Goal: Task Accomplishment & Management: Manage account settings

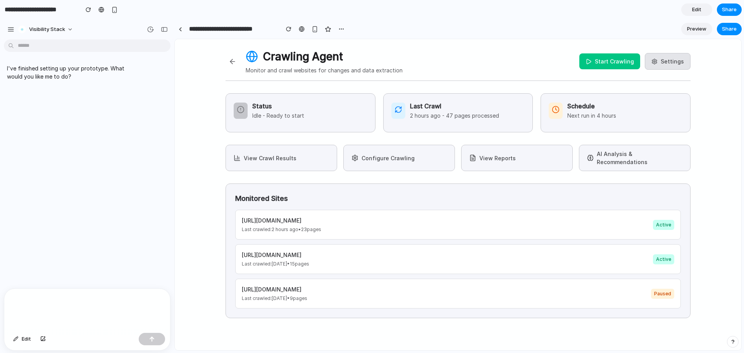
click at [105, 308] on div at bounding box center [87, 309] width 166 height 41
paste div
click at [156, 270] on p "**********" at bounding box center [92, 273] width 135 height 9
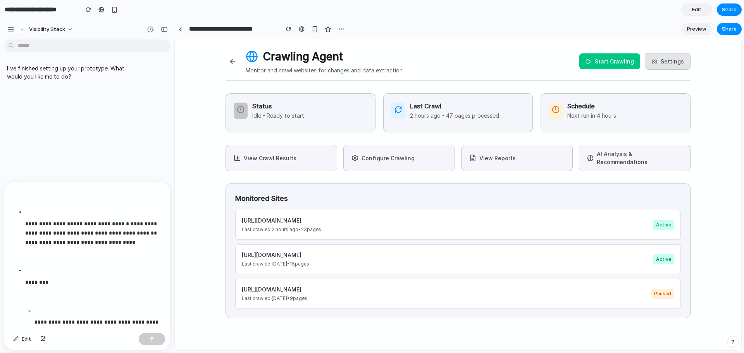
scroll to position [139, 0]
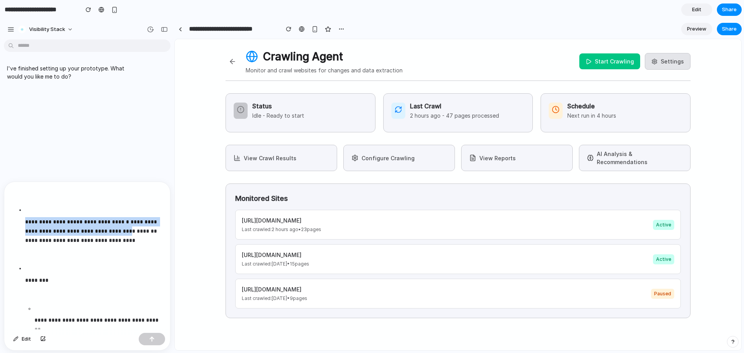
drag, startPoint x: 110, startPoint y: 231, endPoint x: 20, endPoint y: 222, distance: 90.7
click at [20, 222] on ul "**********" at bounding box center [85, 354] width 149 height 312
click at [78, 224] on p "**********" at bounding box center [92, 231] width 135 height 28
click at [84, 223] on strong "**********" at bounding box center [106, 221] width 45 height 5
click at [123, 239] on p "**********" at bounding box center [92, 231] width 135 height 28
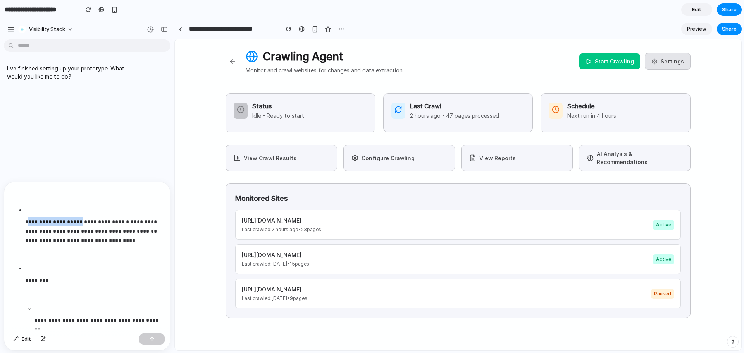
drag, startPoint x: 78, startPoint y: 222, endPoint x: 30, endPoint y: 222, distance: 48.0
click at [30, 222] on p "**********" at bounding box center [92, 231] width 135 height 28
click at [117, 246] on li "**********" at bounding box center [92, 231] width 135 height 50
drag, startPoint x: 107, startPoint y: 230, endPoint x: 24, endPoint y: 222, distance: 83.7
click at [24, 222] on ul "**********" at bounding box center [85, 354] width 149 height 312
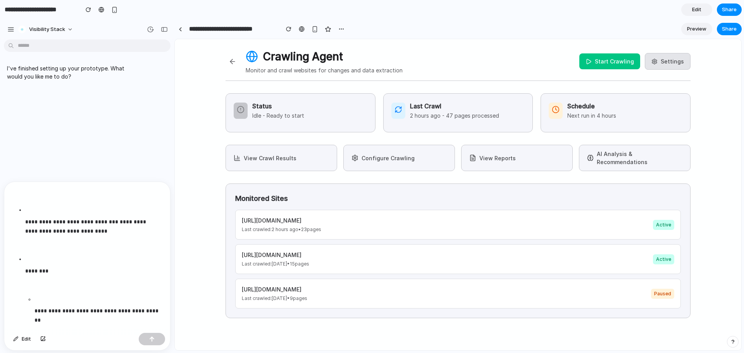
click at [55, 223] on p "**********" at bounding box center [92, 226] width 135 height 19
click at [124, 235] on p "**********" at bounding box center [92, 226] width 135 height 19
drag, startPoint x: 59, startPoint y: 230, endPoint x: 86, endPoint y: 231, distance: 27.1
click at [86, 231] on strong "**********" at bounding box center [90, 226] width 130 height 15
click at [98, 232] on p "**********" at bounding box center [92, 226] width 135 height 19
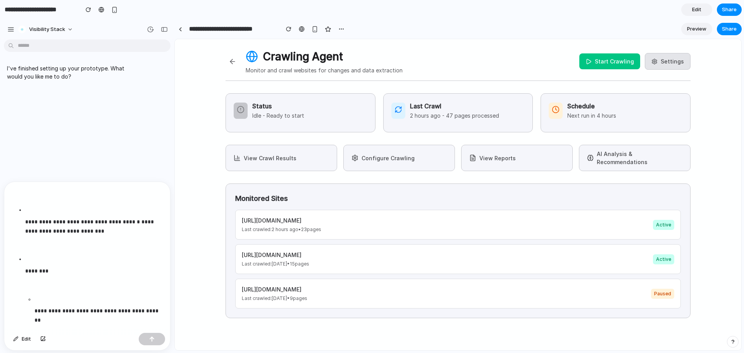
click at [73, 232] on strong "**********" at bounding box center [90, 226] width 130 height 15
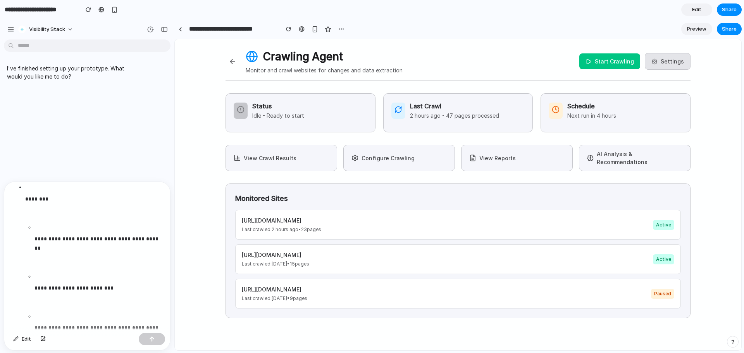
scroll to position [222, 0]
click at [91, 251] on p "**********" at bounding box center [97, 242] width 126 height 19
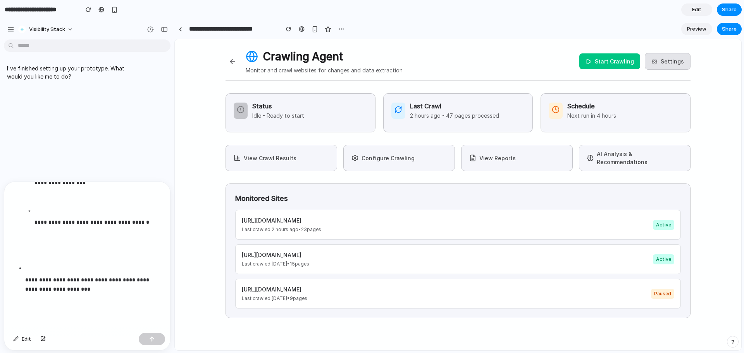
scroll to position [701, 0]
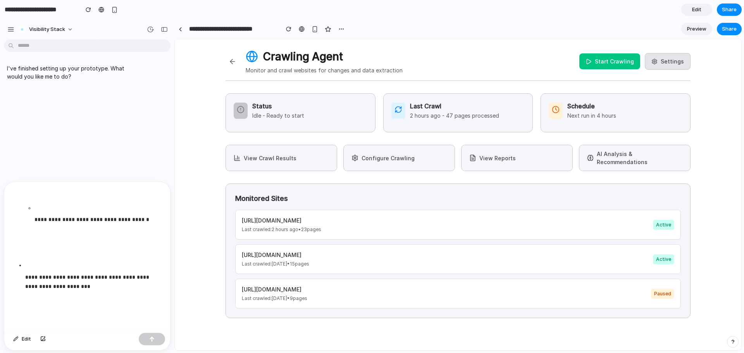
click at [156, 219] on p "**********" at bounding box center [97, 219] width 126 height 9
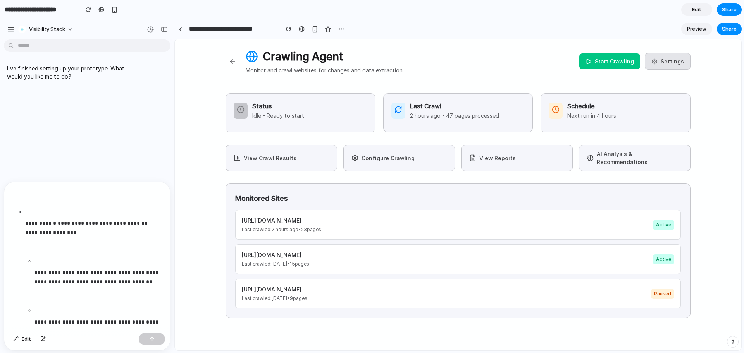
scroll to position [1319, 0]
click at [93, 234] on p "**********" at bounding box center [92, 228] width 135 height 19
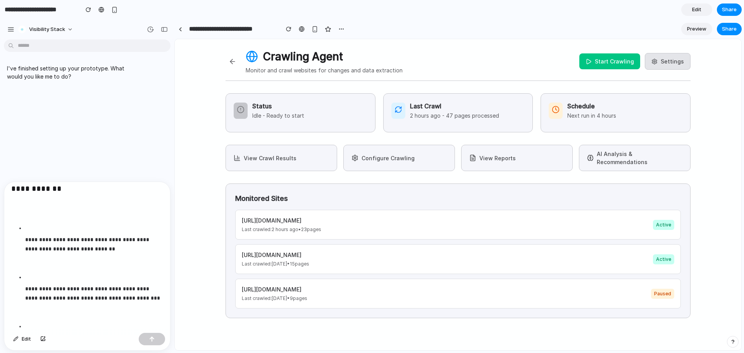
scroll to position [2246, 0]
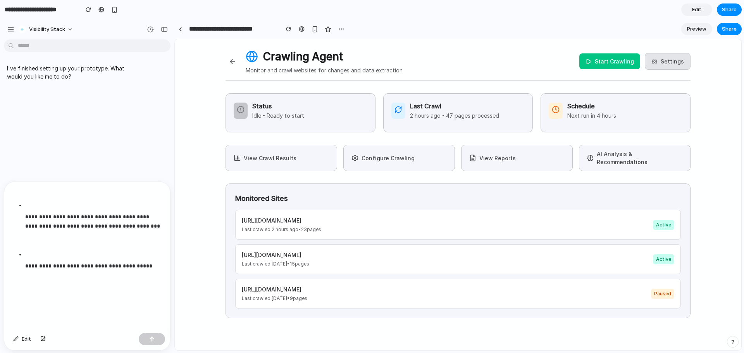
click at [104, 273] on li "**********" at bounding box center [92, 266] width 135 height 31
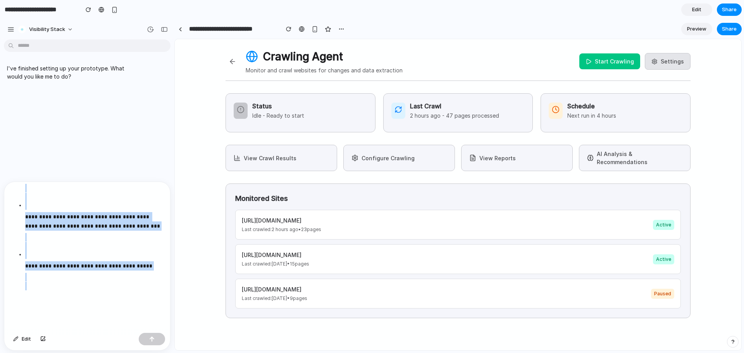
copy div "**********"
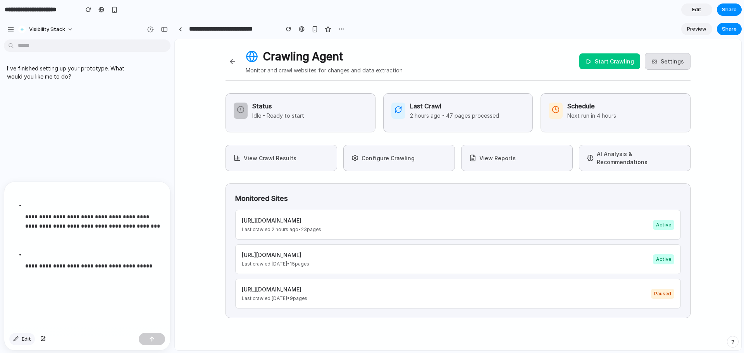
click at [25, 337] on span "Edit" at bounding box center [26, 340] width 9 height 8
click at [20, 338] on button "Edit" at bounding box center [22, 339] width 26 height 12
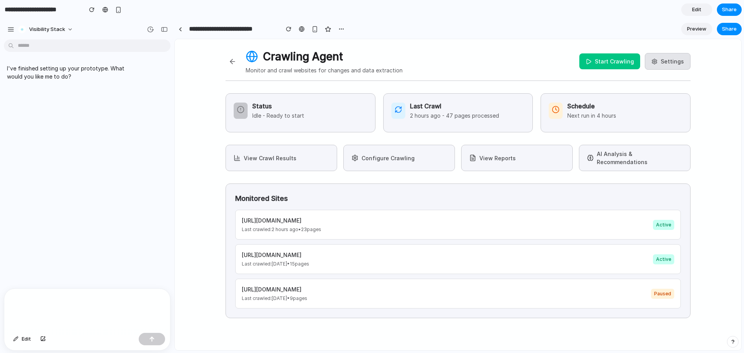
click at [696, 9] on span "Edit" at bounding box center [696, 10] width 9 height 8
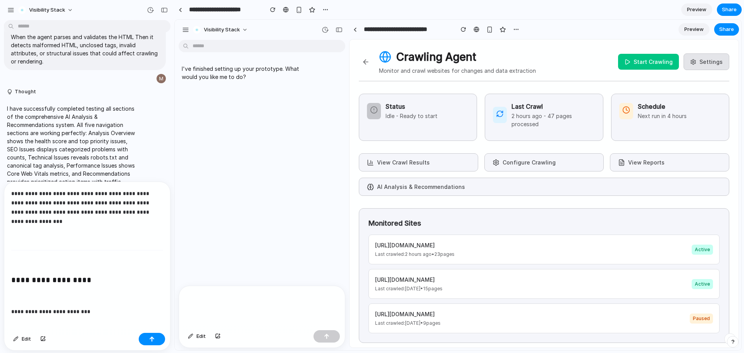
scroll to position [7130, 0]
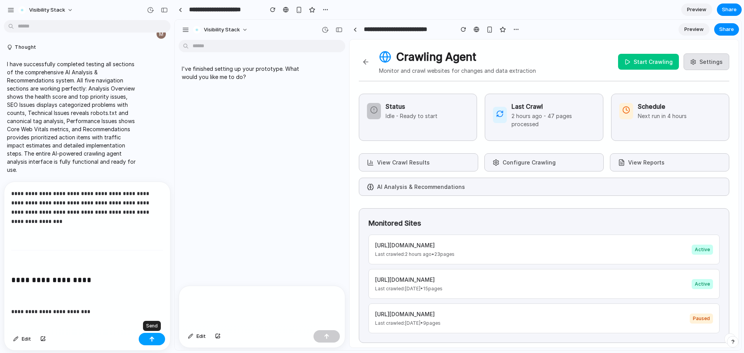
click at [152, 337] on div "button" at bounding box center [151, 339] width 5 height 5
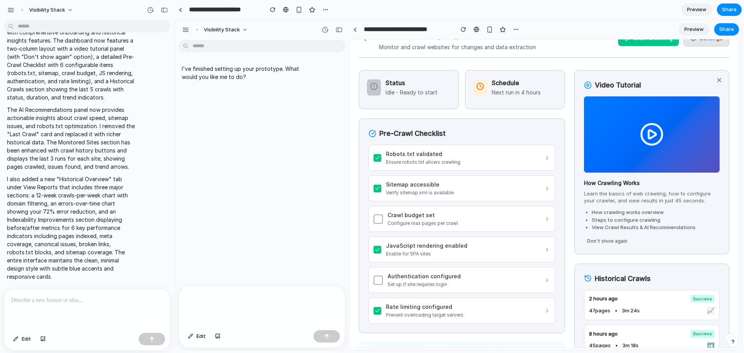
scroll to position [0, 0]
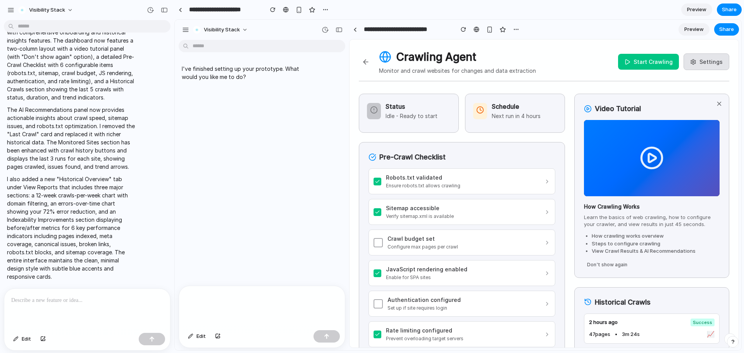
click at [517, 115] on p "Next run in 4 hours" at bounding box center [516, 116] width 49 height 8
click at [423, 115] on p "Idle - Ready to start" at bounding box center [412, 116] width 52 height 8
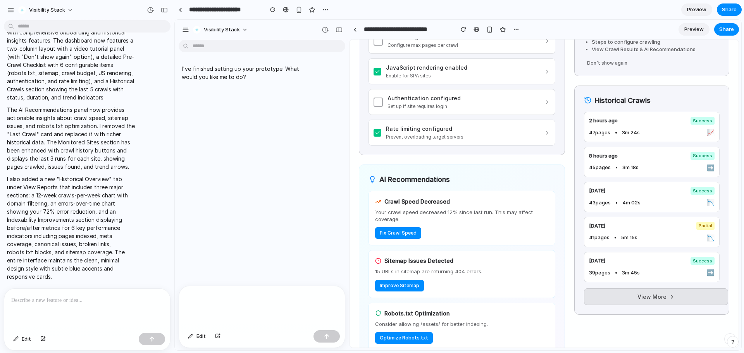
scroll to position [260, 0]
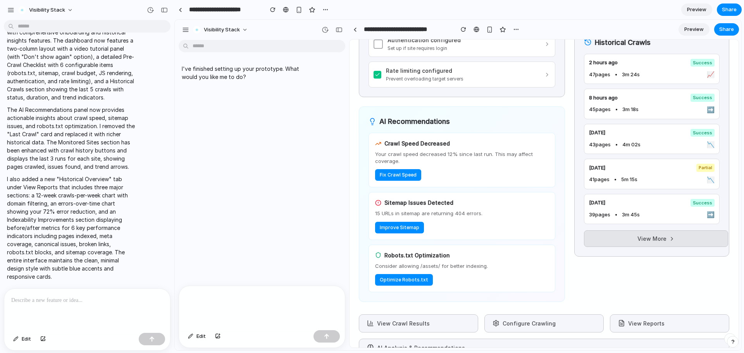
click at [400, 174] on button "Fix Crawl Speed" at bounding box center [398, 175] width 46 height 12
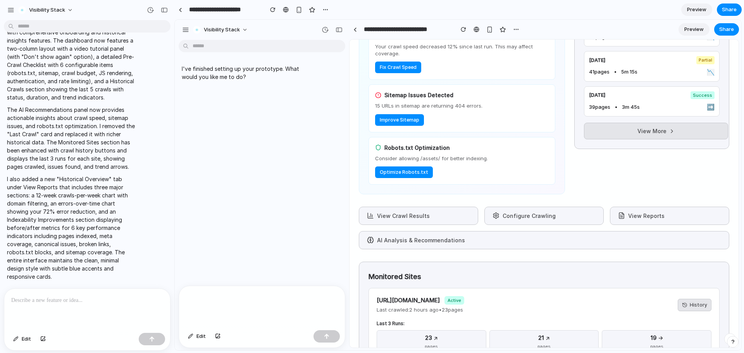
scroll to position [370, 0]
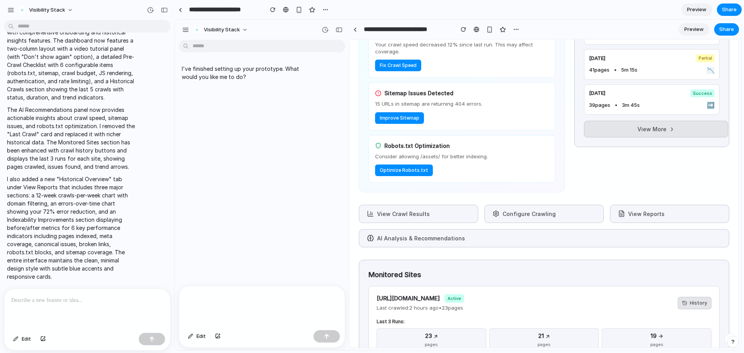
click at [416, 218] on button "View Crawl Results" at bounding box center [418, 214] width 119 height 18
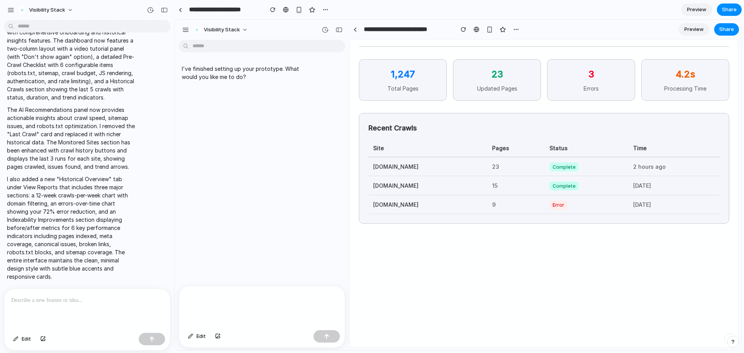
scroll to position [0, 0]
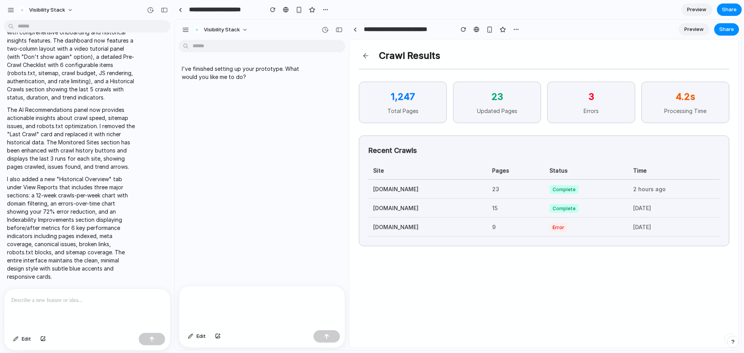
click at [366, 58] on button at bounding box center [366, 56] width 14 height 14
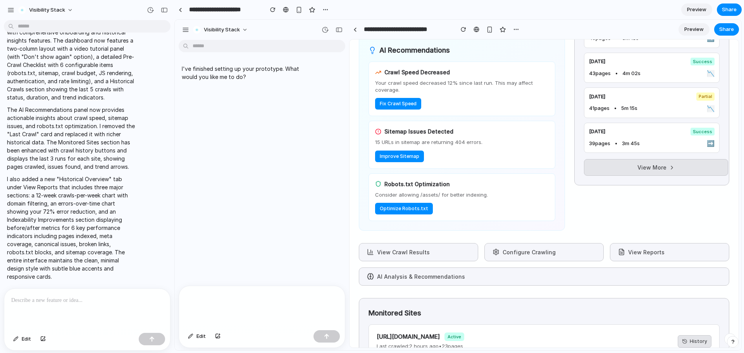
scroll to position [353, 0]
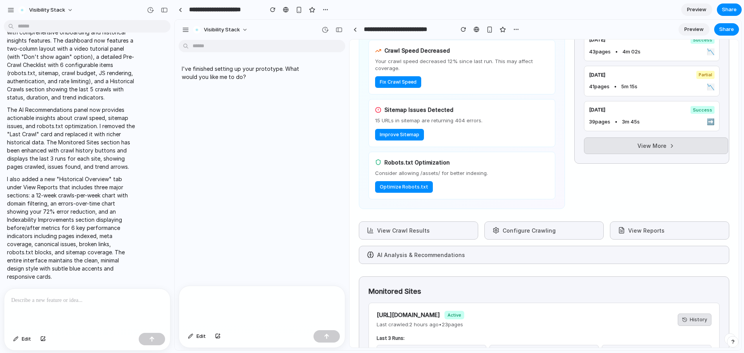
click at [520, 227] on button "Configure Crawling" at bounding box center [543, 231] width 119 height 18
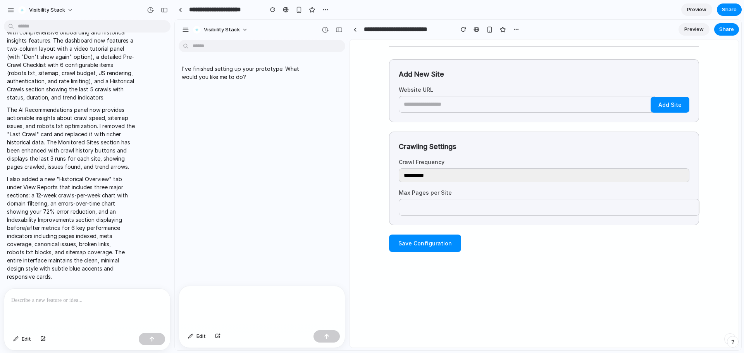
scroll to position [0, 0]
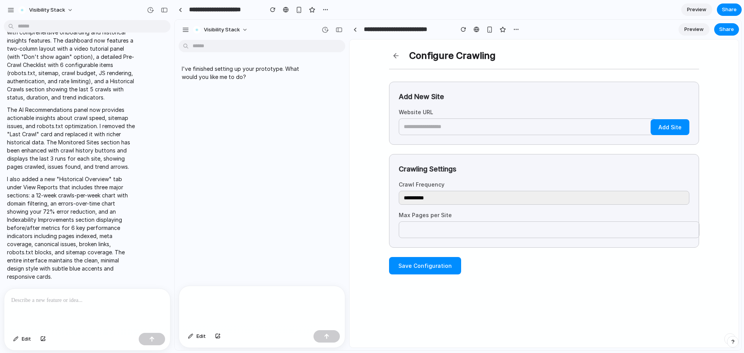
click at [396, 53] on button at bounding box center [396, 56] width 14 height 14
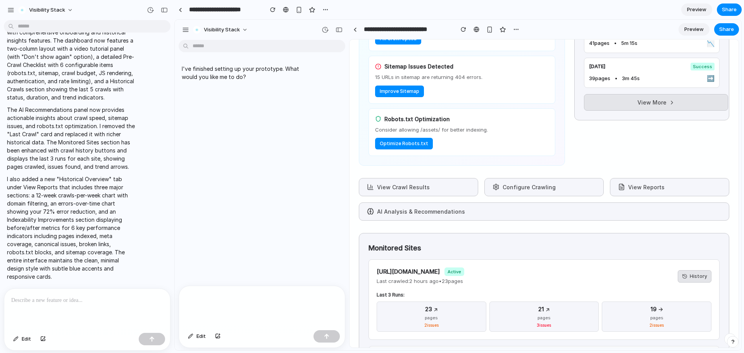
scroll to position [397, 0]
click at [630, 179] on button "View Reports" at bounding box center [669, 187] width 119 height 18
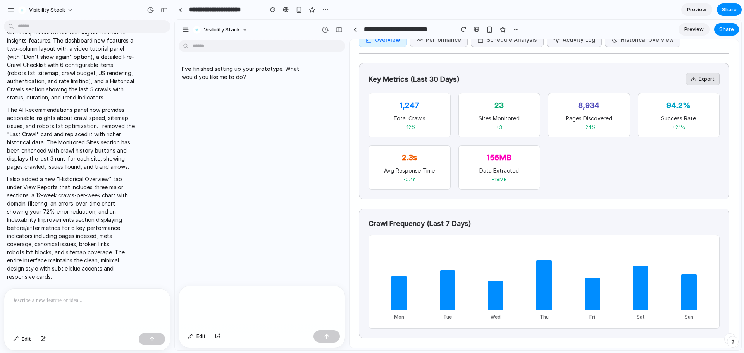
scroll to position [0, 0]
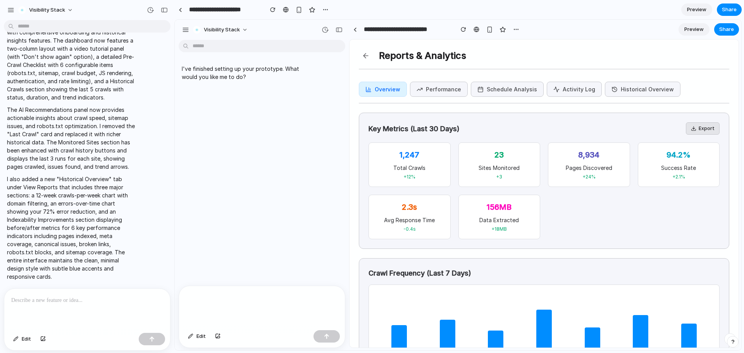
click at [365, 56] on button at bounding box center [366, 56] width 14 height 14
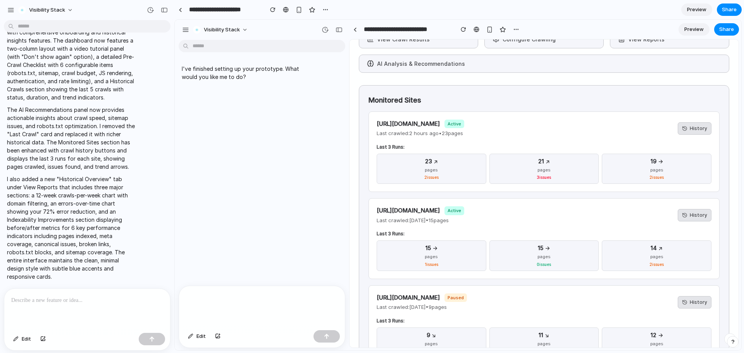
scroll to position [582, 0]
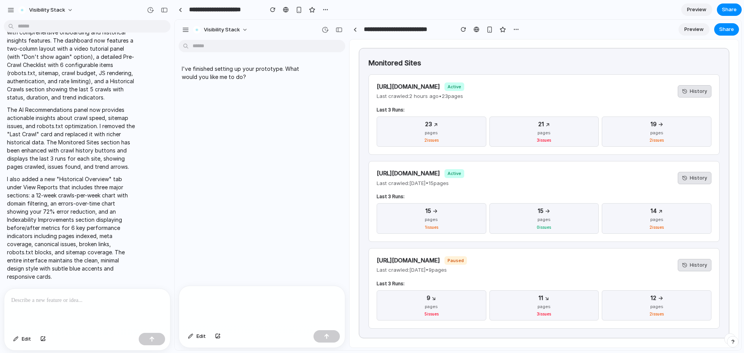
click at [699, 93] on button "History" at bounding box center [695, 91] width 34 height 12
click at [699, 92] on button "History" at bounding box center [695, 91] width 34 height 12
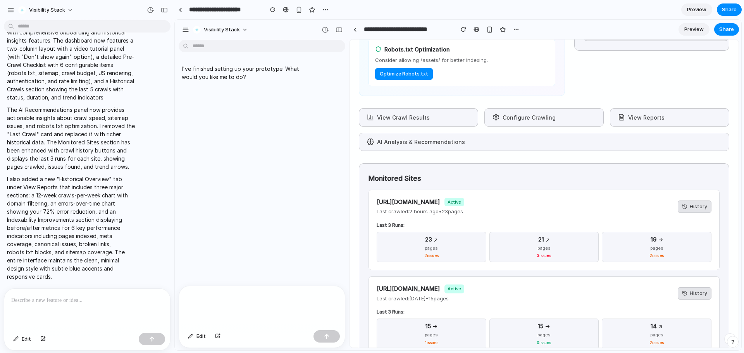
scroll to position [467, 0]
drag, startPoint x: 358, startPoint y: 100, endPoint x: 368, endPoint y: 371, distance: 270.6
click at [368, 351] on html "**********" at bounding box center [458, 185] width 566 height 331
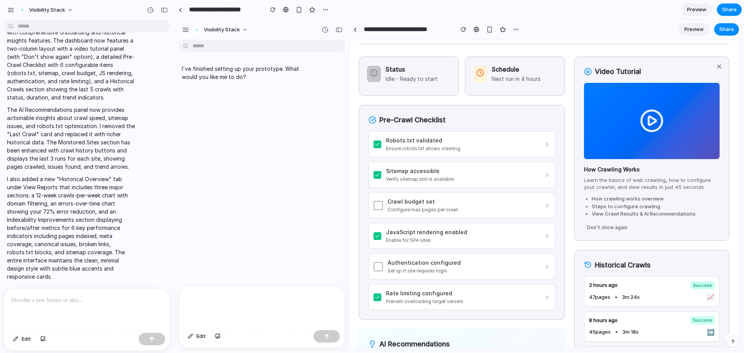
scroll to position [0, 0]
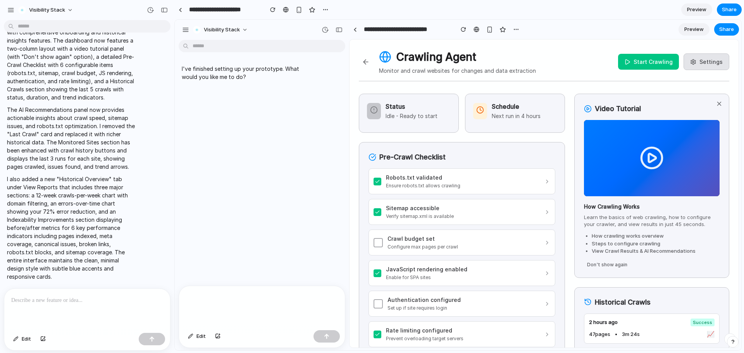
click at [400, 122] on div "Status Idle - Ready to start" at bounding box center [409, 113] width 100 height 39
click at [715, 64] on button "Settings" at bounding box center [707, 61] width 46 height 17
click at [546, 106] on div "Schedule Next run in 4 hours" at bounding box center [515, 111] width 84 height 18
click at [60, 308] on div at bounding box center [87, 309] width 166 height 41
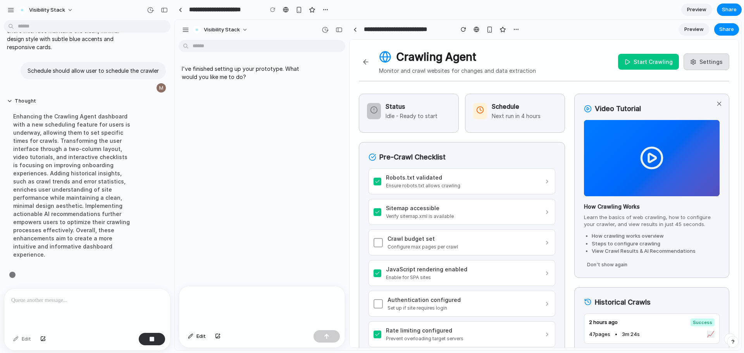
scroll to position [8226, 0]
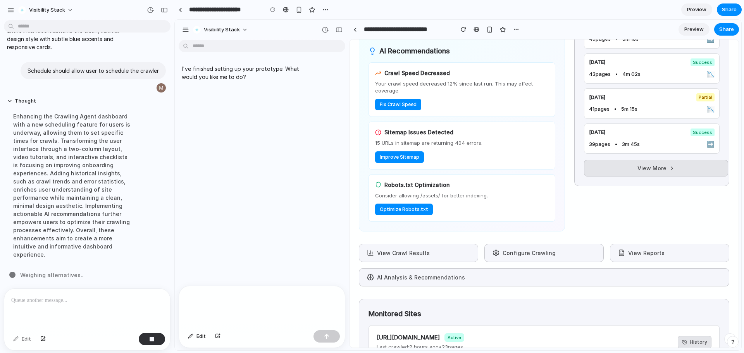
click at [527, 253] on button "Configure Crawling" at bounding box center [543, 253] width 119 height 18
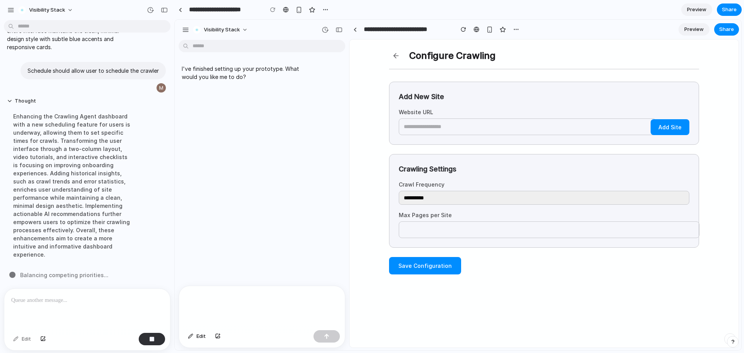
scroll to position [8218, 0]
click at [397, 57] on button at bounding box center [396, 56] width 14 height 14
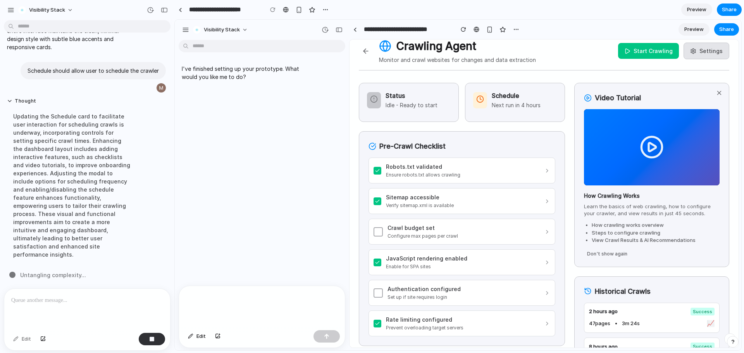
scroll to position [0, 0]
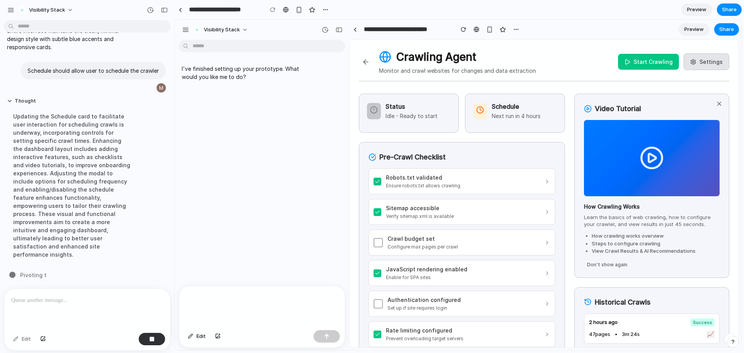
drag, startPoint x: 460, startPoint y: 158, endPoint x: 444, endPoint y: 164, distance: 16.8
click at [444, 164] on div "Pre-Crawl Checklist Robots.txt validated Ensure robots.txt allows crawling Site…" at bounding box center [462, 249] width 206 height 215
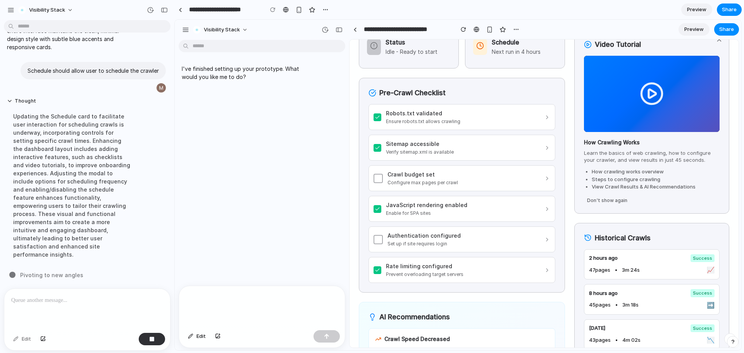
scroll to position [67, 0]
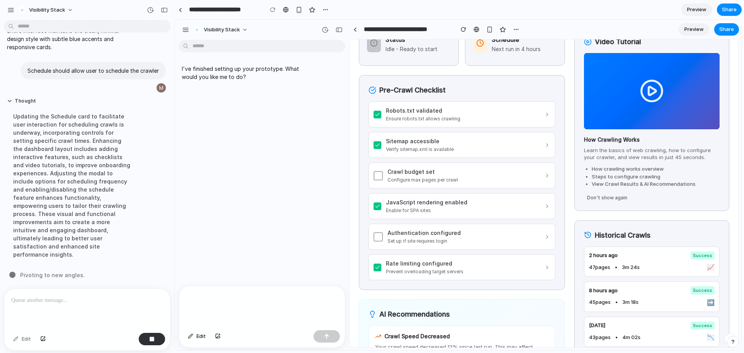
click at [524, 114] on p "Robots.txt validated" at bounding box center [465, 111] width 158 height 8
click at [378, 179] on button at bounding box center [378, 175] width 9 height 9
click at [377, 176] on button at bounding box center [378, 176] width 8 height 8
click at [377, 176] on button at bounding box center [378, 175] width 9 height 9
click at [377, 176] on button at bounding box center [378, 176] width 8 height 8
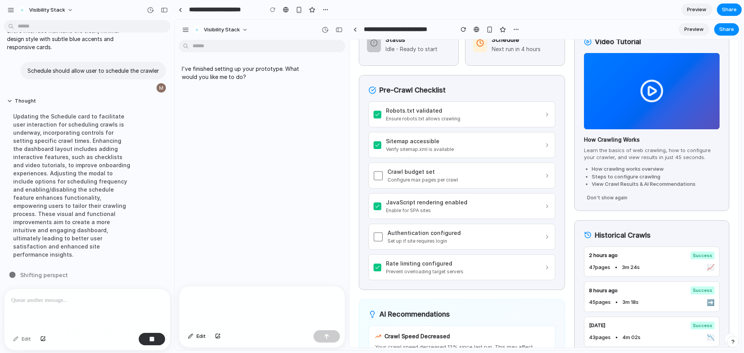
click at [377, 176] on button at bounding box center [378, 175] width 9 height 9
click at [378, 114] on button at bounding box center [378, 115] width 8 height 8
click at [378, 114] on button at bounding box center [378, 114] width 9 height 9
click at [377, 145] on button at bounding box center [378, 145] width 8 height 8
click at [378, 115] on button at bounding box center [378, 115] width 8 height 8
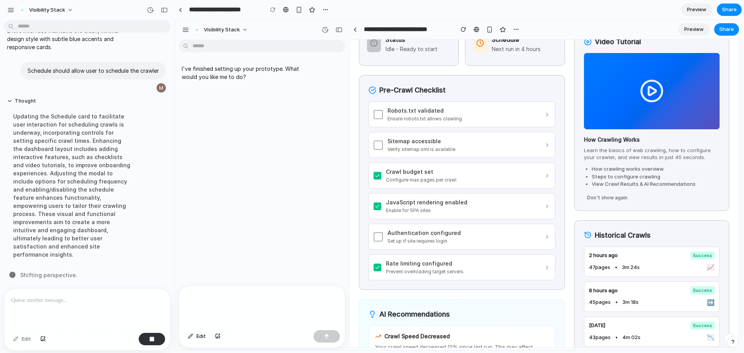
click at [378, 115] on button at bounding box center [378, 114] width 9 height 9
click at [378, 147] on button at bounding box center [378, 145] width 9 height 9
click at [378, 236] on button at bounding box center [378, 236] width 9 height 9
click at [381, 114] on button at bounding box center [378, 115] width 8 height 8
click at [375, 140] on div "Sitemap accessible Verify sitemap.xml is available" at bounding box center [459, 145] width 170 height 16
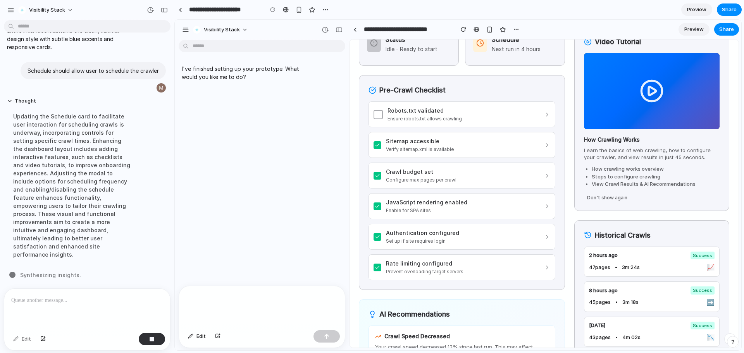
click at [375, 144] on button at bounding box center [378, 145] width 8 height 8
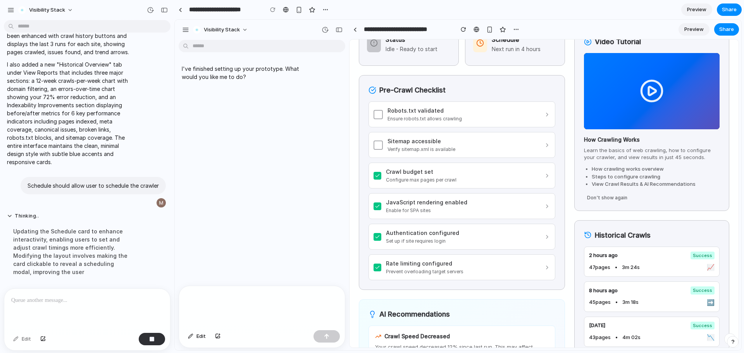
click at [379, 180] on div "Crawl budget set Configure max pages per crawl" at bounding box center [459, 176] width 170 height 16
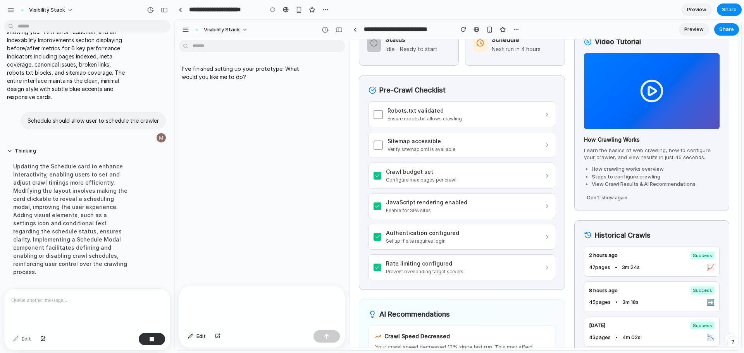
click at [377, 177] on button at bounding box center [378, 176] width 8 height 8
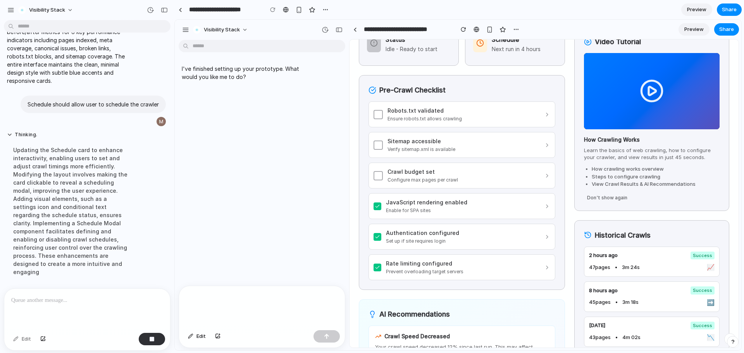
scroll to position [8218, 0]
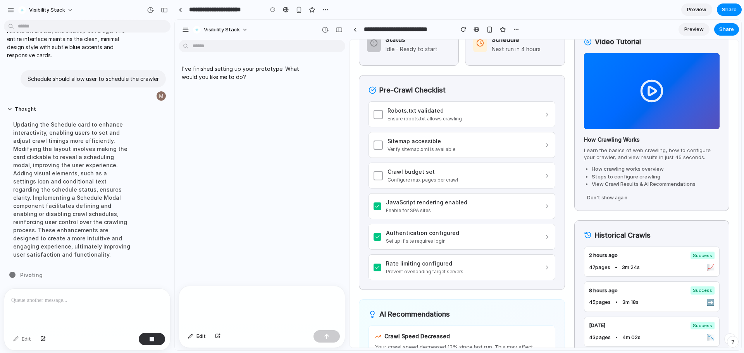
click at [376, 202] on div "JavaScript rendering enabled Enable for SPA sites" at bounding box center [459, 206] width 170 height 16
click at [375, 210] on button at bounding box center [378, 207] width 8 height 8
click at [375, 233] on button at bounding box center [378, 237] width 8 height 8
click at [375, 268] on button at bounding box center [378, 268] width 8 height 8
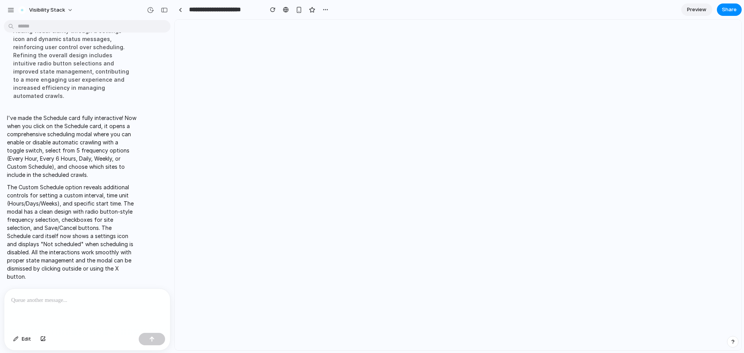
scroll to position [0, 0]
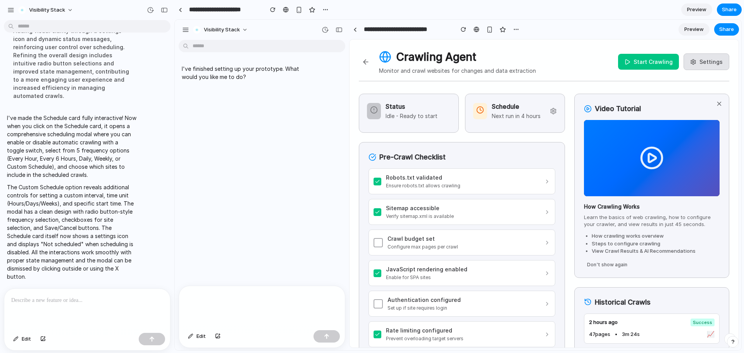
click at [493, 111] on h3 "Schedule" at bounding box center [516, 106] width 49 height 9
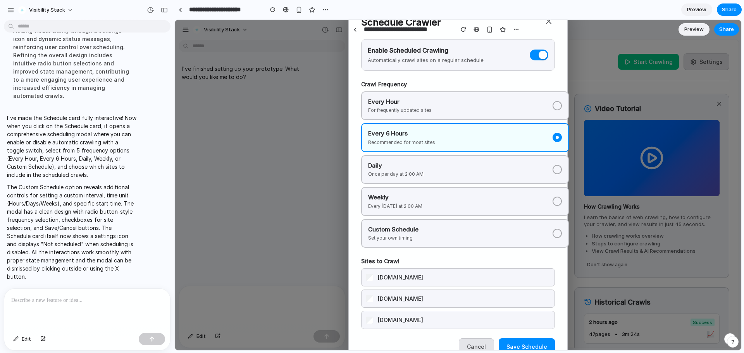
click at [548, 20] on section "**********" at bounding box center [544, 29] width 390 height 19
click at [697, 10] on span "Preview" at bounding box center [696, 10] width 19 height 8
click at [477, 343] on button "Cancel" at bounding box center [476, 347] width 35 height 17
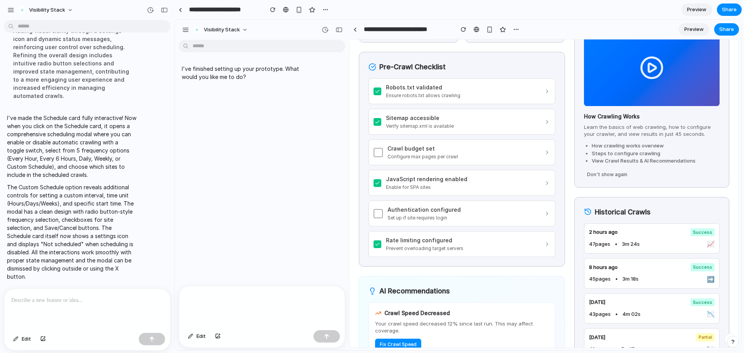
scroll to position [91, 0]
click at [38, 296] on p at bounding box center [87, 300] width 152 height 9
click at [82, 300] on p "**********" at bounding box center [92, 303] width 135 height 9
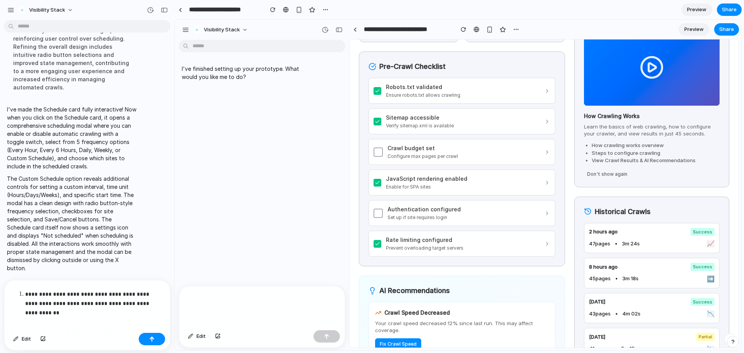
scroll to position [8394, 0]
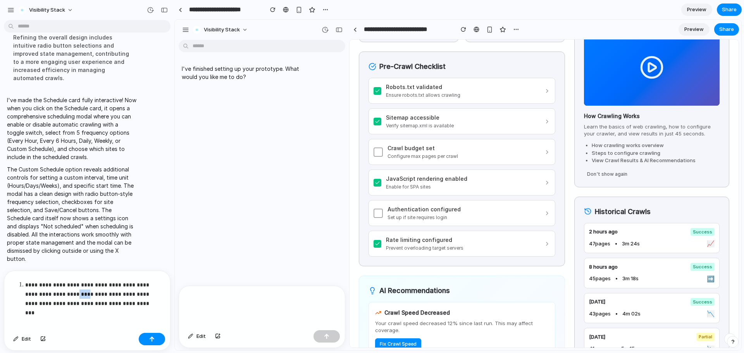
drag, startPoint x: 67, startPoint y: 292, endPoint x: 74, endPoint y: 289, distance: 8.2
click at [74, 289] on p "**********" at bounding box center [92, 295] width 135 height 28
click at [66, 291] on p "**********" at bounding box center [92, 295] width 135 height 28
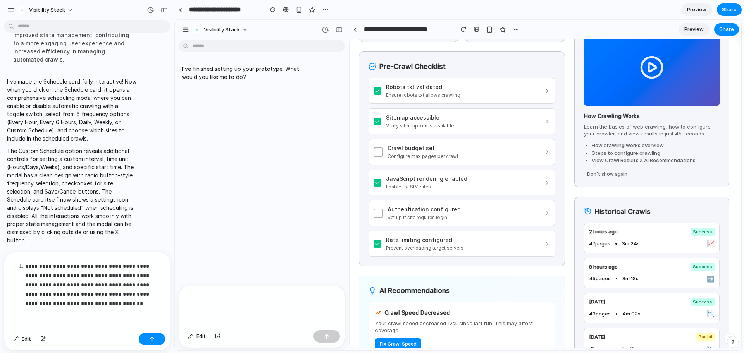
click at [133, 293] on p "**********" at bounding box center [92, 285] width 135 height 46
drag, startPoint x: 53, startPoint y: 302, endPoint x: 110, endPoint y: 298, distance: 57.1
click at [110, 298] on p "**********" at bounding box center [92, 285] width 135 height 46
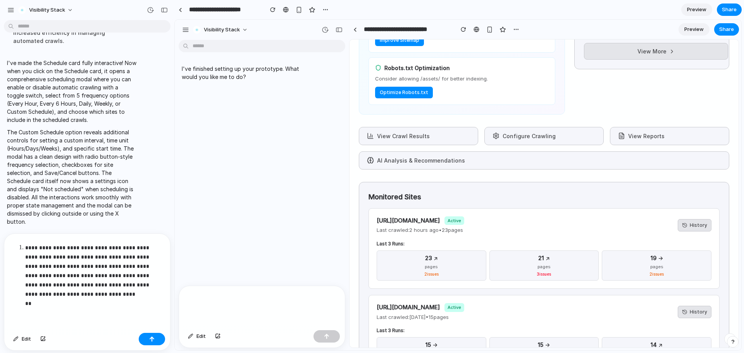
scroll to position [461, 0]
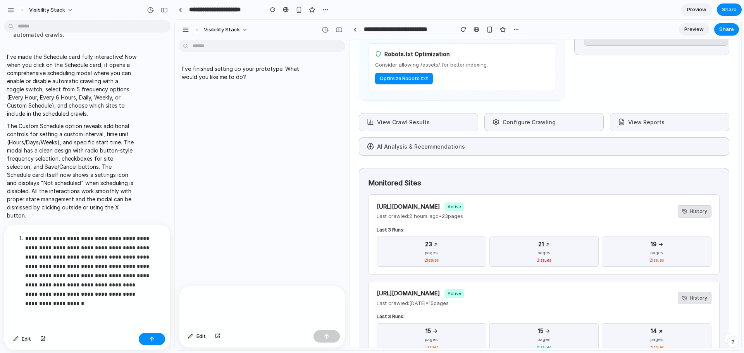
click at [31, 301] on p "**********" at bounding box center [92, 271] width 135 height 74
drag, startPoint x: 92, startPoint y: 304, endPoint x: 28, endPoint y: 291, distance: 65.2
click at [28, 291] on p "**********" at bounding box center [92, 271] width 135 height 74
click at [106, 307] on div "**********" at bounding box center [87, 277] width 166 height 105
click at [100, 292] on p "**********" at bounding box center [92, 271] width 135 height 74
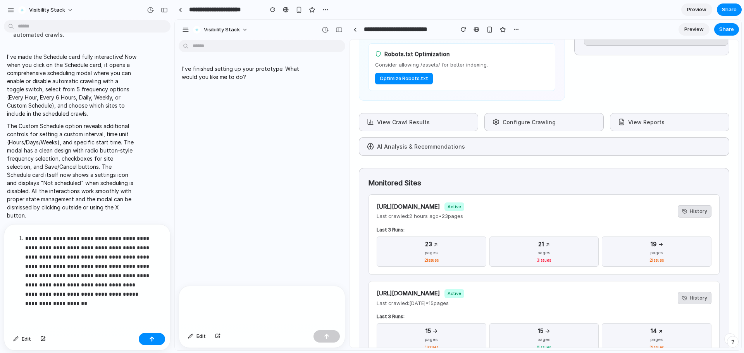
click at [103, 300] on p "**********" at bounding box center [92, 271] width 135 height 74
drag, startPoint x: 103, startPoint y: 300, endPoint x: 33, endPoint y: 305, distance: 70.3
click at [33, 305] on p "**********" at bounding box center [92, 271] width 135 height 74
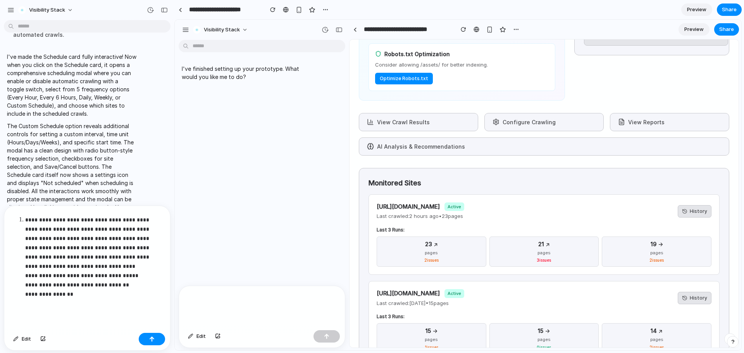
click at [84, 291] on p "**********" at bounding box center [92, 261] width 135 height 93
click at [60, 272] on p "**********" at bounding box center [92, 261] width 135 height 93
click at [143, 270] on p "**********" at bounding box center [92, 261] width 135 height 93
click at [128, 284] on p "**********" at bounding box center [92, 261] width 135 height 93
click at [81, 292] on p "**********" at bounding box center [92, 261] width 135 height 93
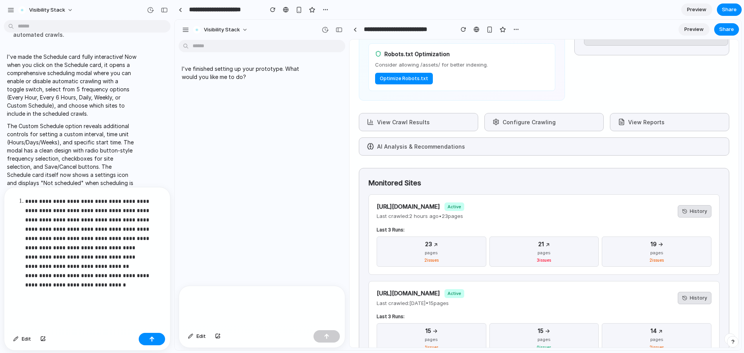
click at [37, 272] on p "**********" at bounding box center [92, 253] width 135 height 112
click at [155, 282] on p "**********" at bounding box center [92, 253] width 135 height 112
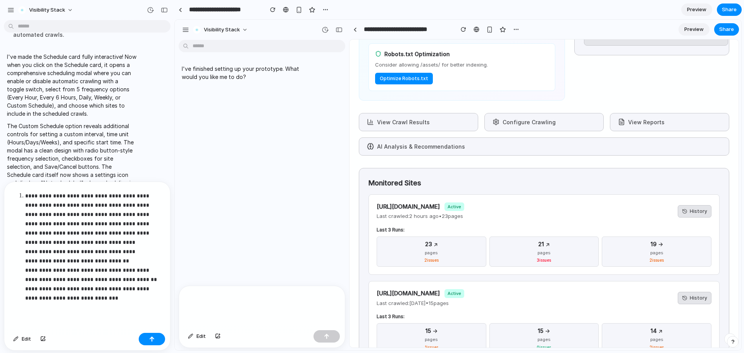
click at [142, 288] on p "**********" at bounding box center [91, 256] width 132 height 130
click at [148, 298] on p "**********" at bounding box center [91, 256] width 132 height 130
click at [130, 253] on p "**********" at bounding box center [91, 256] width 132 height 130
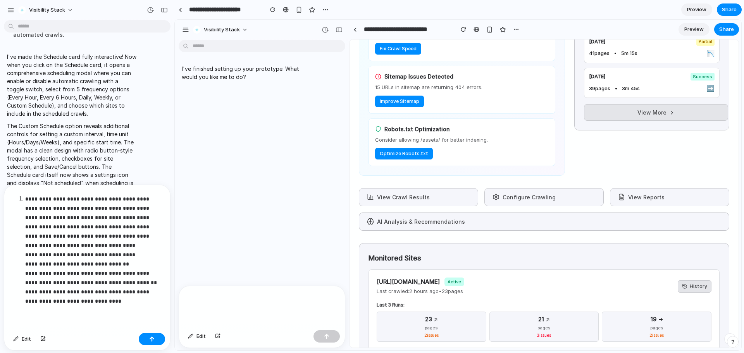
scroll to position [410, 0]
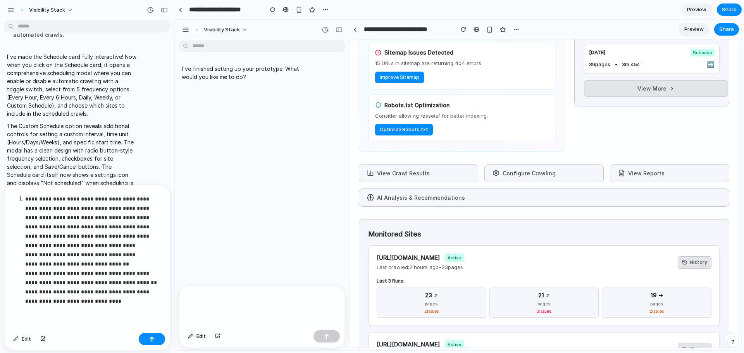
click at [124, 263] on p "**********" at bounding box center [91, 260] width 132 height 130
click at [31, 279] on p "**********" at bounding box center [91, 260] width 132 height 130
click at [127, 253] on p "**********" at bounding box center [91, 260] width 132 height 130
click at [97, 260] on p "**********" at bounding box center [91, 260] width 132 height 130
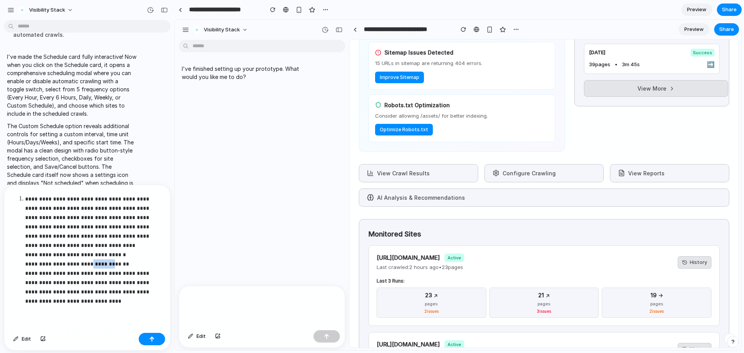
click at [97, 260] on p "**********" at bounding box center [91, 260] width 132 height 130
click at [113, 261] on p "**********" at bounding box center [91, 260] width 132 height 130
click at [119, 279] on p "**********" at bounding box center [91, 260] width 132 height 130
click at [152, 260] on p "**********" at bounding box center [91, 260] width 132 height 130
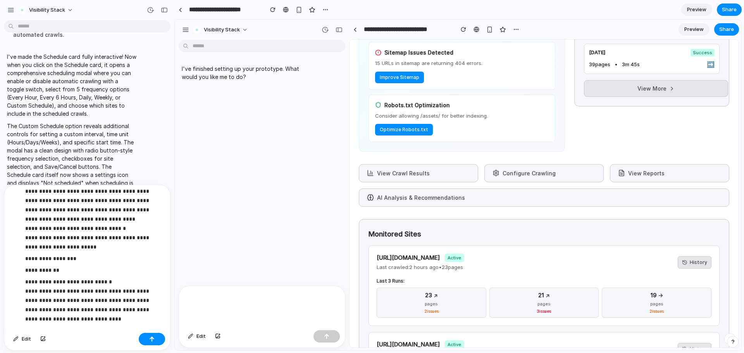
scroll to position [33, 0]
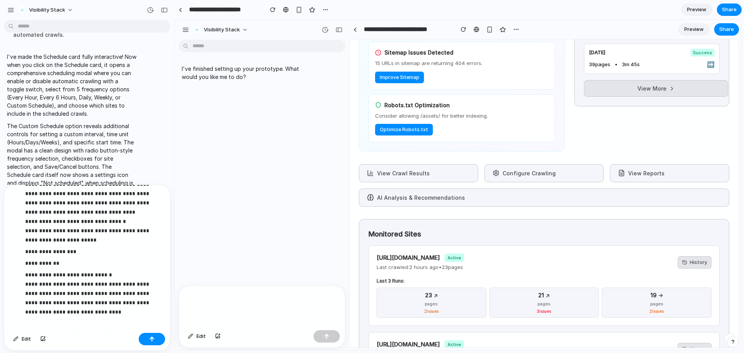
click at [119, 272] on p "**********" at bounding box center [91, 302] width 132 height 65
click at [53, 279] on p "**********" at bounding box center [91, 302] width 132 height 65
click at [53, 300] on p "**********" at bounding box center [91, 302] width 132 height 65
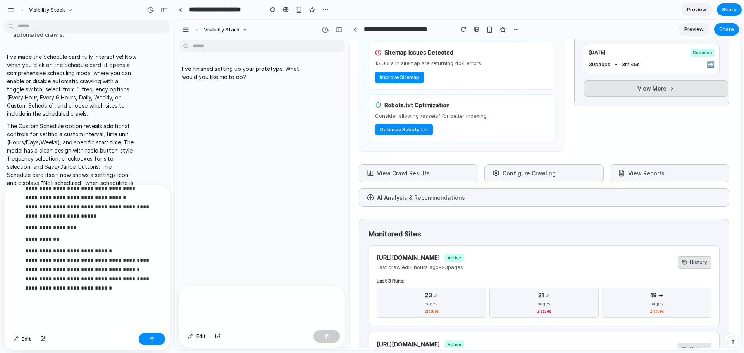
scroll to position [60, 0]
click at [127, 263] on p "**********" at bounding box center [91, 275] width 132 height 65
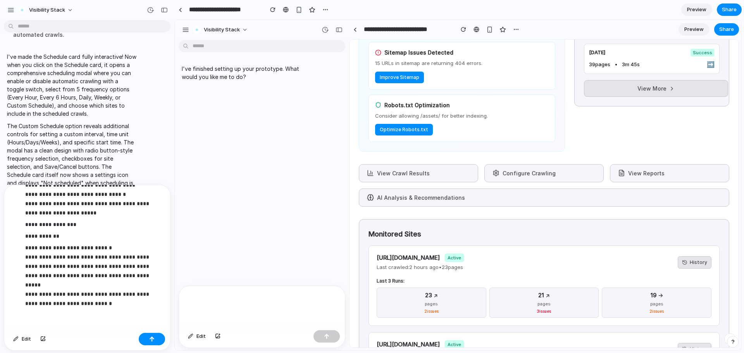
click at [131, 293] on p "**********" at bounding box center [91, 280] width 132 height 74
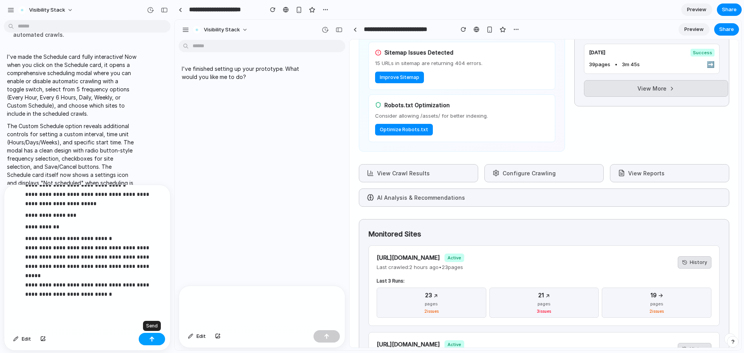
click at [155, 337] on button "button" at bounding box center [152, 339] width 26 height 12
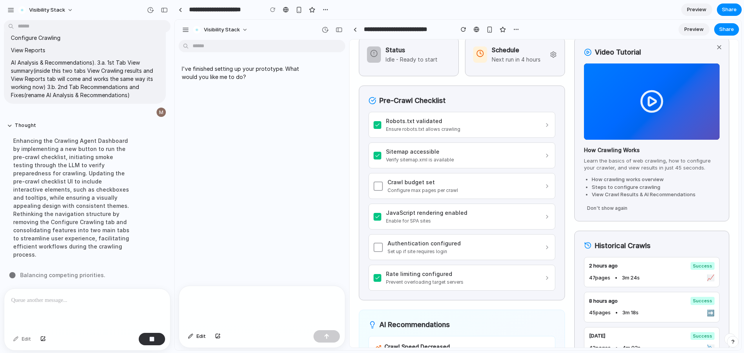
scroll to position [55, 0]
drag, startPoint x: 377, startPoint y: 100, endPoint x: 475, endPoint y: 101, distance: 98.4
click at [475, 101] on h3 "Pre-Crawl Checklist" at bounding box center [461, 101] width 187 height 10
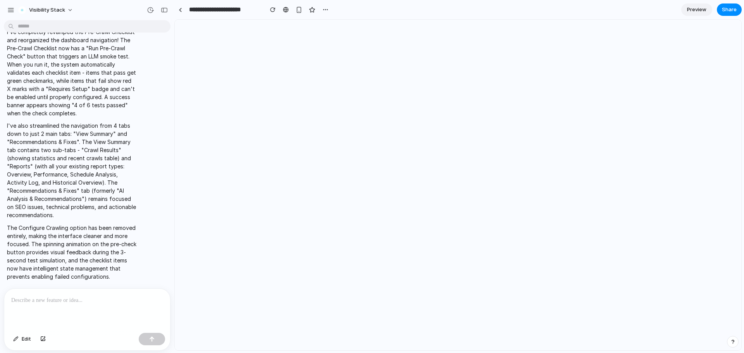
scroll to position [0, 0]
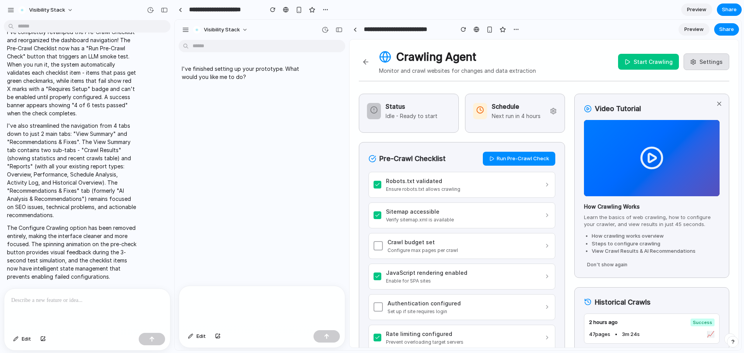
click at [96, 299] on p at bounding box center [85, 300] width 149 height 9
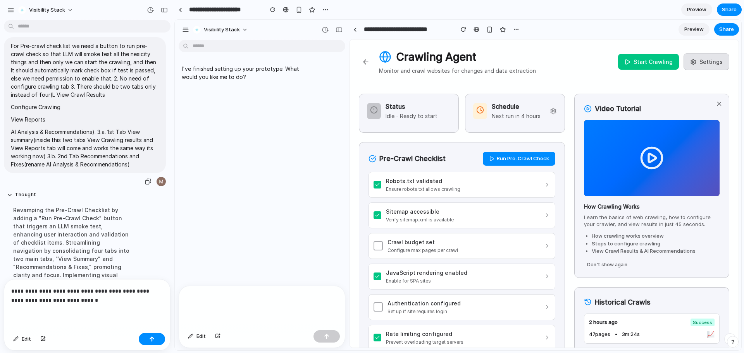
scroll to position [8442, 0]
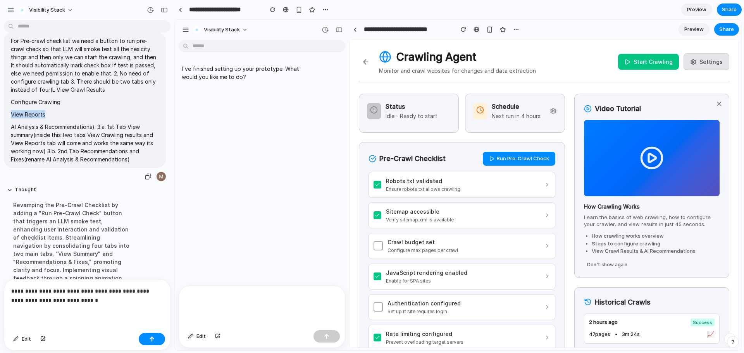
drag, startPoint x: 12, startPoint y: 164, endPoint x: 46, endPoint y: 163, distance: 34.5
click at [46, 119] on p "View Reports" at bounding box center [85, 114] width 148 height 8
copy p "View Reports"
click at [75, 298] on p "**********" at bounding box center [85, 296] width 149 height 19
click at [82, 299] on p "**********" at bounding box center [85, 296] width 149 height 19
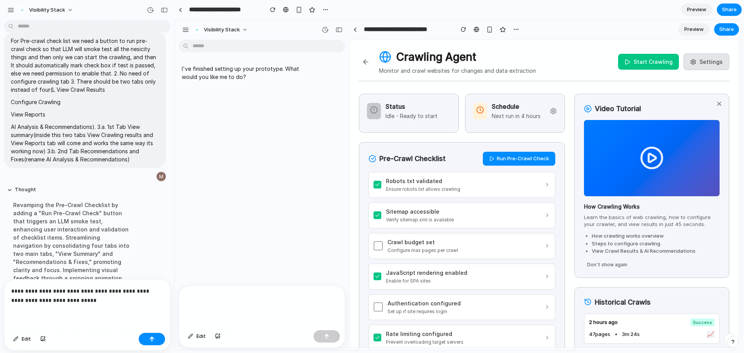
click at [104, 297] on p "**********" at bounding box center [85, 296] width 149 height 19
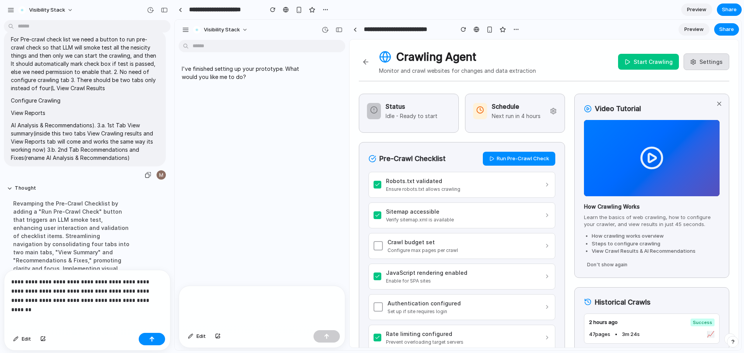
scroll to position [8444, 0]
drag, startPoint x: 55, startPoint y: 136, endPoint x: 112, endPoint y: 136, distance: 57.3
click at [112, 92] on p "For Pre-crawl check list we need a button to run pre-crawl check so that LLM wi…" at bounding box center [85, 63] width 148 height 57
copy p "View Crawl Results"
click at [146, 299] on p "**********" at bounding box center [85, 291] width 149 height 28
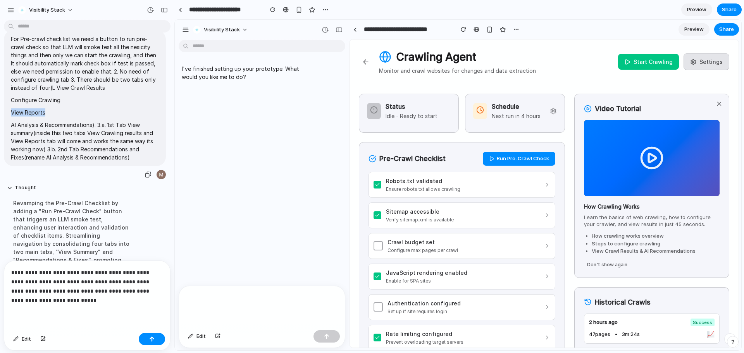
drag, startPoint x: 5, startPoint y: 162, endPoint x: 48, endPoint y: 162, distance: 42.2
click at [48, 162] on div "For Pre-crawl check list we need a button to run pre-crawl check so that LLM wi…" at bounding box center [85, 98] width 162 height 136
copy p "View Reports"
click at [77, 300] on p "**********" at bounding box center [85, 286] width 149 height 37
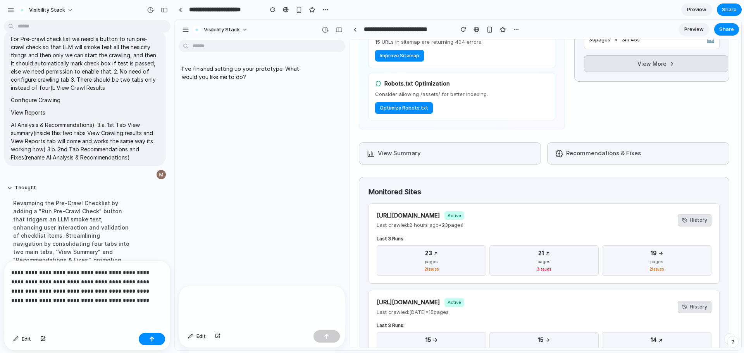
scroll to position [436, 0]
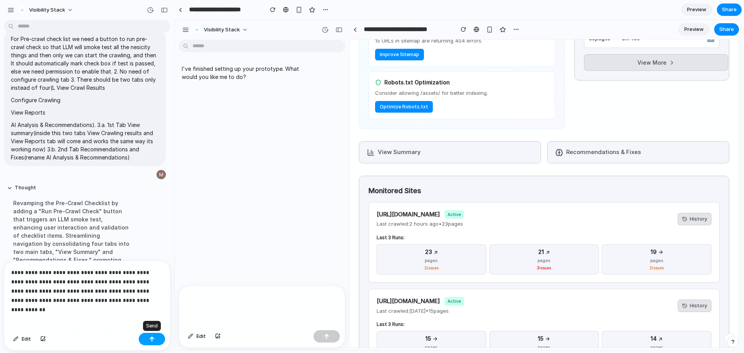
click at [141, 336] on button "button" at bounding box center [152, 339] width 26 height 12
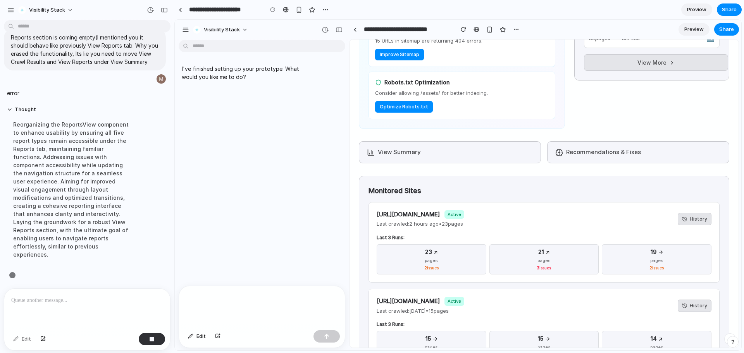
scroll to position [8922, 0]
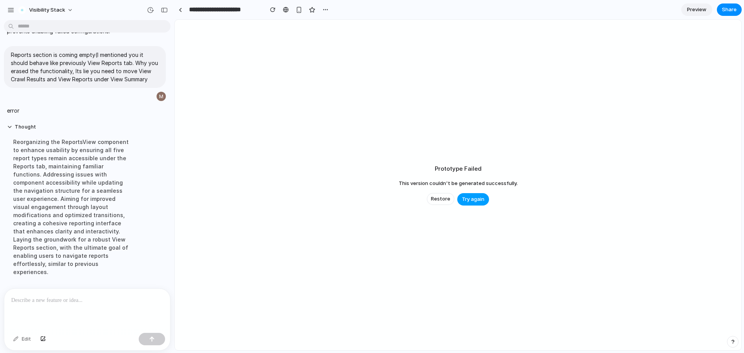
click at [483, 197] on span "Try again" at bounding box center [473, 200] width 22 height 8
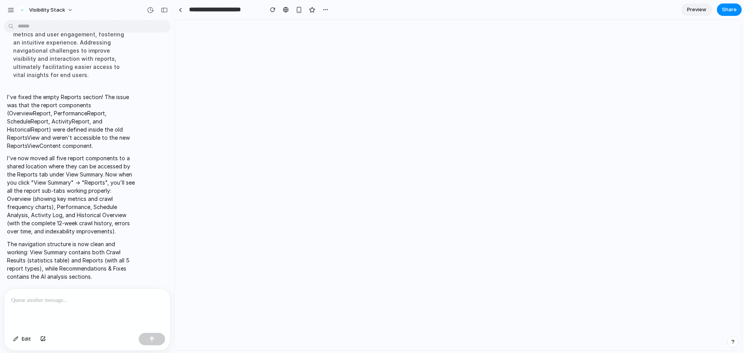
scroll to position [0, 0]
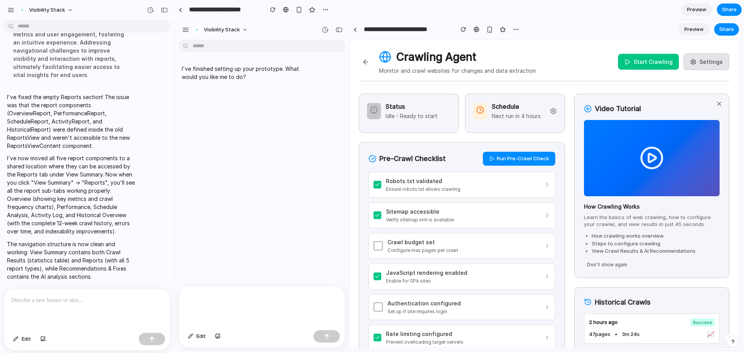
click at [83, 300] on p at bounding box center [85, 300] width 149 height 9
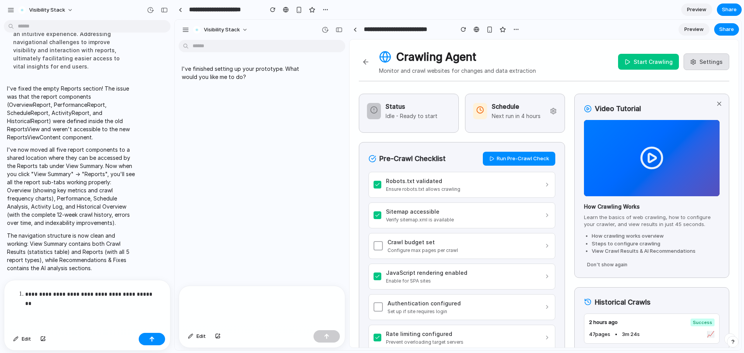
scroll to position [9136, 0]
drag, startPoint x: 47, startPoint y: 301, endPoint x: 73, endPoint y: 299, distance: 25.7
click at [73, 299] on p "**********" at bounding box center [92, 299] width 135 height 19
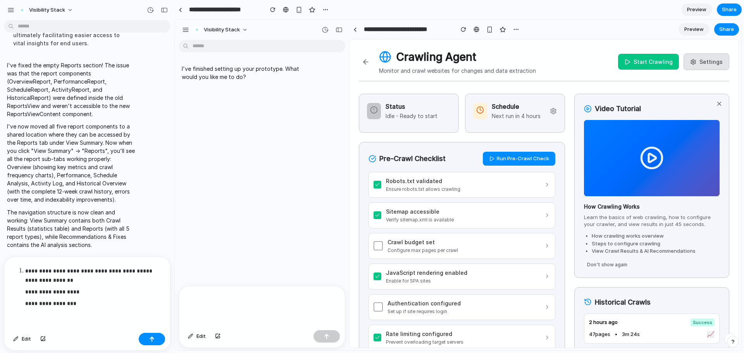
scroll to position [9145, 0]
click at [33, 288] on p "**********" at bounding box center [92, 292] width 135 height 9
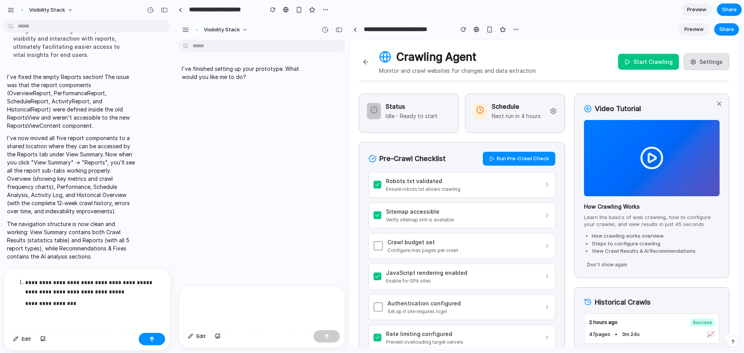
click at [51, 289] on p "**********" at bounding box center [92, 287] width 135 height 19
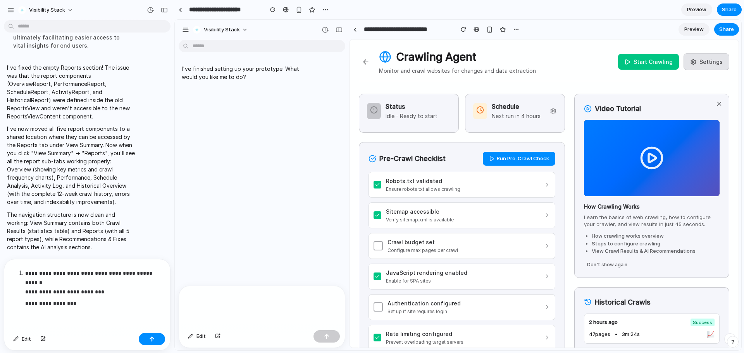
click at [106, 299] on p "**********" at bounding box center [92, 303] width 135 height 9
click at [143, 301] on p "**********" at bounding box center [92, 303] width 135 height 9
click at [26, 277] on p "**********" at bounding box center [92, 283] width 135 height 28
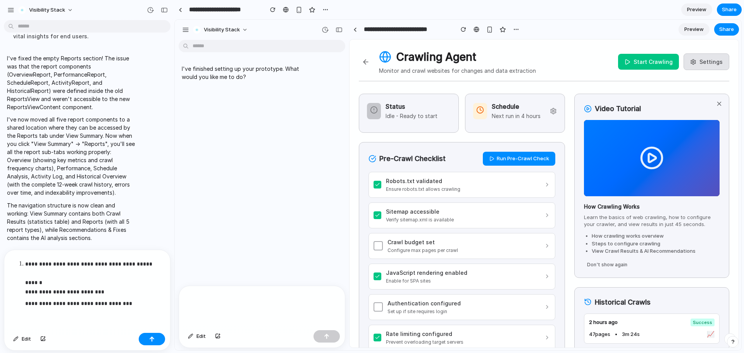
click at [133, 300] on p "**********" at bounding box center [92, 303] width 135 height 9
click at [25, 260] on li "**********" at bounding box center [92, 284] width 135 height 49
click at [158, 262] on p "**********" at bounding box center [92, 278] width 135 height 37
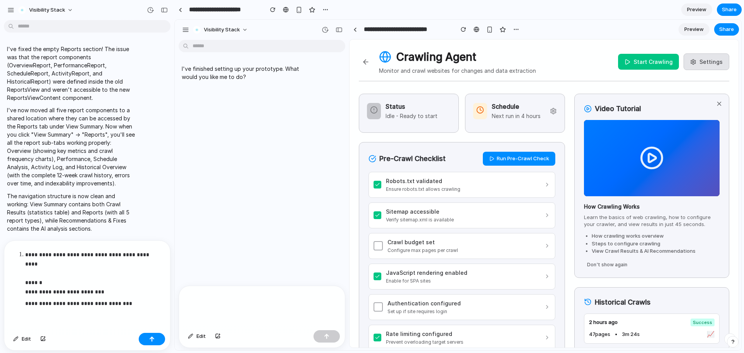
click at [28, 290] on p "**********" at bounding box center [92, 273] width 135 height 46
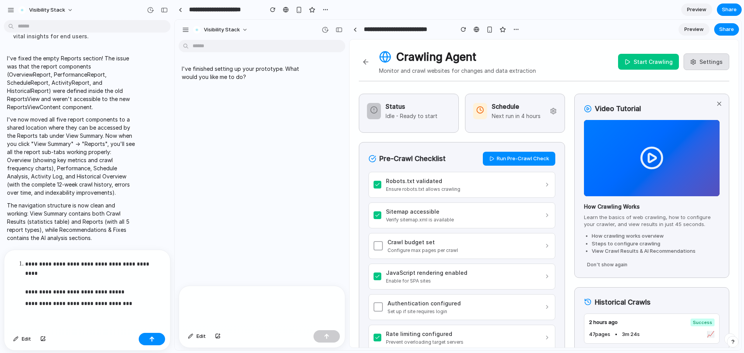
click at [27, 301] on p "**********" at bounding box center [92, 303] width 135 height 9
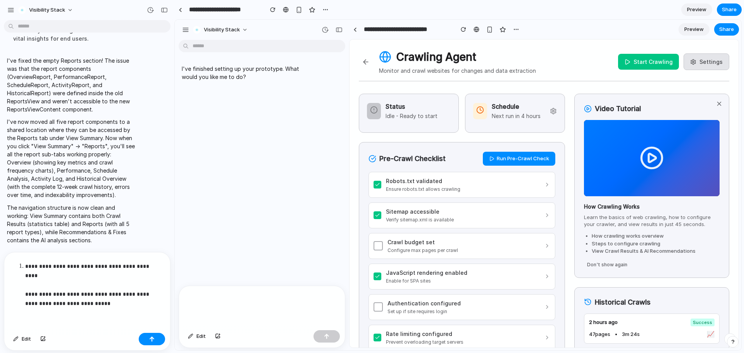
click at [113, 298] on p "**********" at bounding box center [92, 285] width 135 height 46
click at [155, 339] on button "button" at bounding box center [152, 339] width 26 height 12
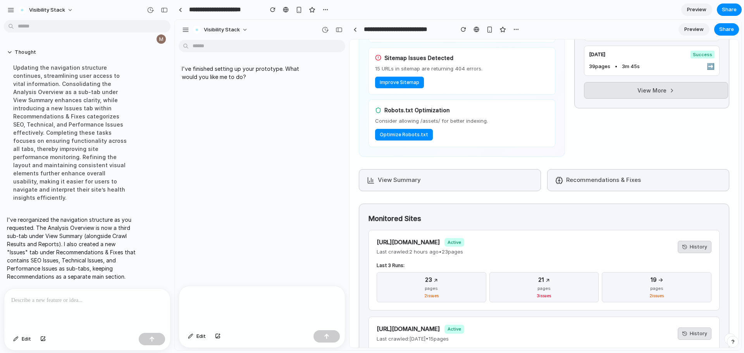
scroll to position [410, 0]
click at [456, 184] on button "View Summary" at bounding box center [450, 179] width 182 height 22
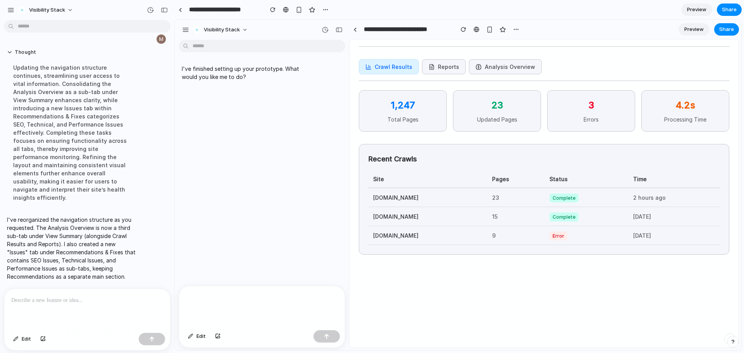
scroll to position [22, 0]
click at [486, 70] on button "Analysis Overview" at bounding box center [505, 66] width 73 height 15
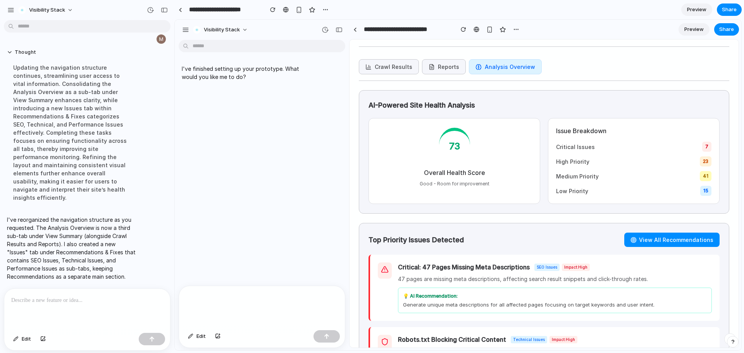
click at [443, 70] on button "Reports" at bounding box center [444, 66] width 44 height 15
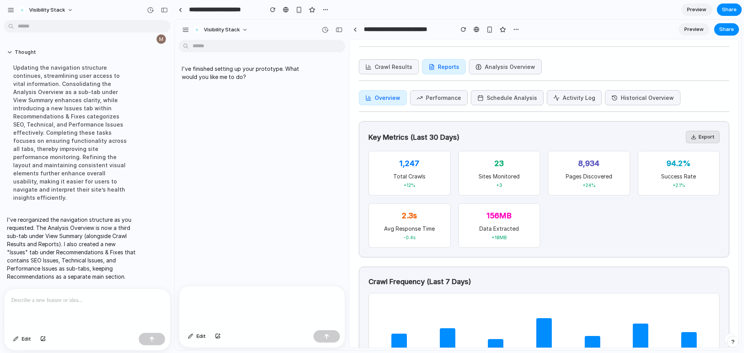
scroll to position [0, 0]
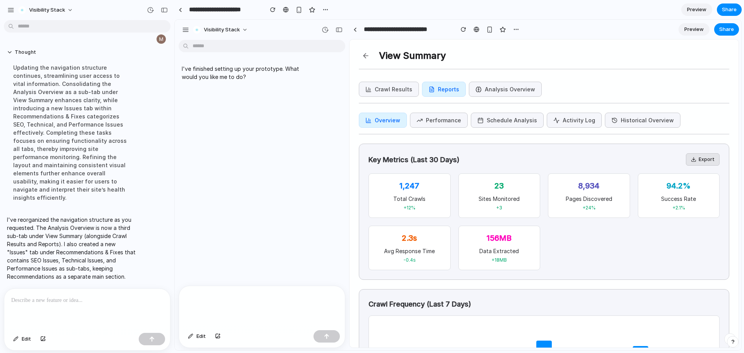
click at [478, 89] on button "Analysis Overview" at bounding box center [505, 89] width 73 height 15
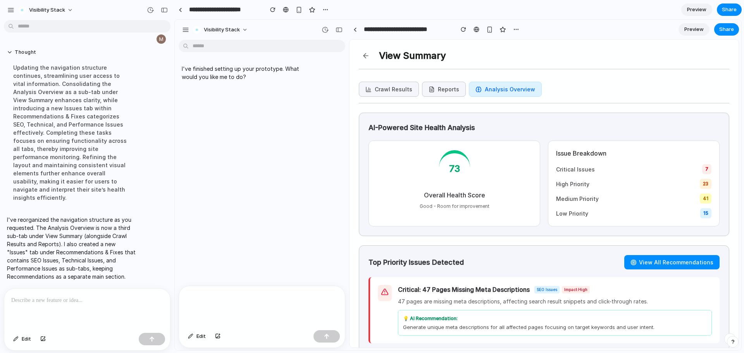
click at [386, 88] on button "Crawl Results" at bounding box center [389, 89] width 60 height 15
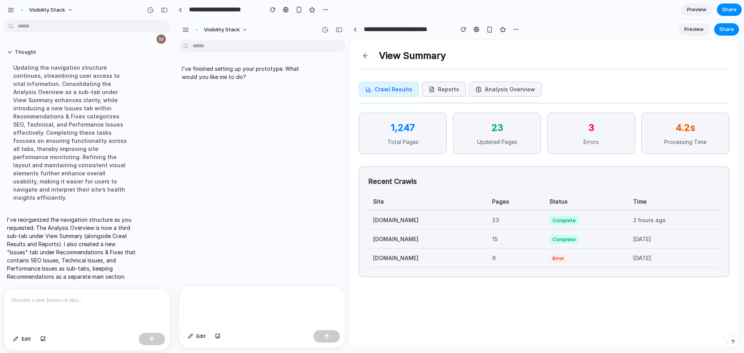
click at [361, 56] on button at bounding box center [366, 56] width 14 height 14
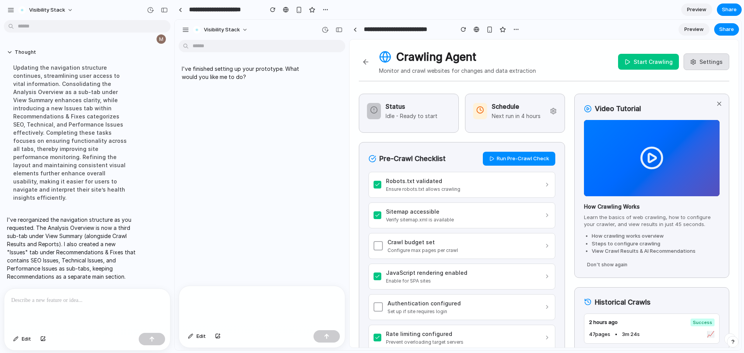
click at [61, 303] on div at bounding box center [85, 309] width 163 height 41
click at [58, 300] on p "**********" at bounding box center [85, 300] width 149 height 9
click at [100, 298] on p "**********" at bounding box center [85, 300] width 149 height 9
click at [40, 298] on p "**********" at bounding box center [85, 300] width 149 height 9
click at [136, 297] on p "**********" at bounding box center [85, 300] width 149 height 9
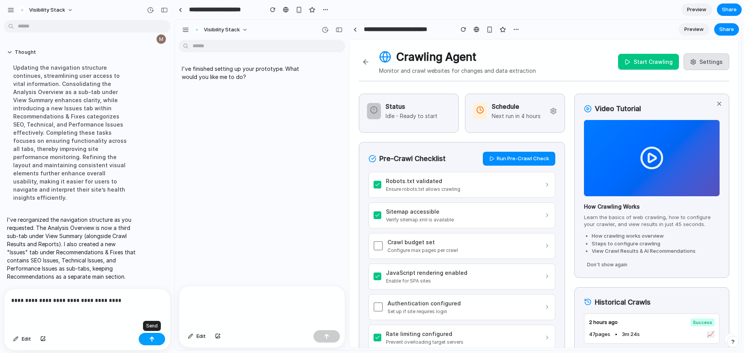
click at [150, 341] on div "button" at bounding box center [151, 339] width 5 height 5
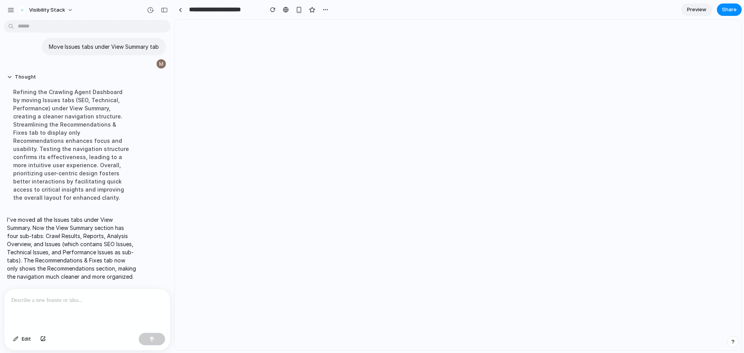
scroll to position [9403, 0]
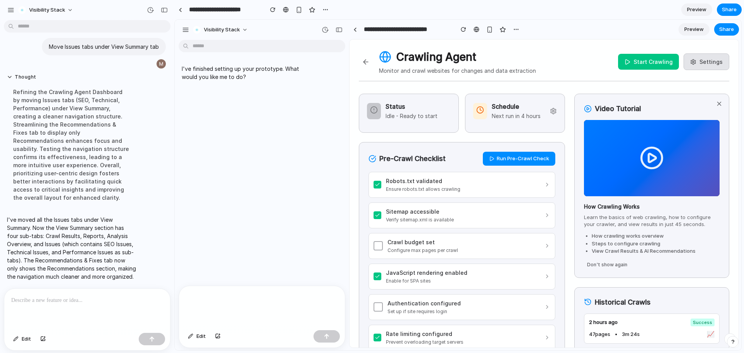
click at [694, 31] on span "Preview" at bounding box center [693, 30] width 19 height 8
click at [704, 6] on span "Preview" at bounding box center [696, 10] width 19 height 8
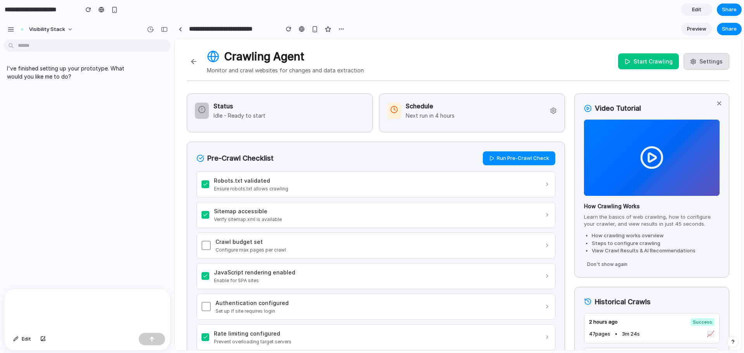
click at [697, 29] on span "Preview" at bounding box center [696, 29] width 19 height 8
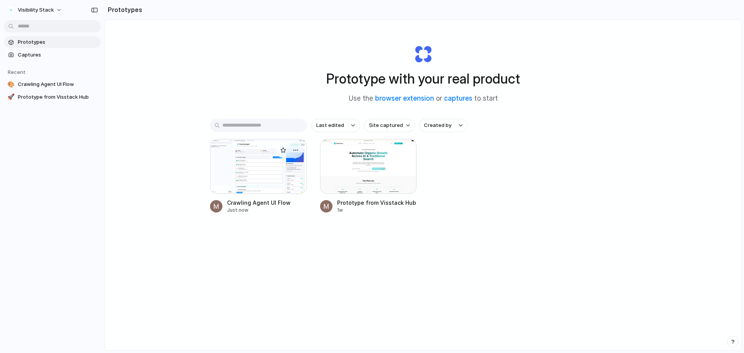
click at [247, 163] on div at bounding box center [258, 166] width 97 height 55
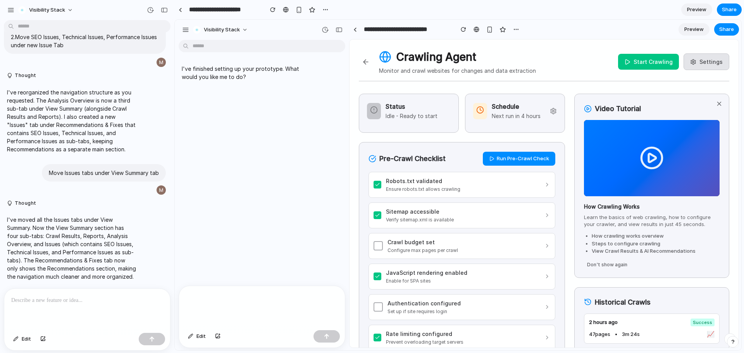
click at [702, 10] on span "Preview" at bounding box center [696, 10] width 19 height 8
click at [365, 54] on div "Crawling Agent Monitor and crawl websites for changes and data extraction" at bounding box center [447, 62] width 177 height 26
click at [365, 57] on button at bounding box center [366, 62] width 14 height 14
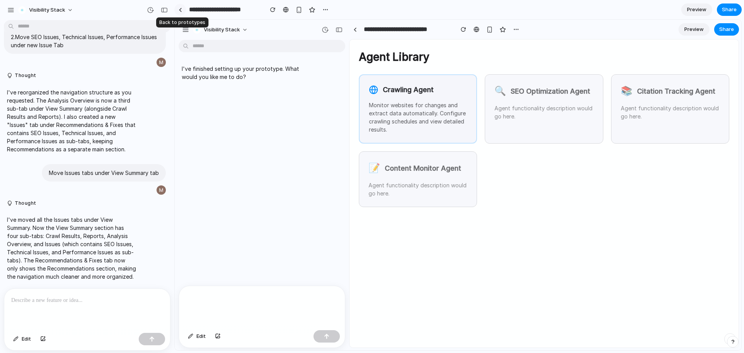
click at [178, 7] on link at bounding box center [180, 10] width 12 height 12
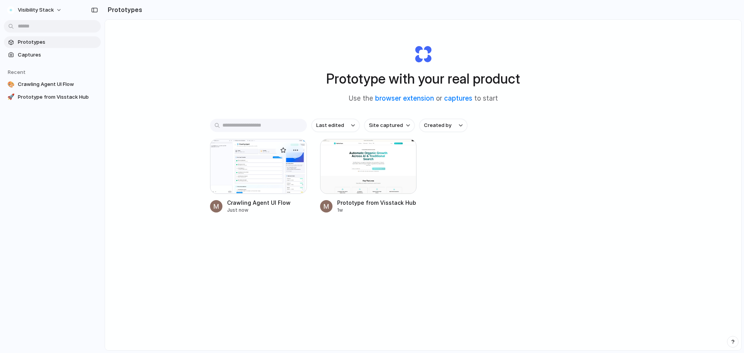
click at [245, 191] on div at bounding box center [258, 166] width 97 height 55
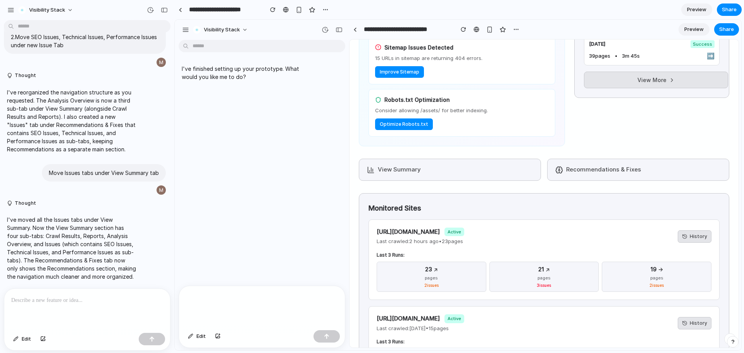
click at [600, 165] on button "Recommendations & Fixes" at bounding box center [638, 170] width 182 height 22
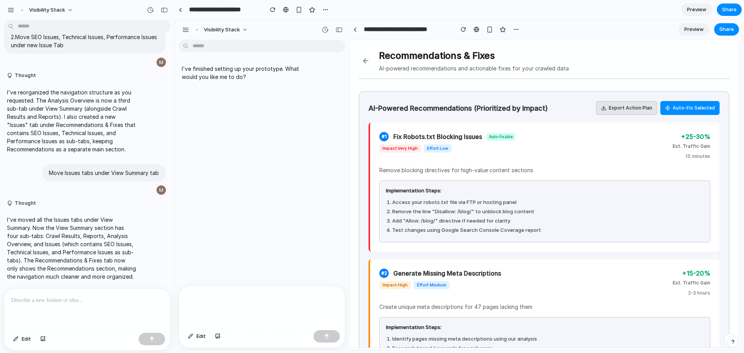
click at [362, 59] on button at bounding box center [366, 61] width 14 height 14
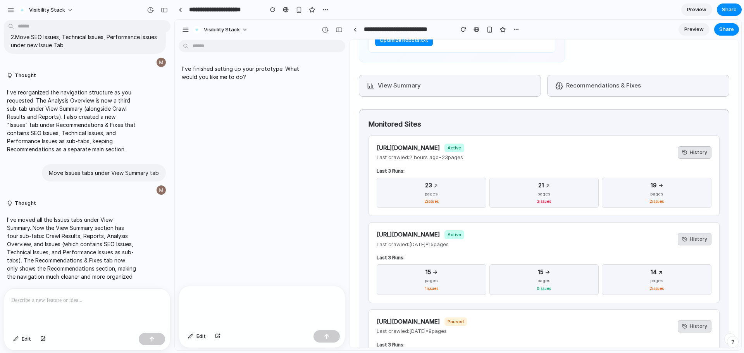
scroll to position [503, 0]
click at [445, 89] on button "View Summary" at bounding box center [450, 85] width 182 height 22
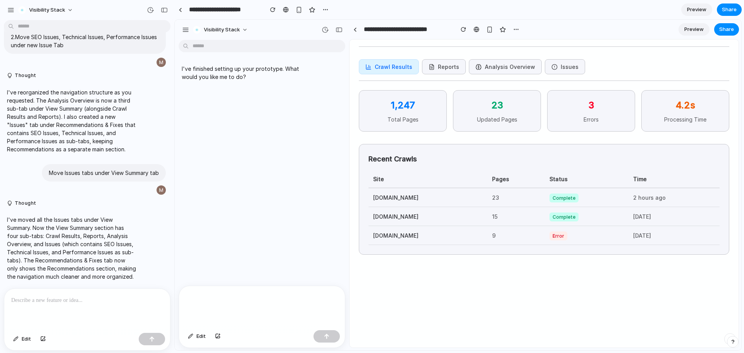
scroll to position [22, 0]
click at [563, 66] on button "Issues" at bounding box center [565, 66] width 40 height 15
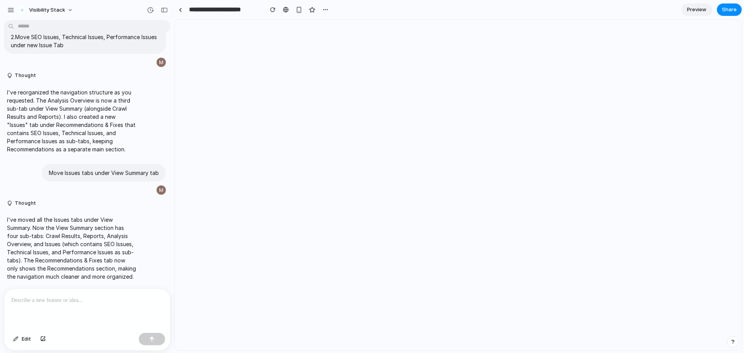
click at [43, 322] on div at bounding box center [87, 309] width 166 height 41
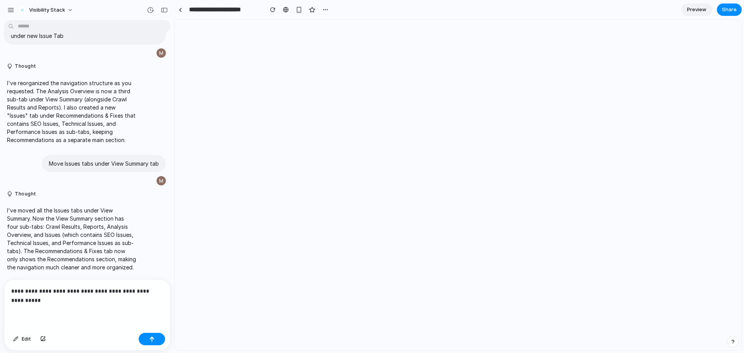
click at [150, 288] on p "**********" at bounding box center [85, 296] width 149 height 19
drag, startPoint x: 110, startPoint y: 300, endPoint x: 68, endPoint y: 300, distance: 42.6
click at [68, 300] on p "**********" at bounding box center [85, 296] width 149 height 19
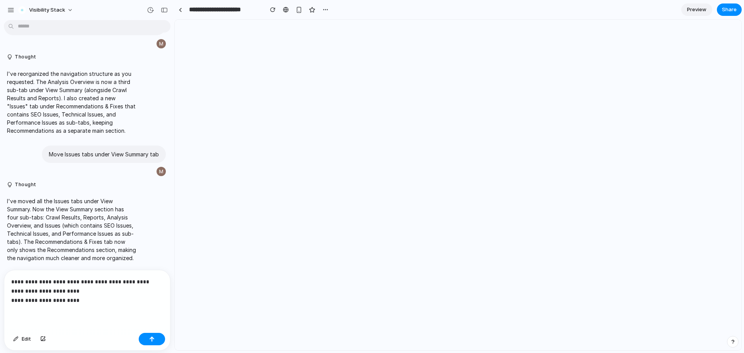
click at [92, 281] on p "**********" at bounding box center [85, 291] width 149 height 28
click at [90, 296] on p "**********" at bounding box center [85, 291] width 149 height 28
drag, startPoint x: 43, startPoint y: 138, endPoint x: 58, endPoint y: 146, distance: 17.0
click at [58, 135] on p "I've reorganized the navigation structure as you requested. The Analysis Overvi…" at bounding box center [71, 102] width 129 height 65
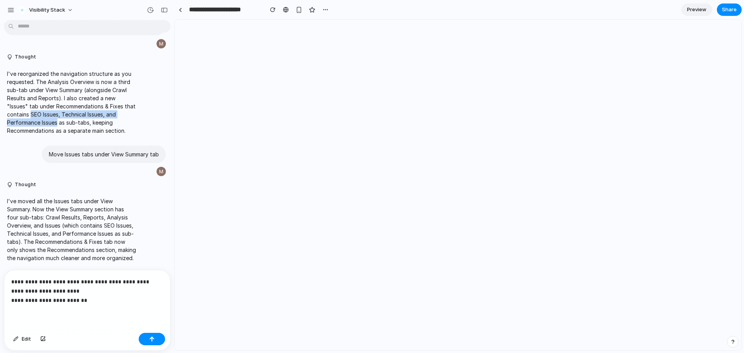
copy p "SEO Issues, Technical Issues, and Performance Issues"
click at [97, 300] on p "**********" at bounding box center [85, 291] width 149 height 28
drag, startPoint x: 43, startPoint y: 141, endPoint x: 58, endPoint y: 148, distance: 16.6
click at [58, 135] on p "I've reorganized the navigation structure as you requested. The Analysis Overvi…" at bounding box center [71, 102] width 129 height 65
copy p "SEO Issues, Technical Issues, and Performance Issues"
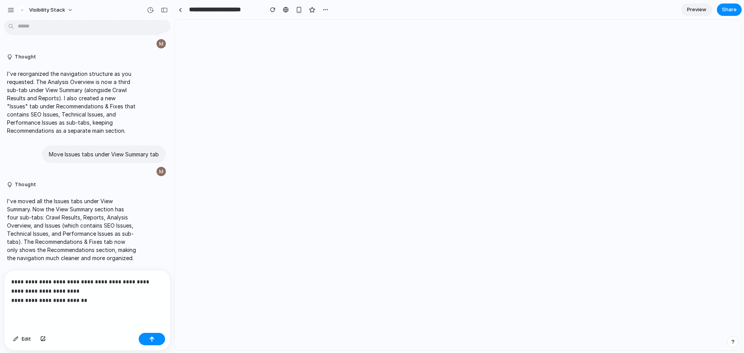
click at [89, 295] on p "**********" at bounding box center [85, 291] width 149 height 28
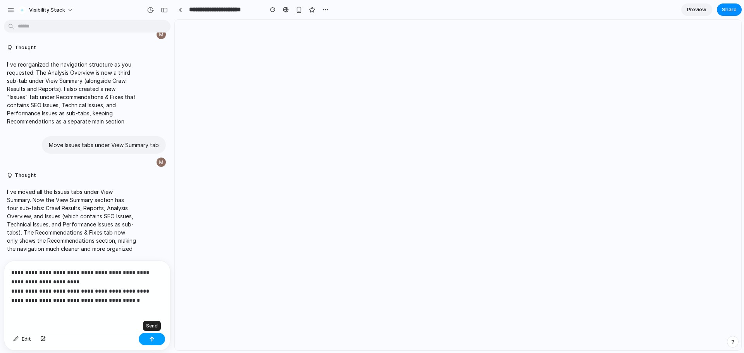
click at [148, 341] on button "button" at bounding box center [152, 339] width 26 height 12
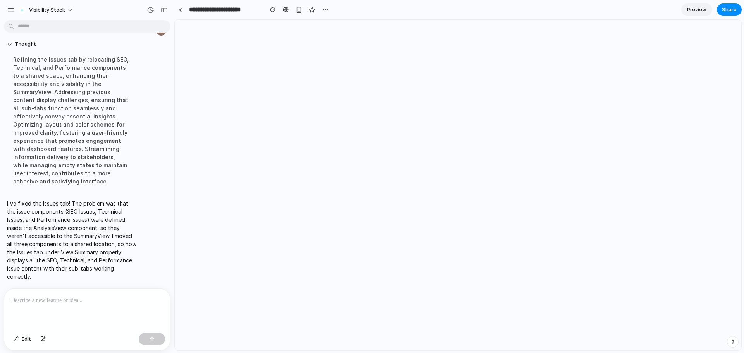
scroll to position [9588, 0]
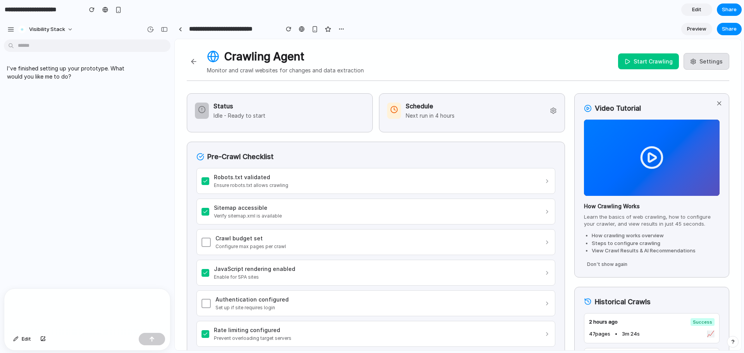
click at [421, 110] on h3 "Schedule" at bounding box center [430, 106] width 49 height 9
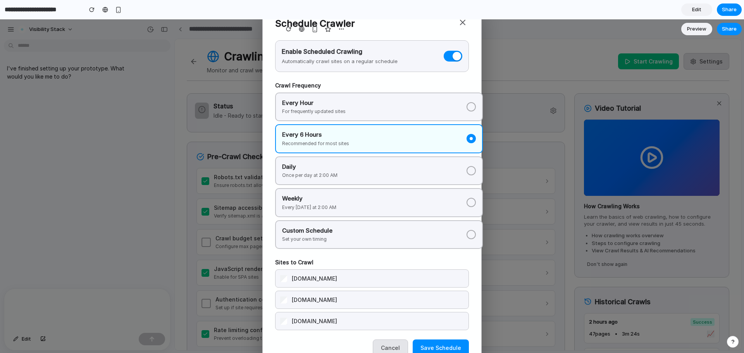
click at [459, 20] on section "**********" at bounding box center [457, 28] width 567 height 19
click at [313, 31] on div "button" at bounding box center [315, 29] width 7 height 7
click at [463, 24] on section "**********" at bounding box center [457, 28] width 567 height 19
click at [396, 346] on button "Cancel" at bounding box center [390, 348] width 35 height 17
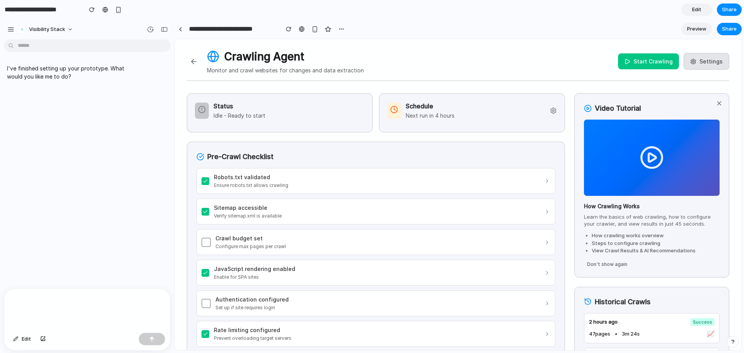
click at [520, 105] on div "Schedule Next run in 4 hours" at bounding box center [472, 111] width 170 height 18
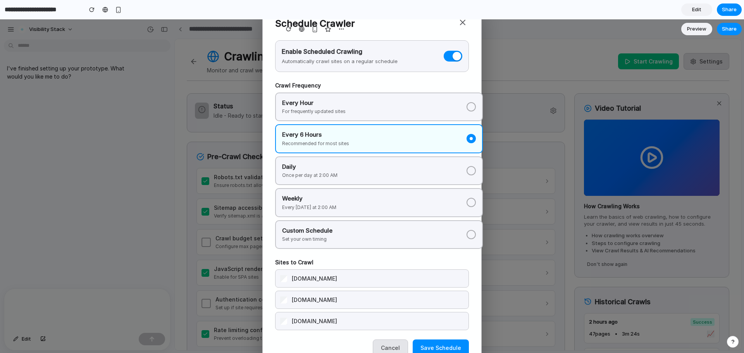
click at [329, 274] on label "[DOMAIN_NAME]" at bounding box center [372, 279] width 194 height 18
click at [411, 165] on p "Daily" at bounding box center [374, 167] width 184 height 9
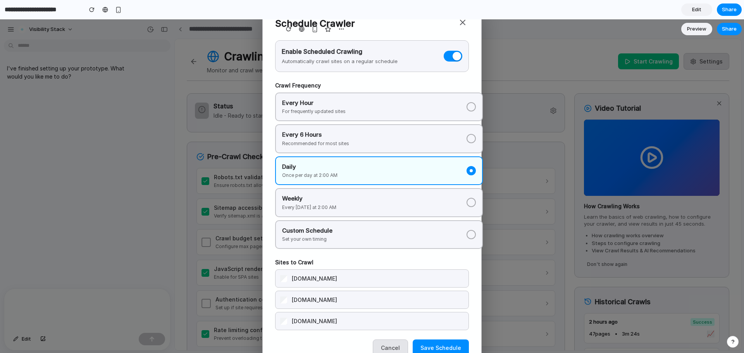
click at [402, 236] on p "Set your own timing" at bounding box center [374, 239] width 184 height 7
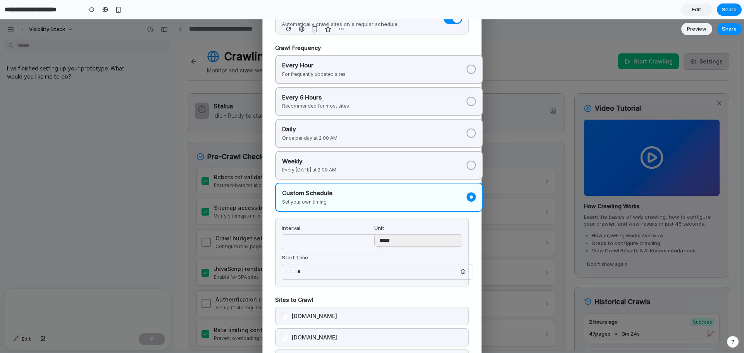
click at [386, 169] on p "Every [DATE] at 2:00 AM" at bounding box center [374, 170] width 184 height 7
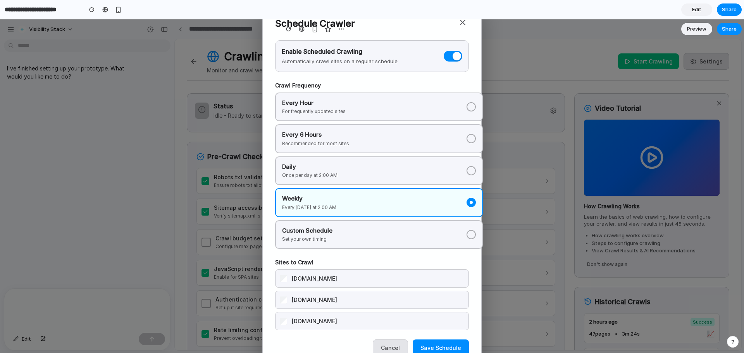
click at [451, 56] on button at bounding box center [453, 56] width 19 height 11
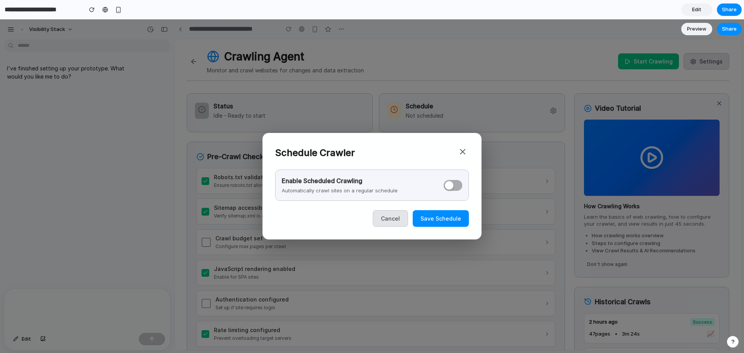
click at [443, 222] on button "Save Schedule" at bounding box center [441, 218] width 56 height 17
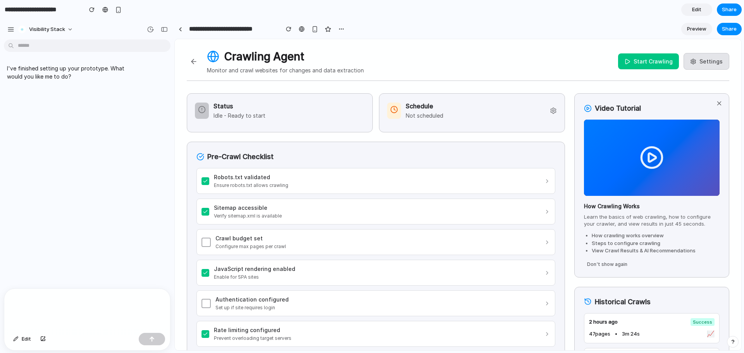
click at [505, 120] on div "Schedule Not scheduled" at bounding box center [472, 112] width 186 height 39
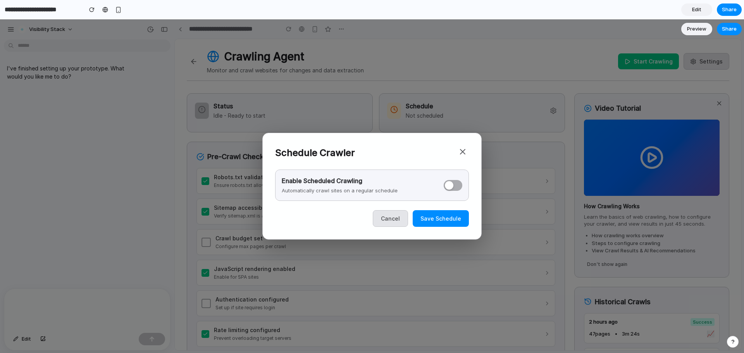
click at [463, 149] on button at bounding box center [462, 153] width 12 height 15
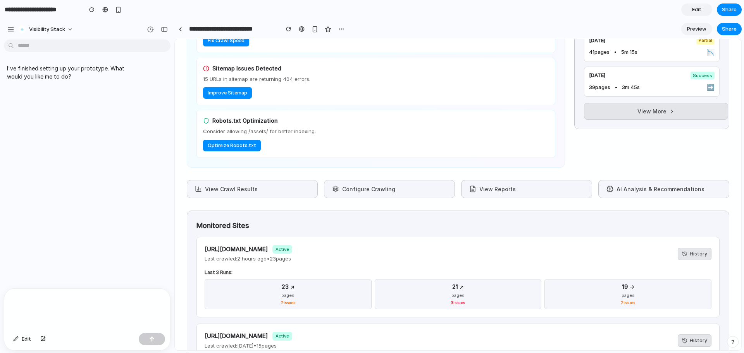
click at [245, 185] on button "View Crawl Results" at bounding box center [252, 189] width 131 height 18
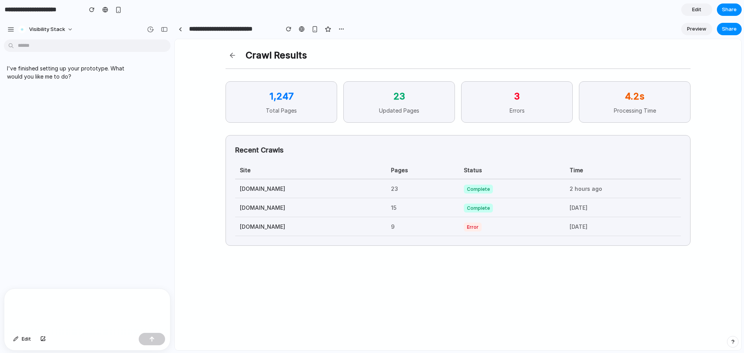
click at [224, 51] on div "Crawl Results 1,247 Total Pages 23 Updated Pages 3 Errors 4.2s Processing Time …" at bounding box center [458, 147] width 484 height 216
click at [230, 54] on button at bounding box center [233, 55] width 14 height 14
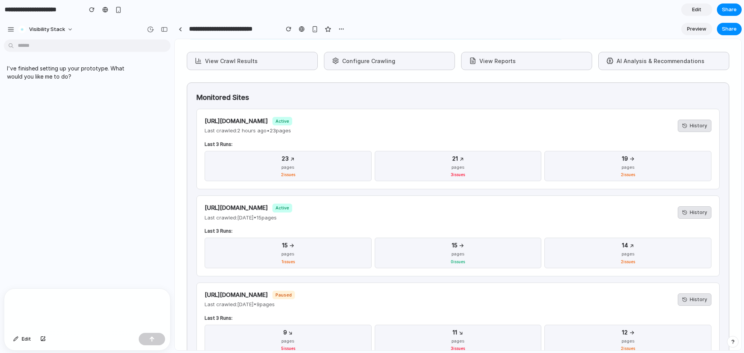
scroll to position [517, 0]
click at [496, 64] on button "View Reports" at bounding box center [526, 60] width 131 height 18
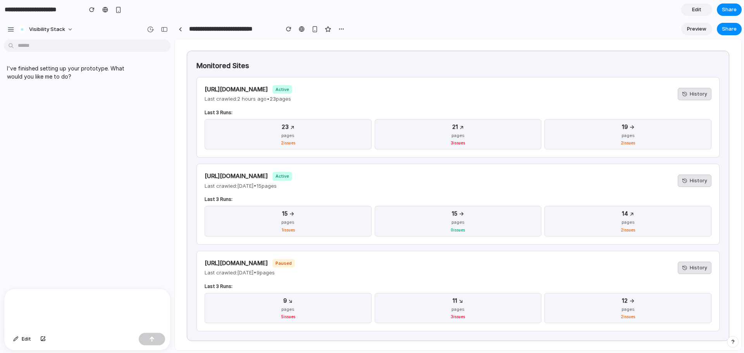
scroll to position [0, 0]
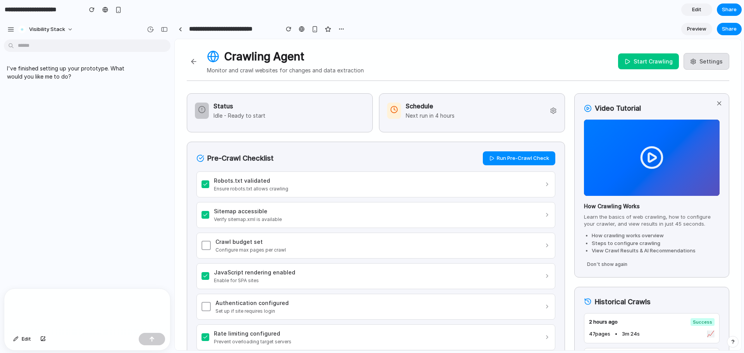
click at [474, 114] on div "Schedule Next run in 4 hours" at bounding box center [472, 111] width 170 height 18
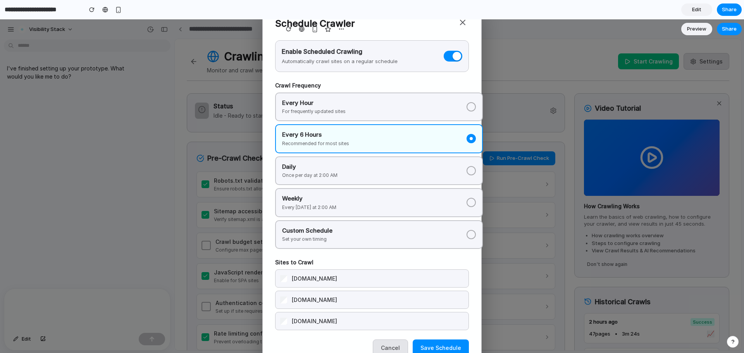
click at [455, 53] on div at bounding box center [457, 56] width 9 height 9
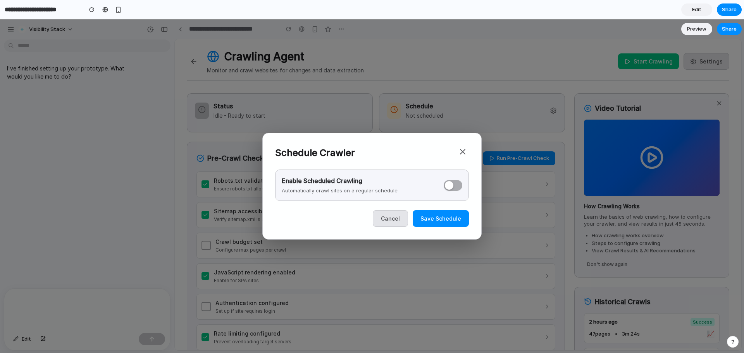
click at [440, 218] on button "Save Schedule" at bounding box center [441, 218] width 56 height 17
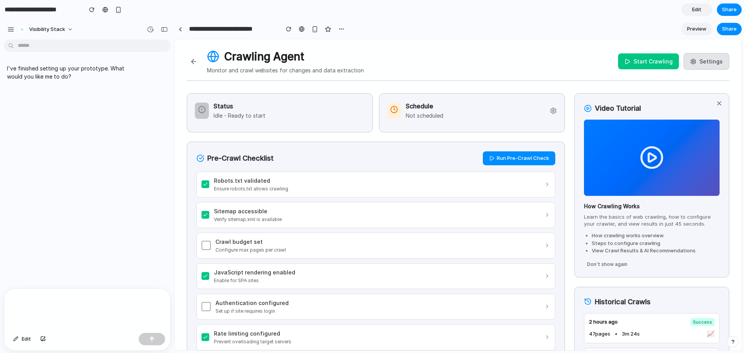
click at [521, 157] on button "Run Pre-Crawl Check" at bounding box center [519, 159] width 72 height 14
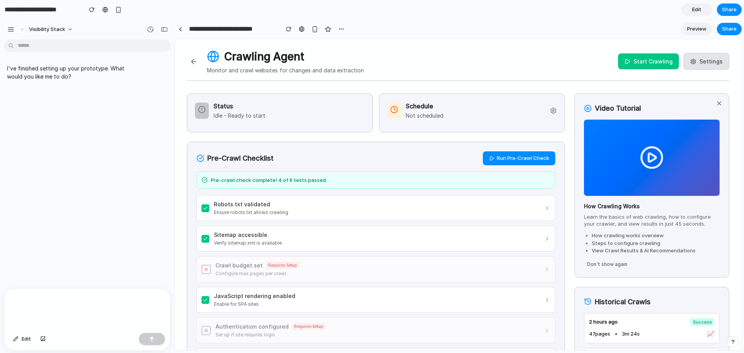
click at [543, 272] on div "Crawl budget set Requires Setup Configure max pages per crawl" at bounding box center [375, 270] width 359 height 26
click at [654, 62] on button "Start Crawling" at bounding box center [648, 61] width 61 height 16
click at [654, 62] on button "Stop Crawling" at bounding box center [649, 61] width 60 height 16
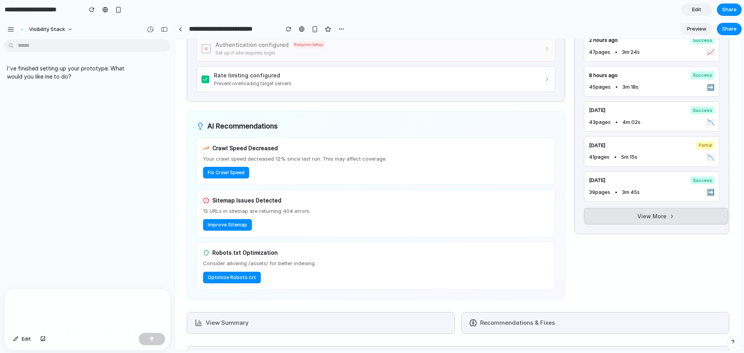
scroll to position [345, 0]
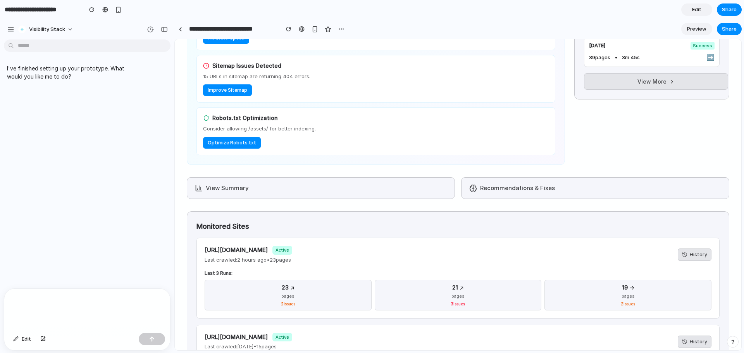
click at [282, 185] on button "View Summary" at bounding box center [321, 188] width 268 height 22
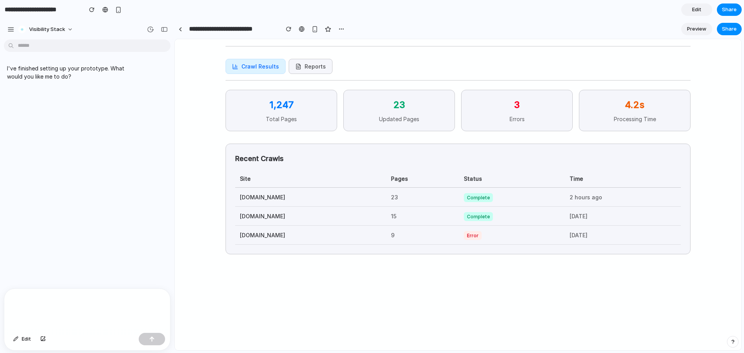
scroll to position [0, 0]
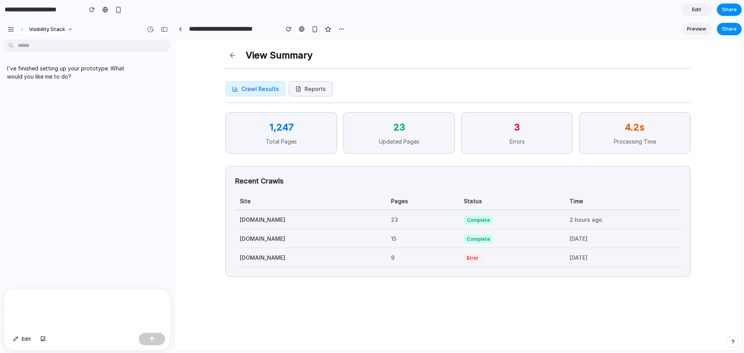
click at [301, 90] on button "Reports" at bounding box center [311, 88] width 44 height 15
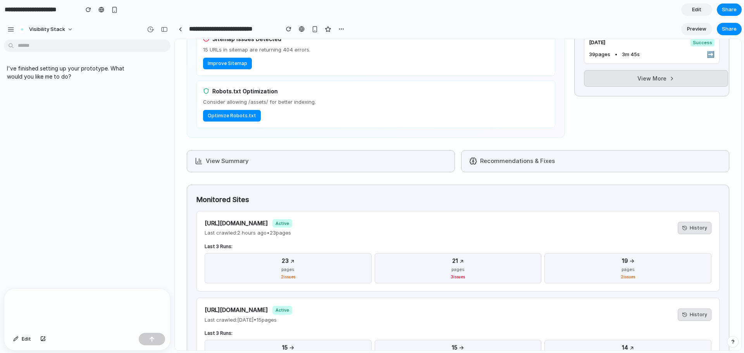
scroll to position [438, 0]
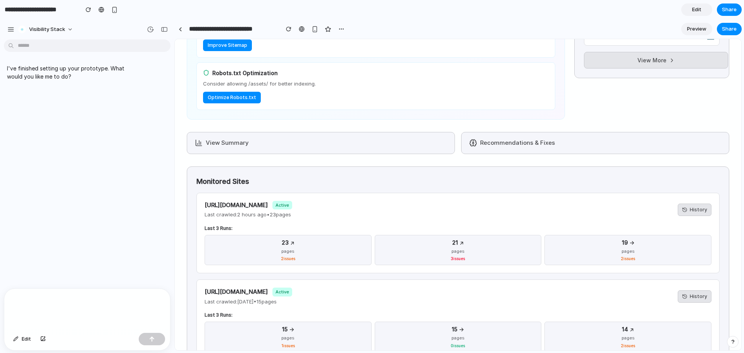
click at [544, 152] on button "Recommendations & Fixes" at bounding box center [595, 143] width 268 height 22
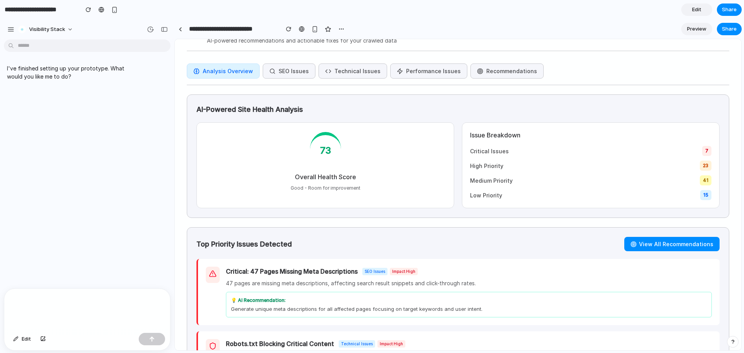
scroll to position [0, 0]
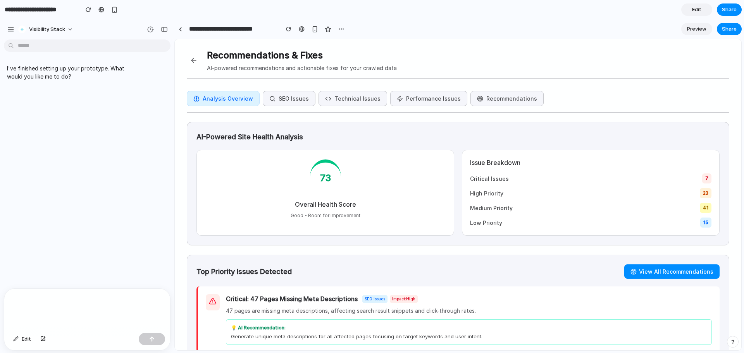
click at [195, 57] on button at bounding box center [194, 60] width 14 height 14
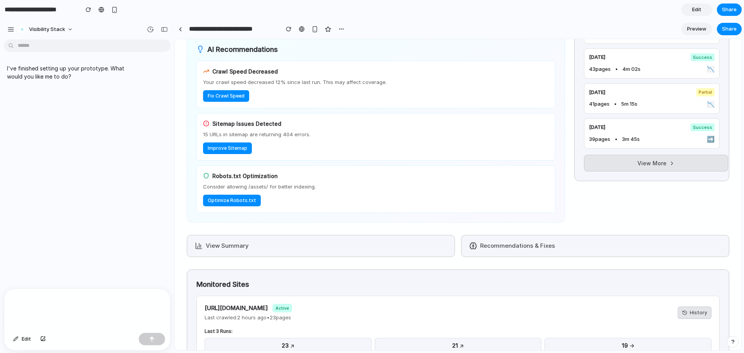
click at [274, 247] on button "View Summary" at bounding box center [321, 246] width 268 height 22
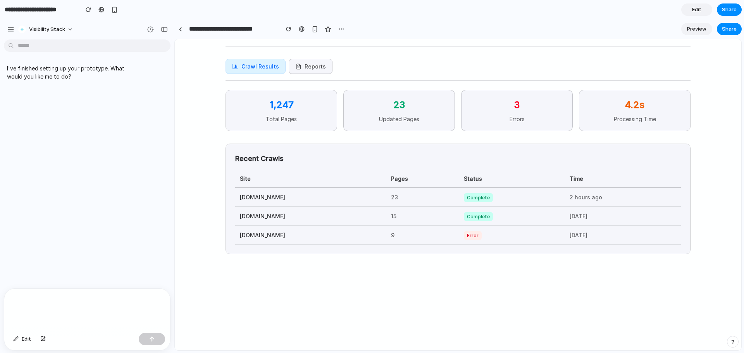
scroll to position [22, 0]
click at [315, 64] on button "Reports" at bounding box center [311, 66] width 44 height 15
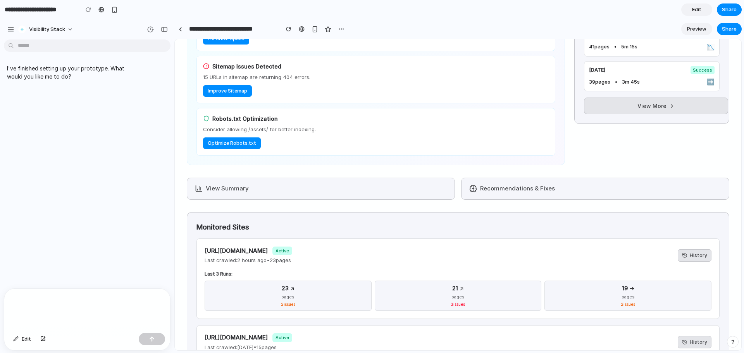
scroll to position [393, 0]
click at [424, 182] on button "View Summary" at bounding box center [321, 188] width 268 height 22
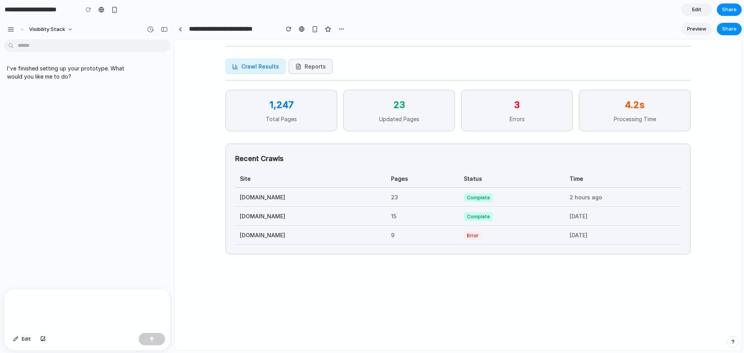
scroll to position [22, 0]
click at [307, 62] on button "Reports" at bounding box center [311, 66] width 44 height 15
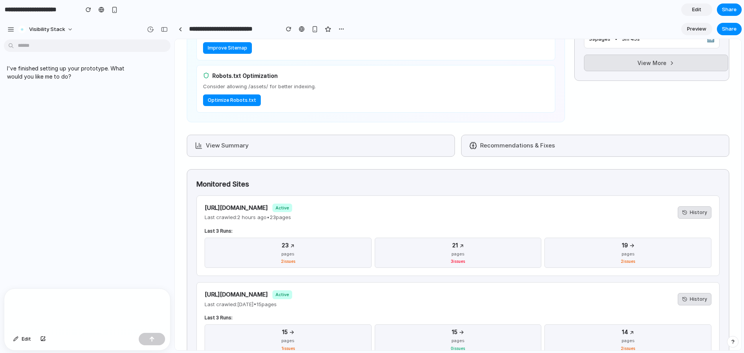
scroll to position [436, 0]
click at [518, 146] on button "Recommendations & Fixes" at bounding box center [595, 145] width 268 height 22
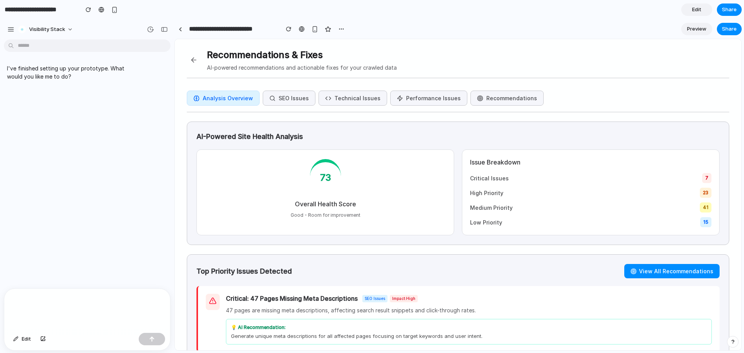
scroll to position [0, 0]
click at [193, 59] on button at bounding box center [194, 60] width 14 height 14
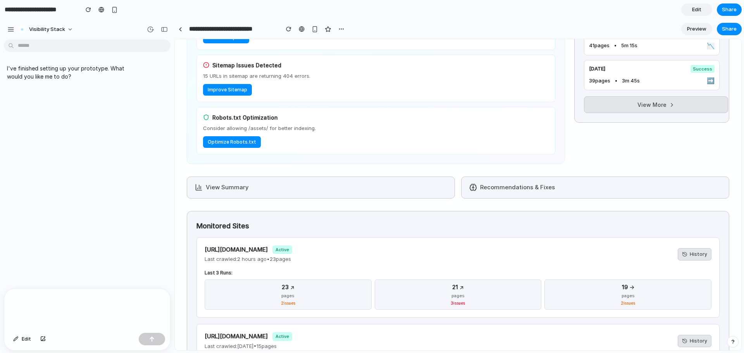
click at [289, 186] on button "View Summary" at bounding box center [321, 188] width 268 height 22
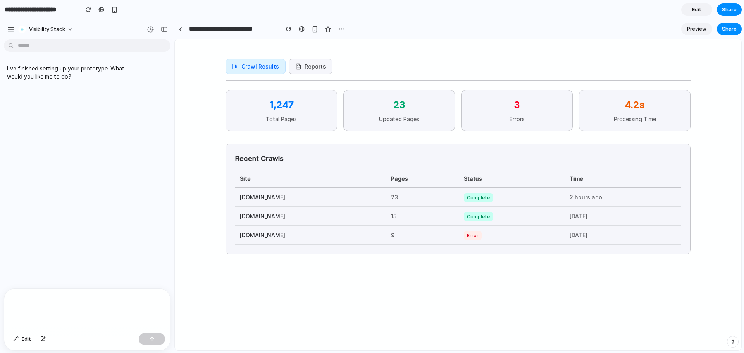
click at [308, 62] on button "Reports" at bounding box center [311, 66] width 44 height 15
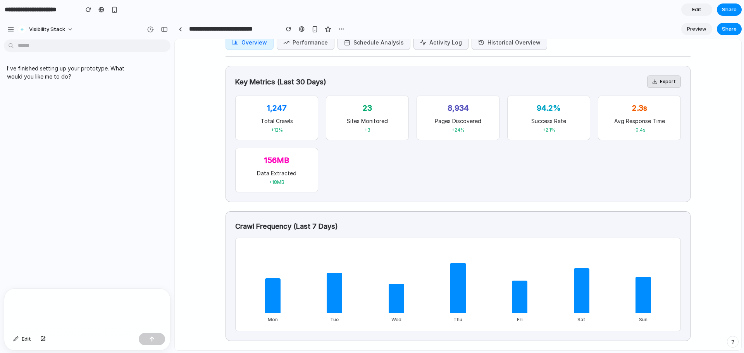
scroll to position [0, 0]
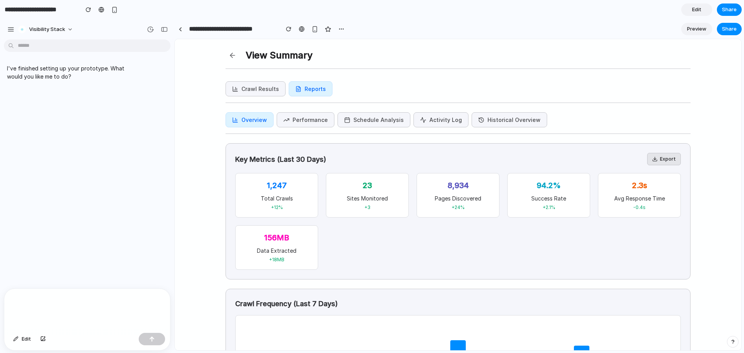
click at [269, 94] on button "Crawl Results" at bounding box center [256, 88] width 60 height 15
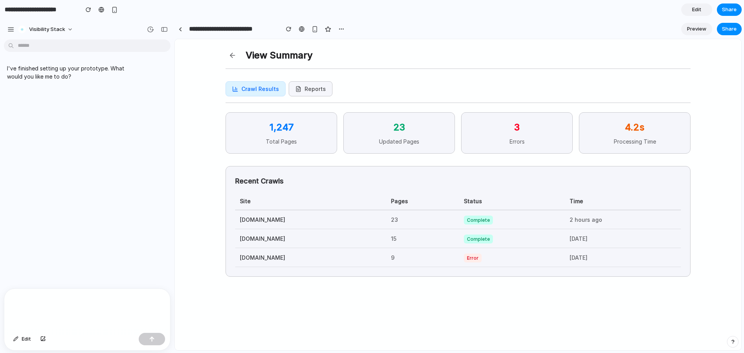
click at [305, 91] on button "Reports" at bounding box center [311, 88] width 44 height 15
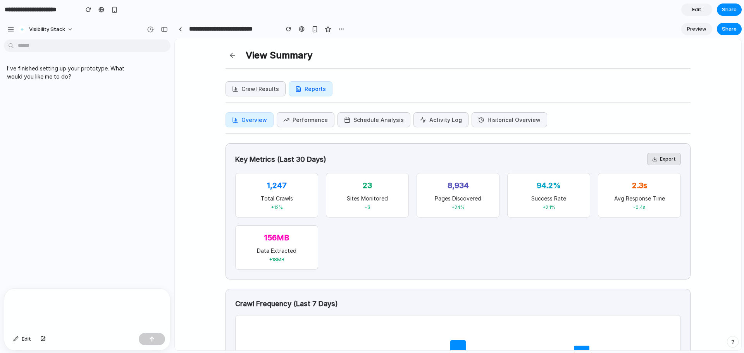
click at [305, 118] on button "Performance" at bounding box center [306, 119] width 58 height 15
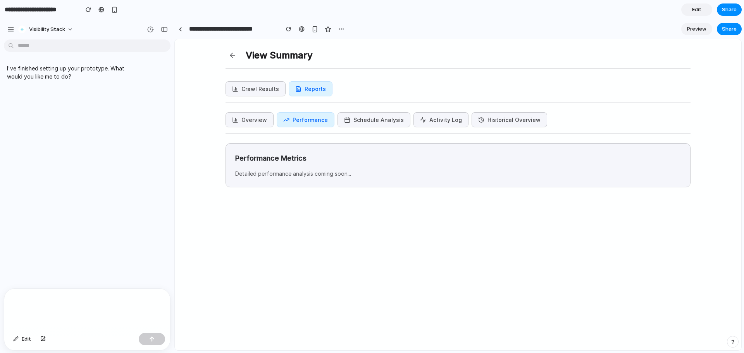
click at [373, 123] on button "Schedule Analysis" at bounding box center [373, 119] width 73 height 15
click at [428, 123] on button "Activity Log" at bounding box center [440, 119] width 55 height 15
click at [511, 122] on button "Historical Overview" at bounding box center [510, 119] width 76 height 15
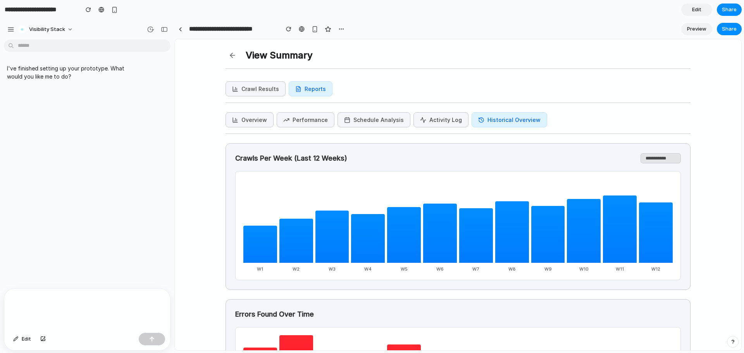
click at [295, 121] on button "Performance" at bounding box center [306, 119] width 58 height 15
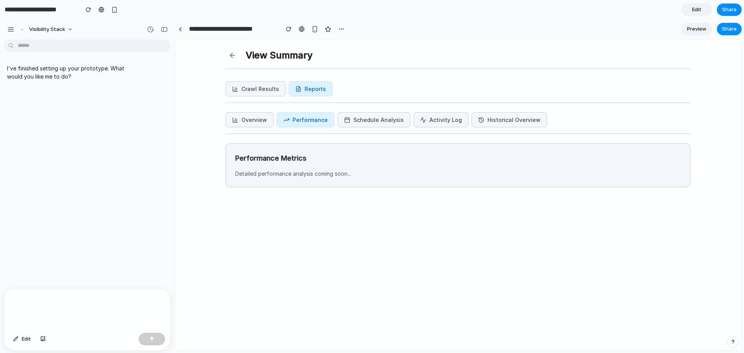
click at [384, 122] on button "Schedule Analysis" at bounding box center [373, 119] width 73 height 15
click at [420, 121] on button "Activity Log" at bounding box center [440, 119] width 55 height 15
click at [508, 127] on button "Historical Overview" at bounding box center [510, 119] width 76 height 15
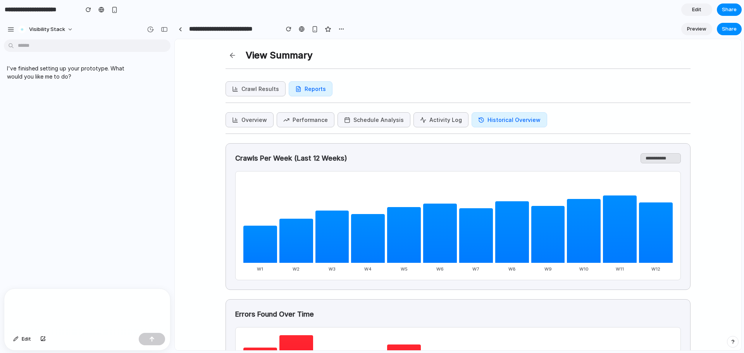
click at [231, 58] on button at bounding box center [233, 55] width 14 height 14
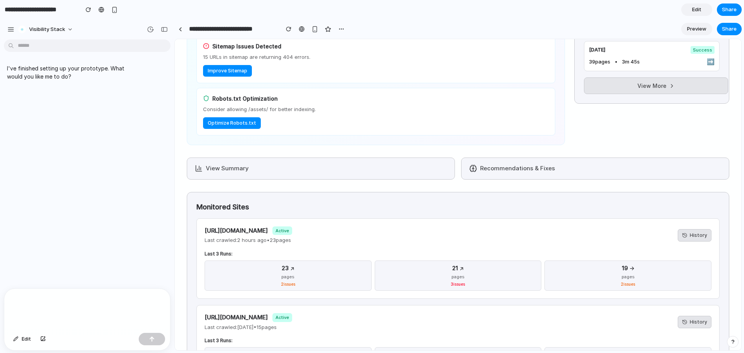
click at [534, 172] on button "Recommendations & Fixes" at bounding box center [595, 169] width 268 height 22
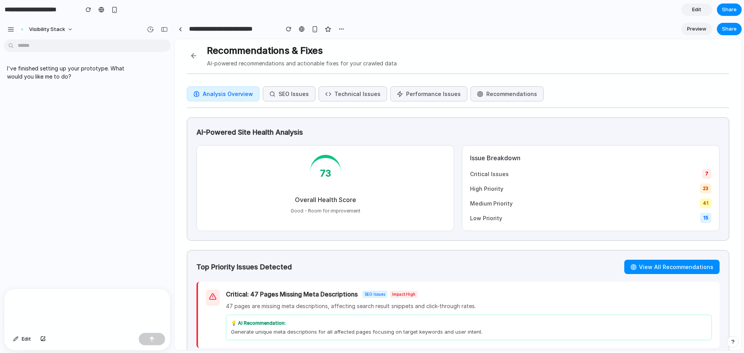
scroll to position [3, 0]
click at [278, 92] on button "SEO Issues" at bounding box center [289, 95] width 53 height 15
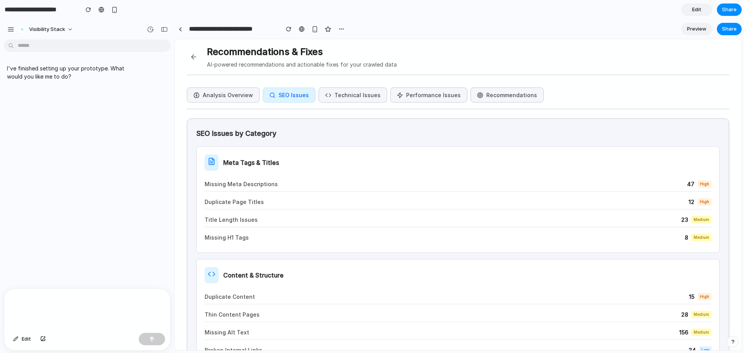
click at [351, 98] on button "Technical Issues" at bounding box center [353, 95] width 69 height 15
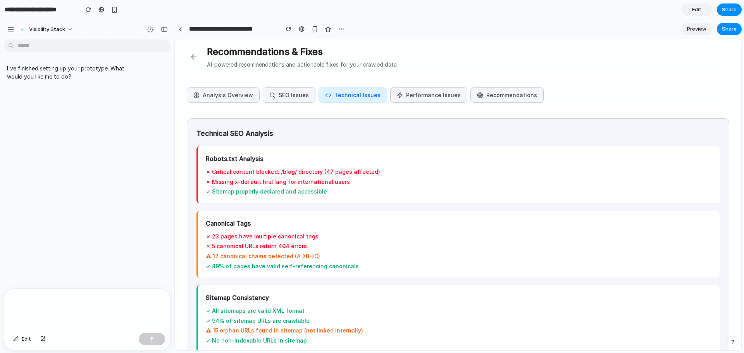
click at [417, 97] on button "Performance Issues" at bounding box center [428, 95] width 77 height 15
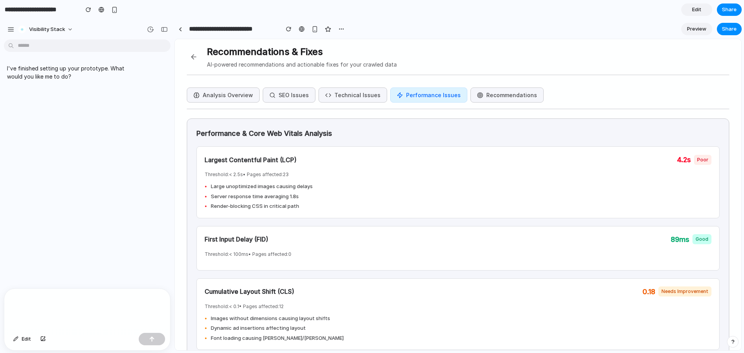
click at [493, 91] on button "Recommendations" at bounding box center [506, 95] width 73 height 15
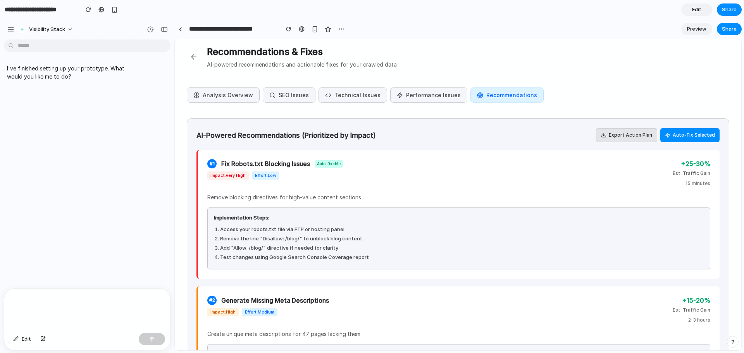
click at [228, 96] on button "Analysis Overview" at bounding box center [223, 95] width 73 height 15
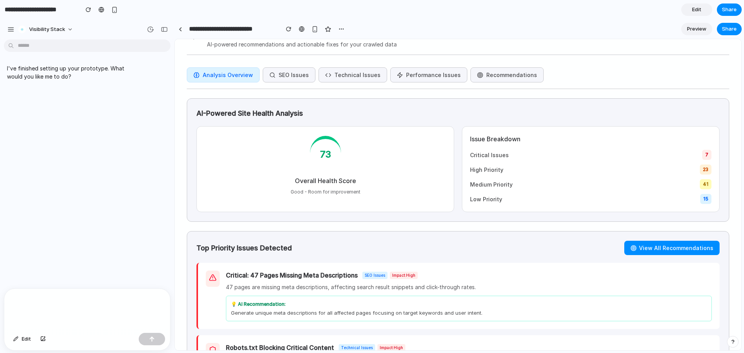
scroll to position [0, 0]
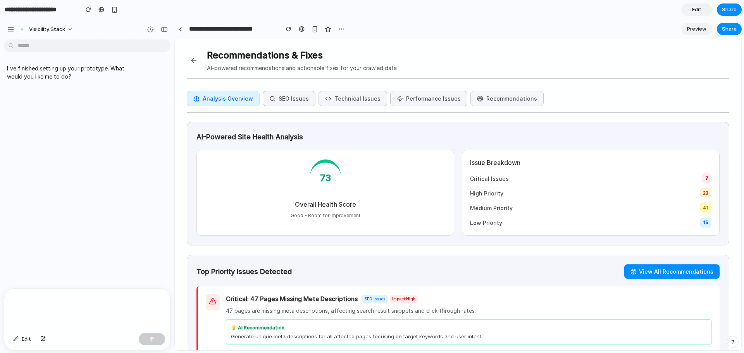
click at [288, 97] on button "SEO Issues" at bounding box center [289, 98] width 53 height 15
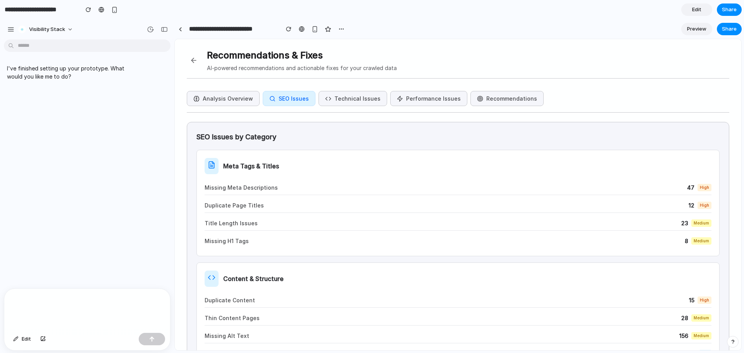
click at [334, 95] on button "Technical Issues" at bounding box center [353, 98] width 69 height 15
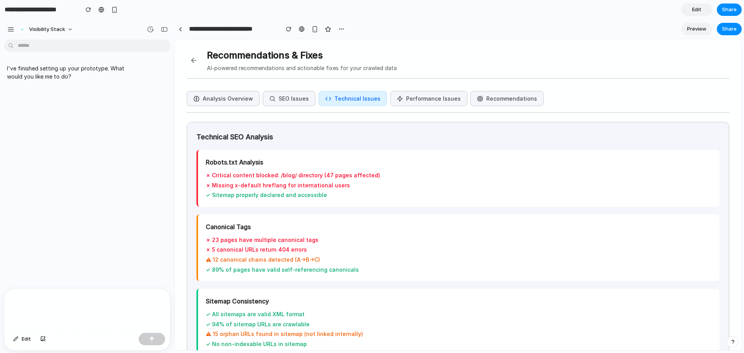
click at [410, 103] on button "Performance Issues" at bounding box center [428, 98] width 77 height 15
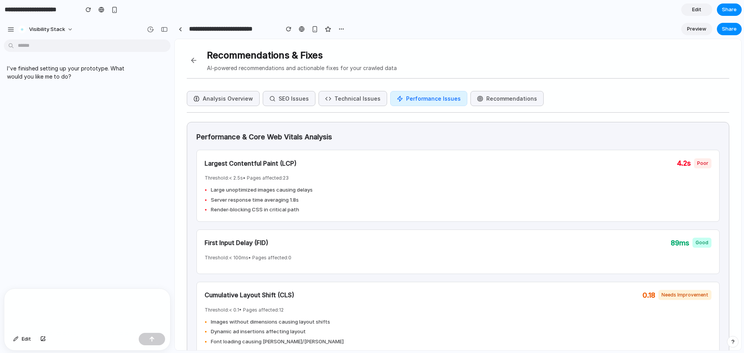
click at [288, 101] on button "SEO Issues" at bounding box center [289, 98] width 53 height 15
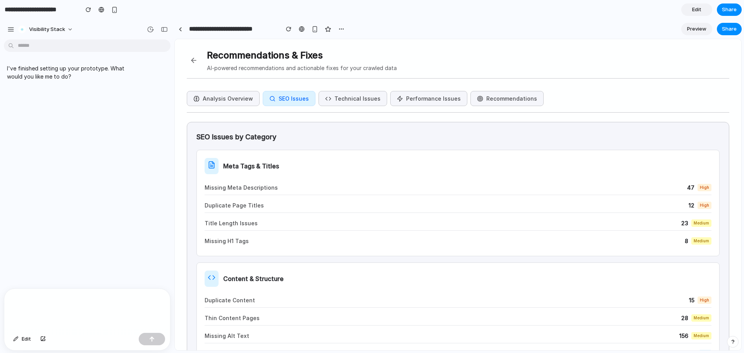
click at [338, 94] on button "Technical Issues" at bounding box center [353, 98] width 69 height 15
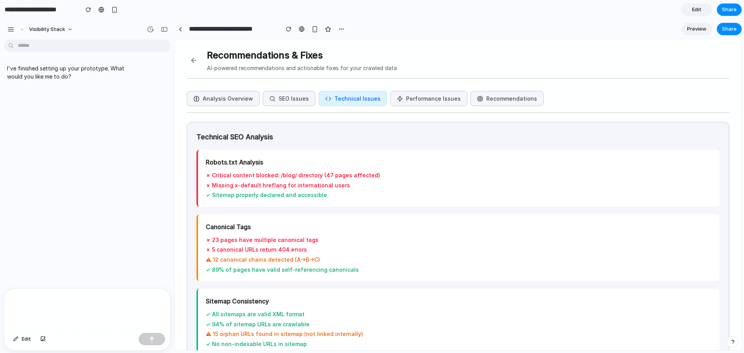
click at [410, 98] on button "Performance Issues" at bounding box center [428, 98] width 77 height 15
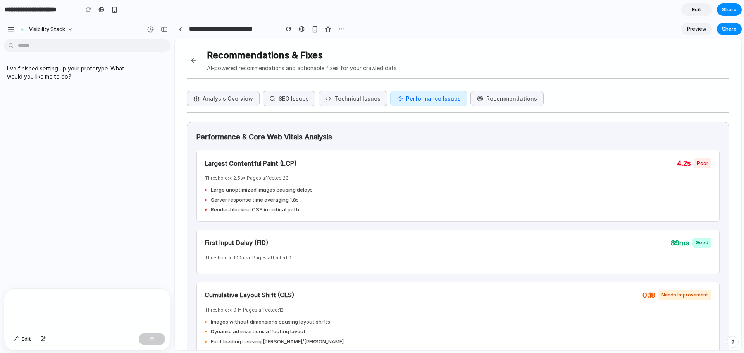
click at [196, 60] on button at bounding box center [194, 60] width 14 height 14
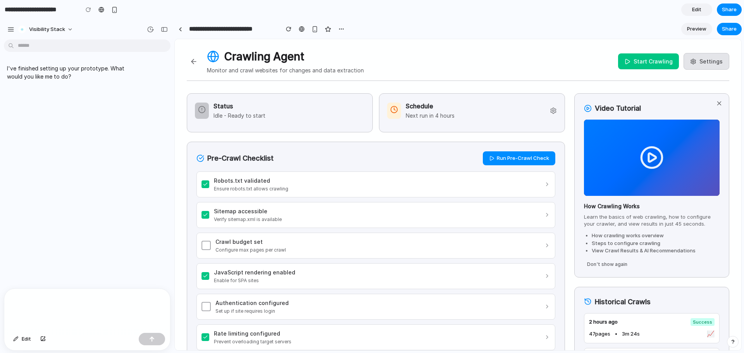
click at [265, 109] on div "Status Idle - Ready to start" at bounding box center [280, 111] width 170 height 18
click at [499, 102] on div "Schedule Next run in 4 hours" at bounding box center [472, 111] width 170 height 18
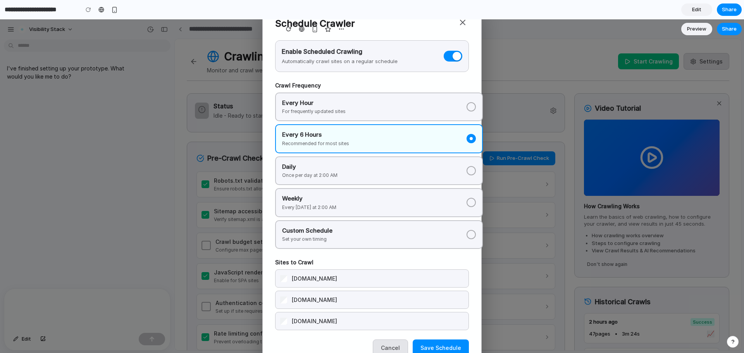
click at [450, 62] on div "Enable Scheduled Crawling Automatically crawl sites on a regular schedule" at bounding box center [372, 56] width 194 height 32
click at [449, 56] on button at bounding box center [453, 56] width 19 height 11
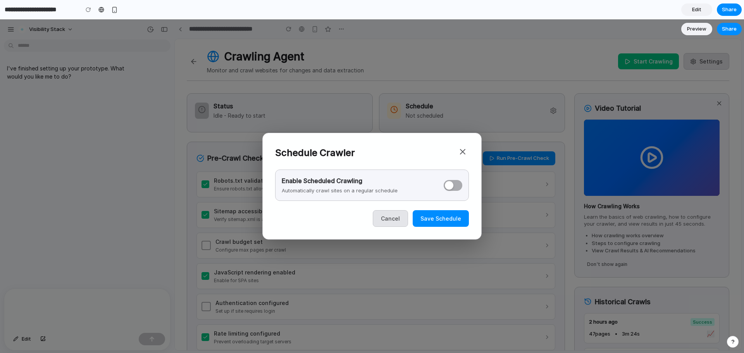
click at [449, 217] on button "Save Schedule" at bounding box center [441, 218] width 56 height 17
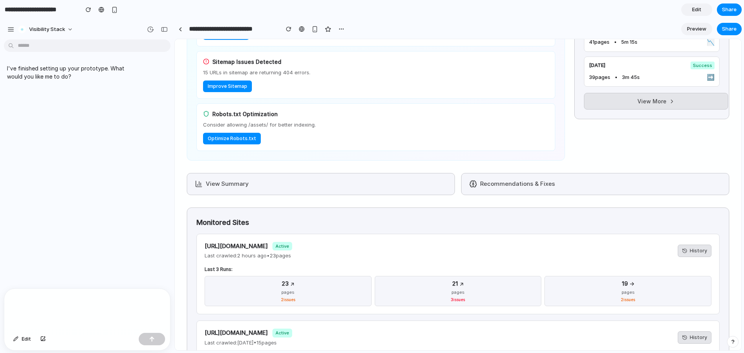
scroll to position [420, 0]
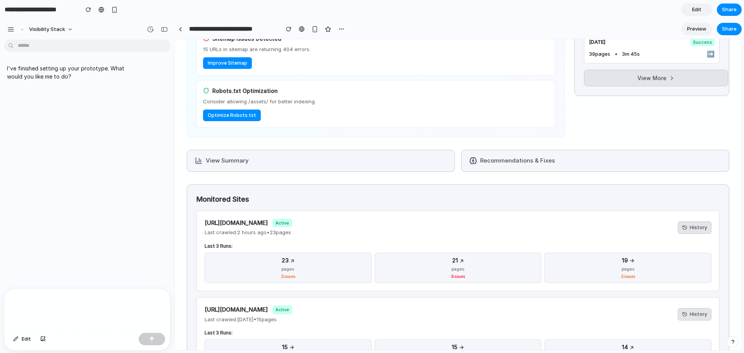
click at [505, 157] on button "Recommendations & Fixes" at bounding box center [595, 161] width 268 height 22
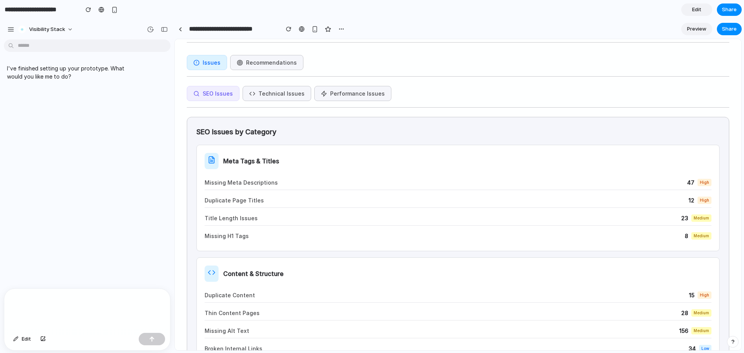
scroll to position [0, 0]
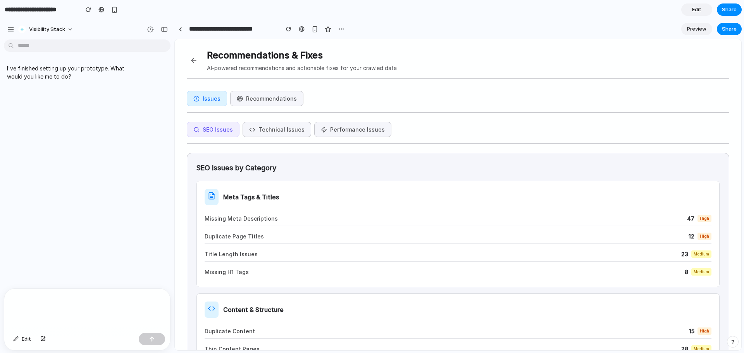
click at [262, 96] on button "Recommendations" at bounding box center [266, 98] width 73 height 15
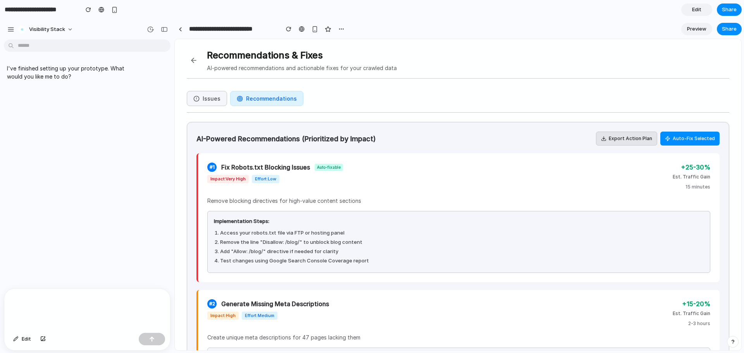
click at [205, 95] on button "Issues" at bounding box center [207, 98] width 40 height 15
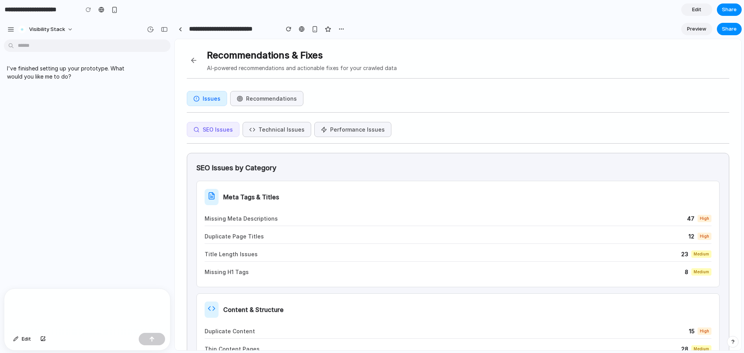
click at [268, 100] on button "Recommendations" at bounding box center [266, 98] width 73 height 15
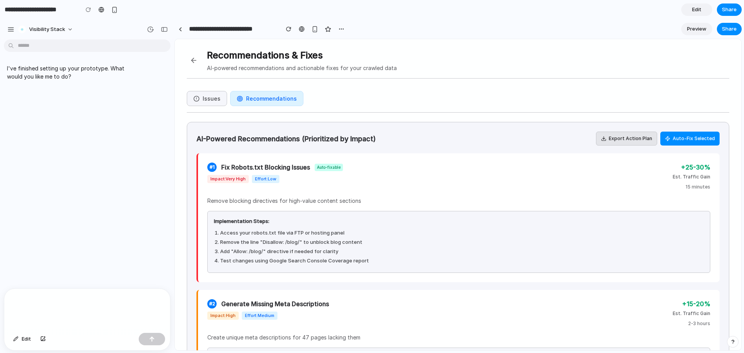
drag, startPoint x: 382, startPoint y: 142, endPoint x: 193, endPoint y: 138, distance: 189.5
drag, startPoint x: 193, startPoint y: 138, endPoint x: 391, endPoint y: 133, distance: 197.7
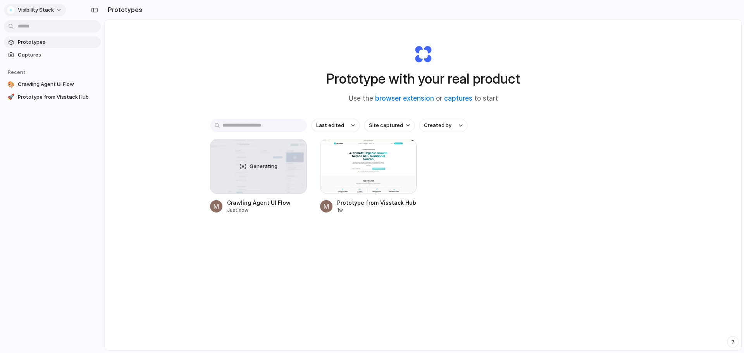
click at [51, 9] on span "Visibility Stack" at bounding box center [36, 10] width 36 height 8
click at [36, 29] on span "Settings" at bounding box center [28, 28] width 21 height 8
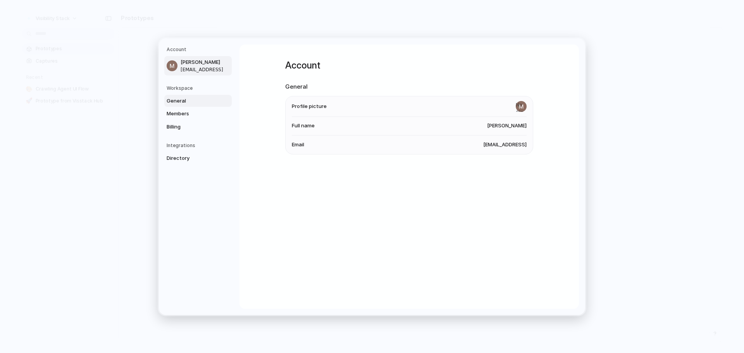
click at [184, 97] on span "General" at bounding box center [192, 101] width 50 height 8
click at [180, 118] on link "Members" at bounding box center [197, 114] width 67 height 12
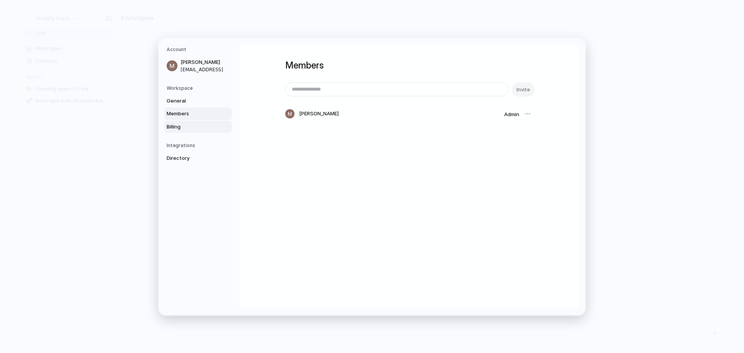
click at [176, 125] on span "Billing" at bounding box center [192, 127] width 50 height 8
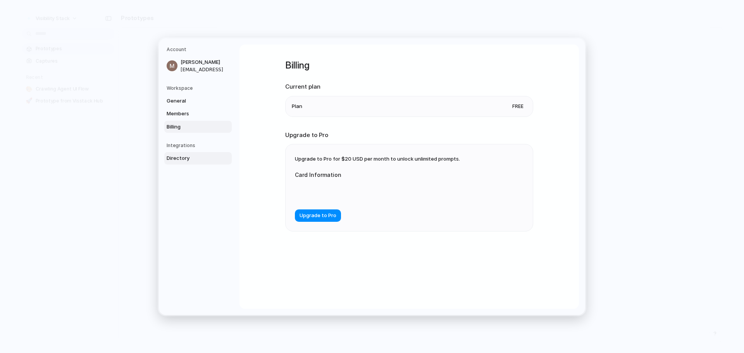
click at [181, 158] on span "Directory" at bounding box center [192, 159] width 50 height 8
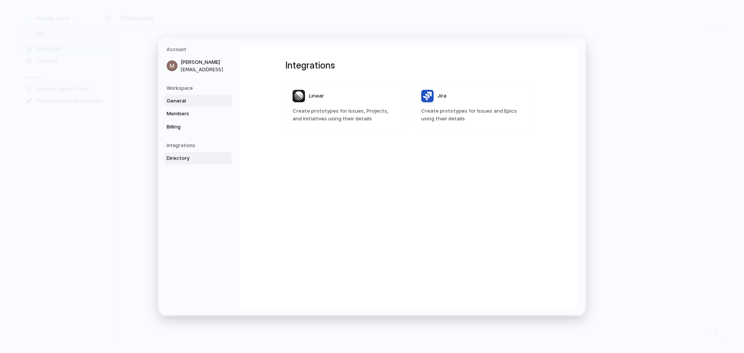
click at [190, 99] on span "General" at bounding box center [192, 101] width 50 height 8
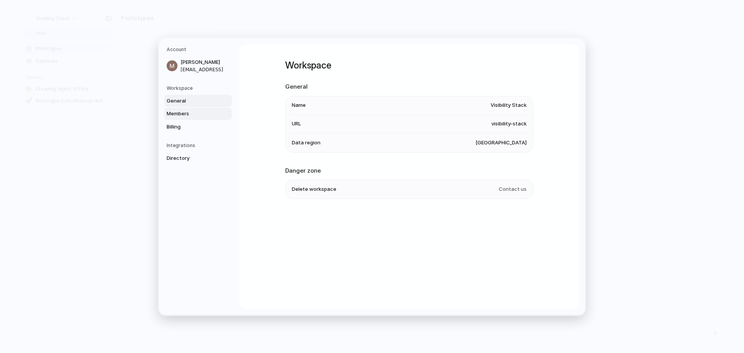
click at [180, 110] on span "Members" at bounding box center [192, 114] width 50 height 8
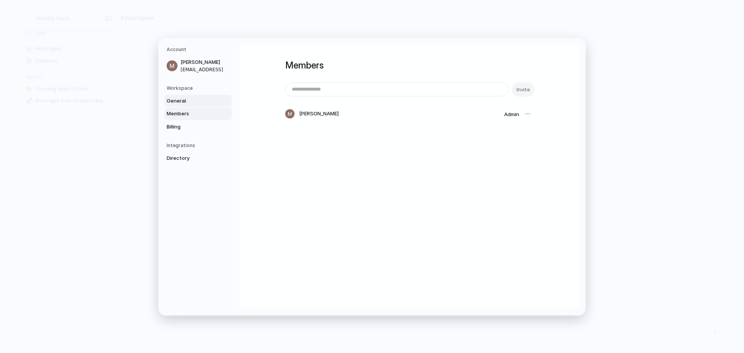
click at [181, 96] on link "General" at bounding box center [197, 101] width 67 height 12
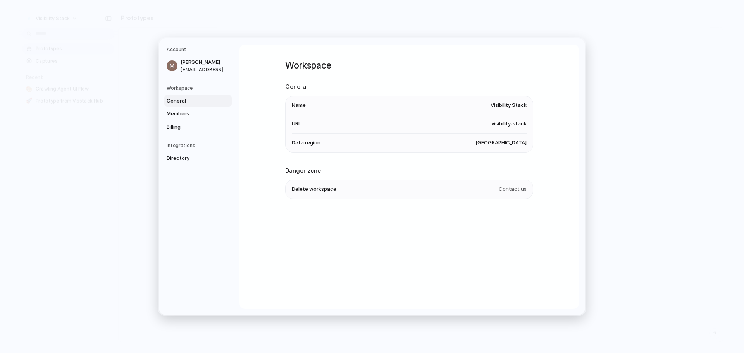
click at [176, 106] on link "General" at bounding box center [197, 101] width 67 height 12
click at [172, 117] on span "Members" at bounding box center [192, 114] width 50 height 8
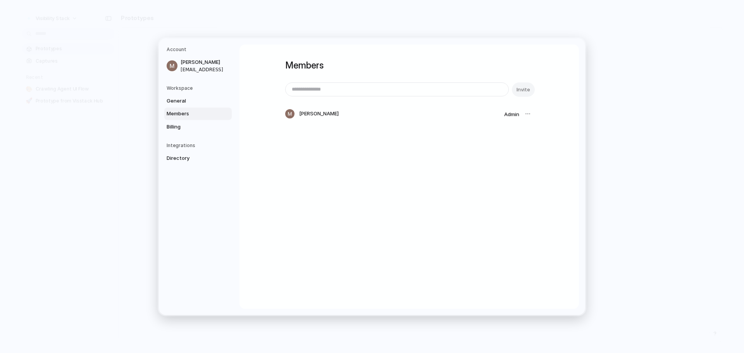
click at [176, 120] on div "General Members Billing" at bounding box center [199, 114] width 65 height 38
click at [176, 127] on span "Billing" at bounding box center [192, 127] width 50 height 8
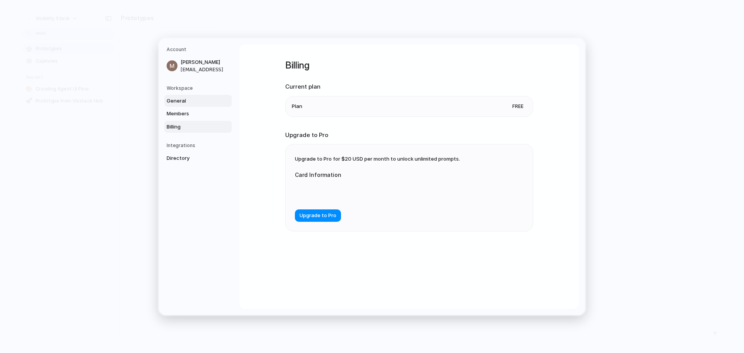
click at [170, 101] on span "General" at bounding box center [192, 101] width 50 height 8
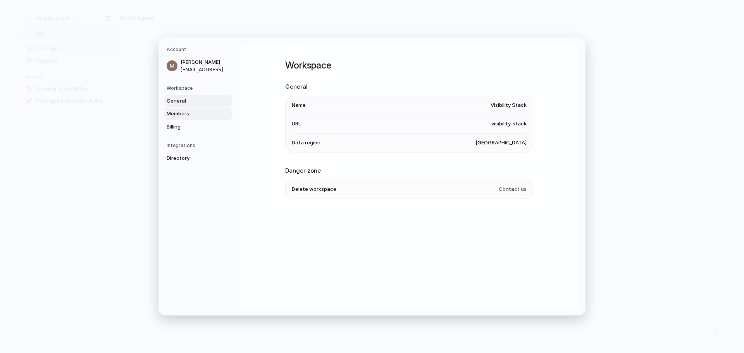
click at [175, 118] on link "Members" at bounding box center [197, 114] width 67 height 12
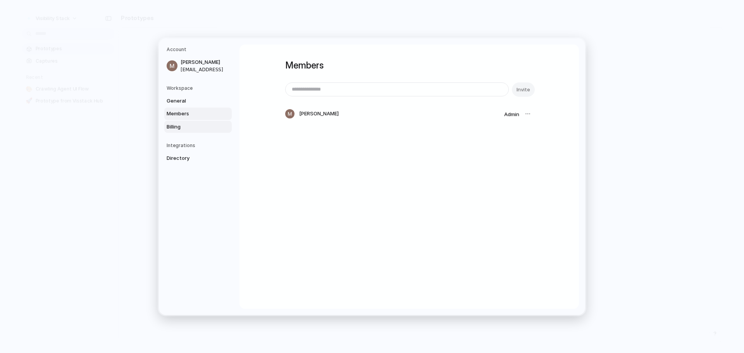
click at [183, 126] on span "Billing" at bounding box center [192, 127] width 50 height 8
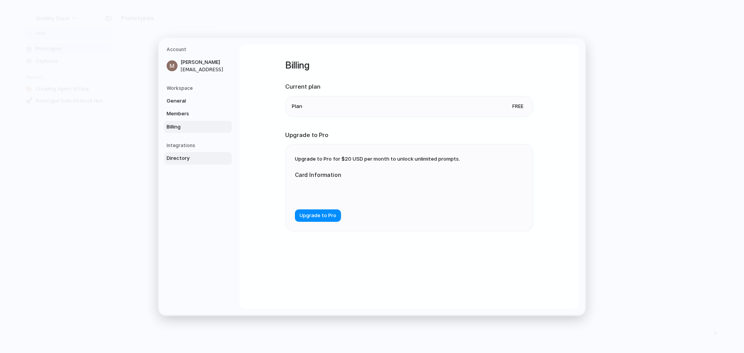
click at [204, 157] on span "Directory" at bounding box center [192, 159] width 50 height 8
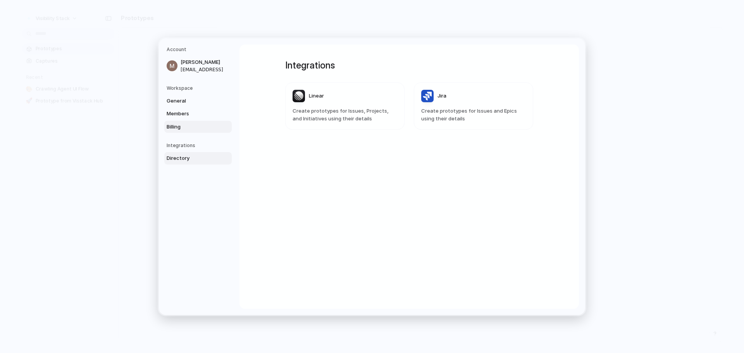
click at [178, 122] on link "Billing" at bounding box center [197, 127] width 67 height 12
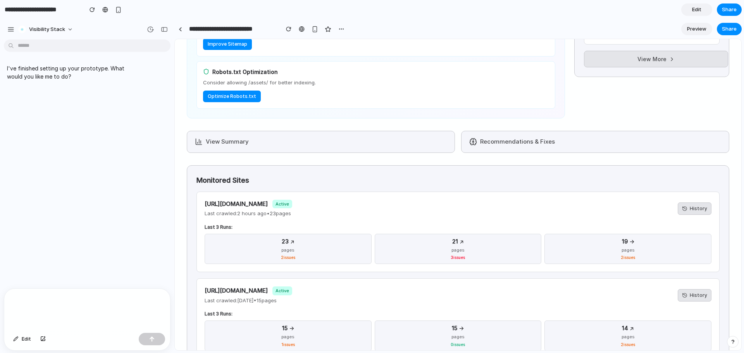
scroll to position [445, 0]
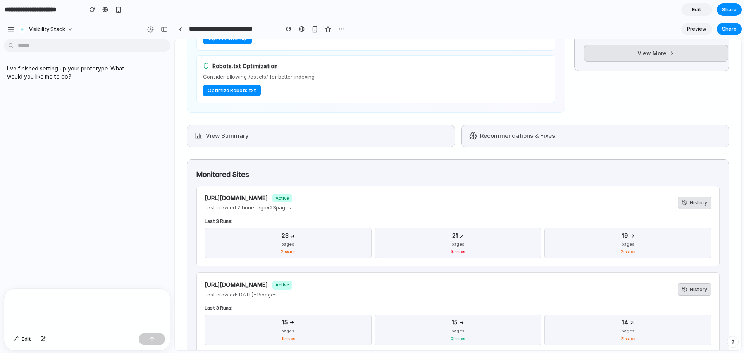
click at [331, 133] on button "View Summary" at bounding box center [321, 136] width 268 height 22
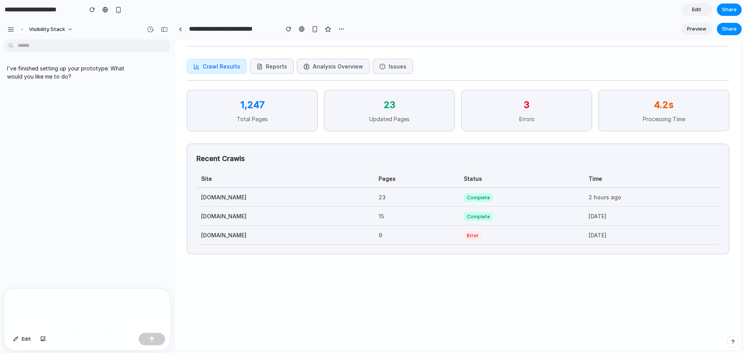
scroll to position [0, 0]
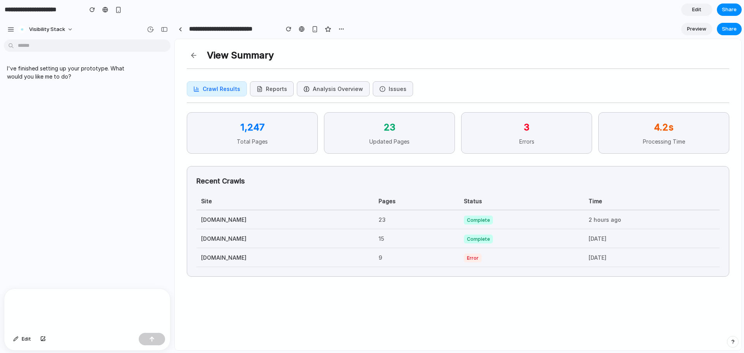
click at [382, 91] on button "Issues" at bounding box center [393, 88] width 40 height 15
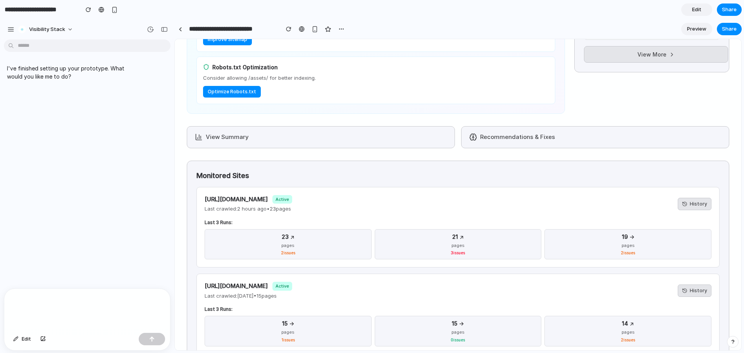
scroll to position [451, 0]
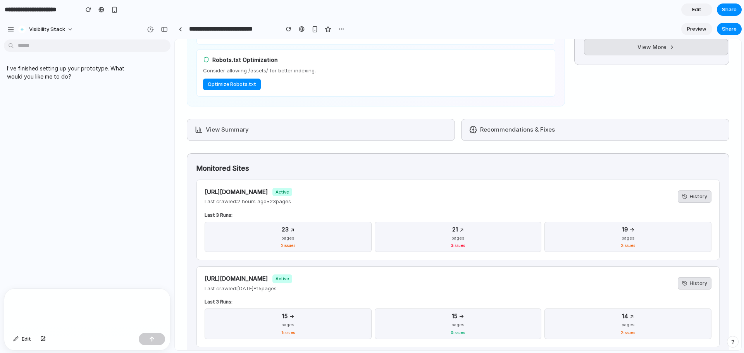
click at [403, 138] on button "View Summary" at bounding box center [321, 130] width 268 height 22
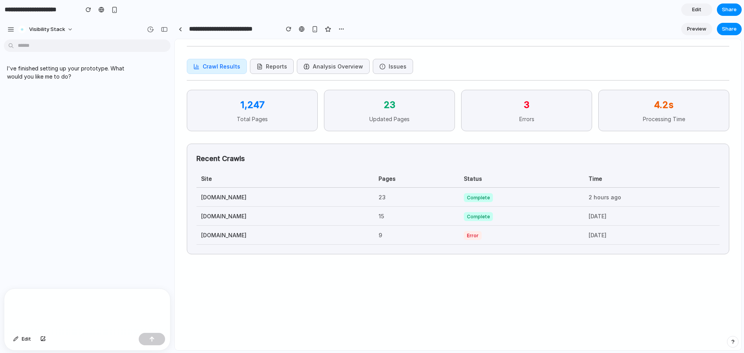
scroll to position [22, 0]
click at [389, 65] on button "Issues" at bounding box center [393, 66] width 40 height 15
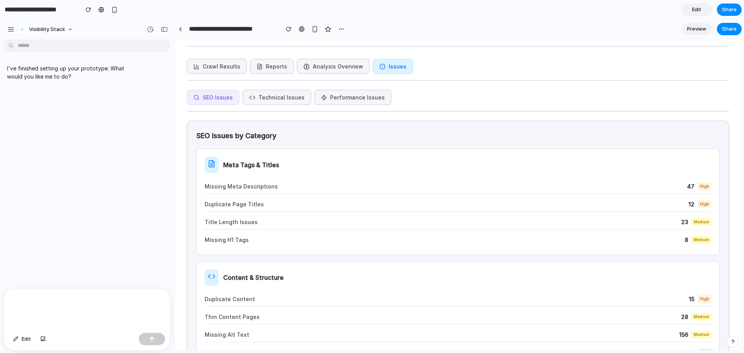
click at [270, 95] on button "Technical Issues" at bounding box center [277, 97] width 69 height 15
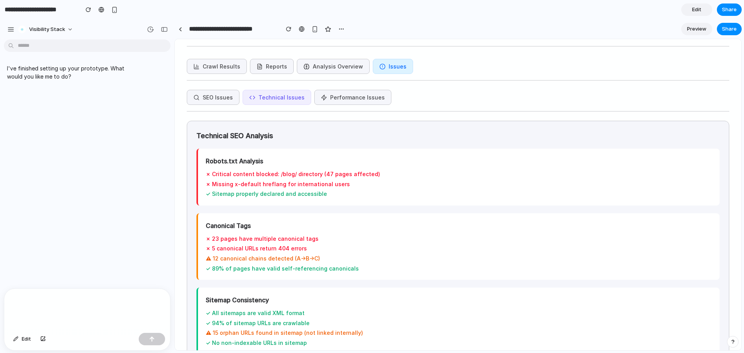
click at [341, 89] on div "View Summary Crawl Results Reports Analysis Overview Issues SEO Issues Technica…" at bounding box center [457, 233] width 561 height 432
click at [341, 96] on button "Performance Issues" at bounding box center [352, 97] width 77 height 15
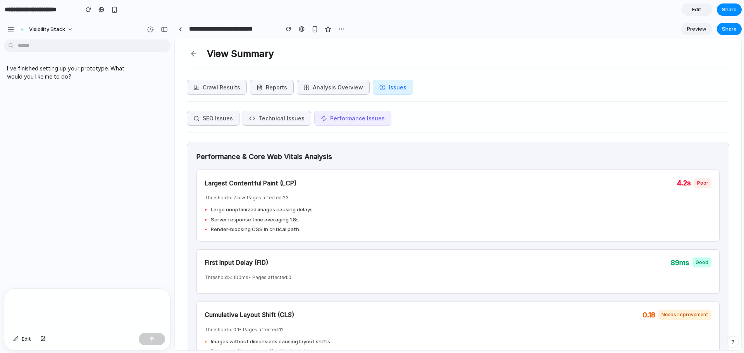
scroll to position [0, 0]
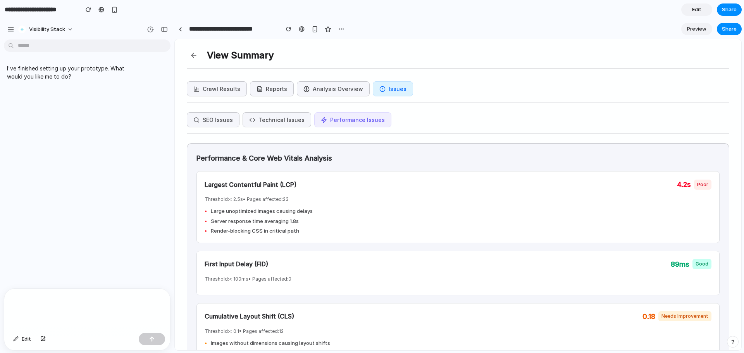
click at [189, 55] on button at bounding box center [194, 55] width 14 height 14
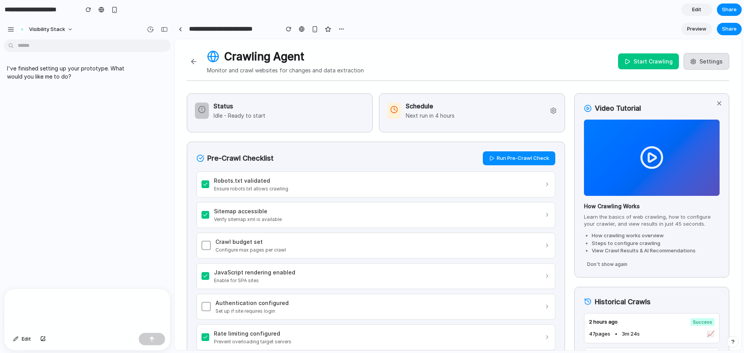
click at [460, 107] on div "Schedule Next run in 4 hours" at bounding box center [472, 111] width 170 height 18
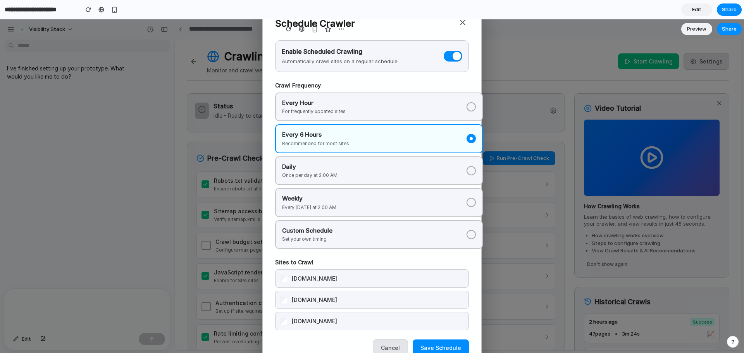
click at [448, 53] on button at bounding box center [453, 56] width 19 height 11
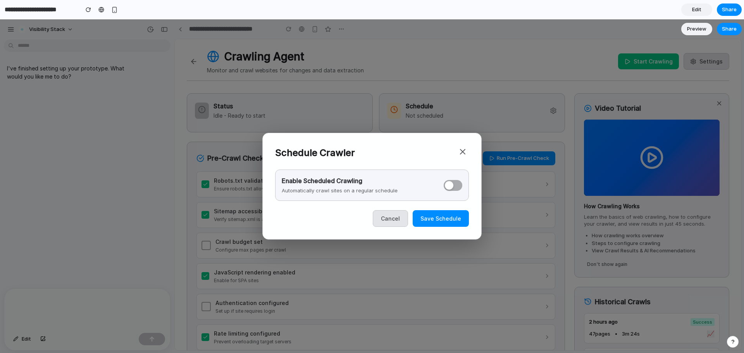
click at [461, 187] on button at bounding box center [453, 185] width 19 height 11
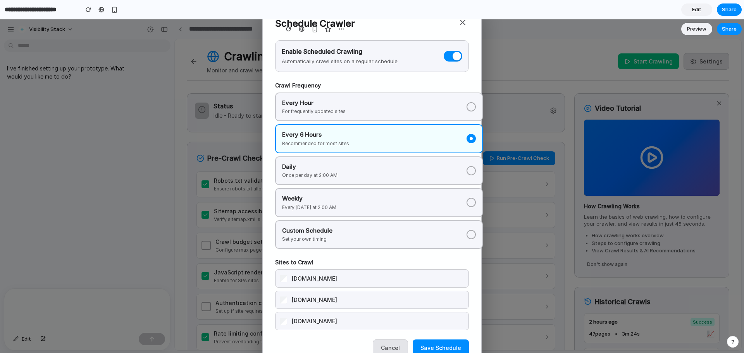
click at [454, 55] on div at bounding box center [457, 56] width 9 height 9
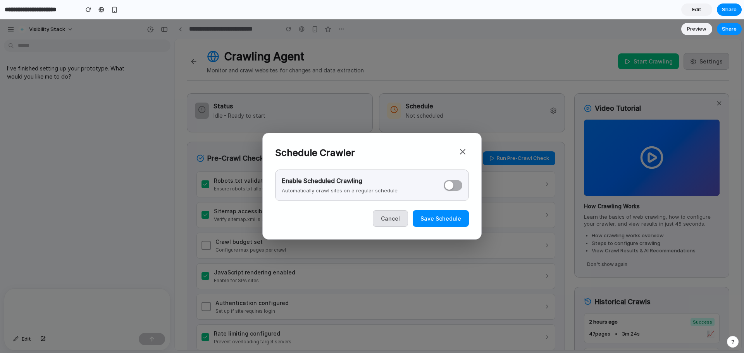
click at [444, 212] on button "Save Schedule" at bounding box center [441, 218] width 56 height 17
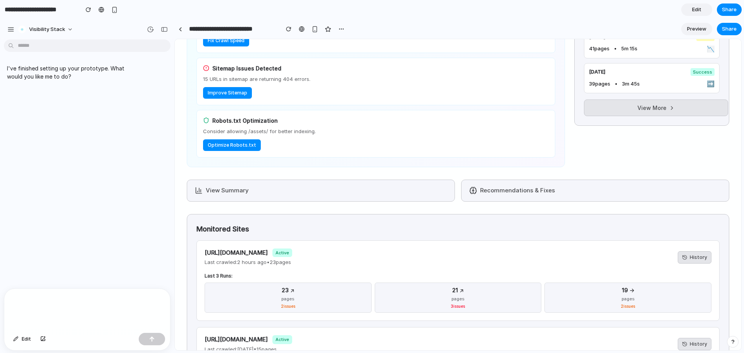
scroll to position [448, 0]
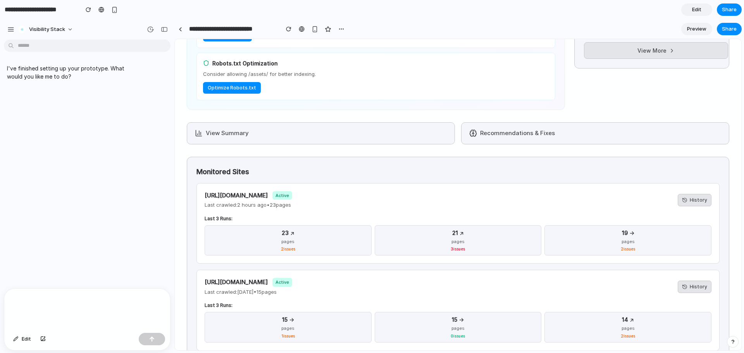
click at [512, 130] on button "Recommendations & Fixes" at bounding box center [595, 133] width 268 height 22
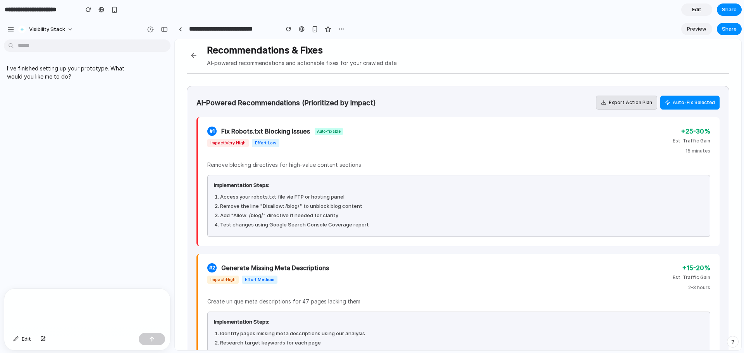
scroll to position [0, 0]
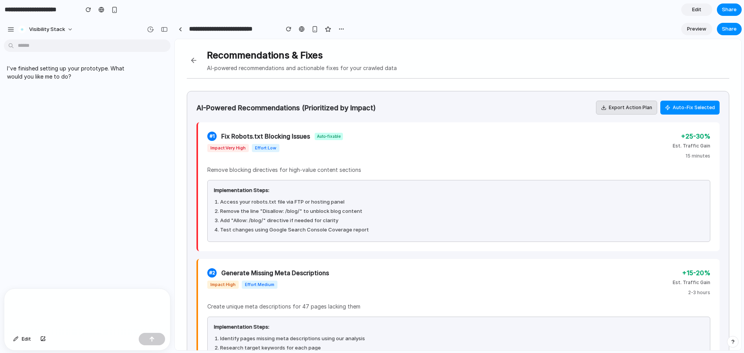
click at [191, 59] on button at bounding box center [194, 60] width 14 height 14
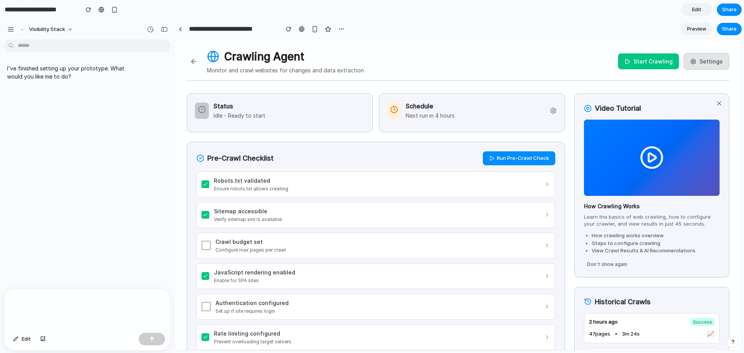
click at [553, 105] on div "Schedule Next run in 4 hours" at bounding box center [472, 111] width 170 height 18
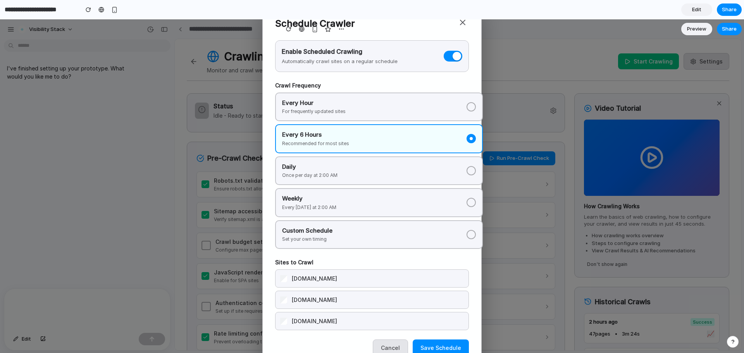
click at [449, 58] on button at bounding box center [453, 56] width 19 height 11
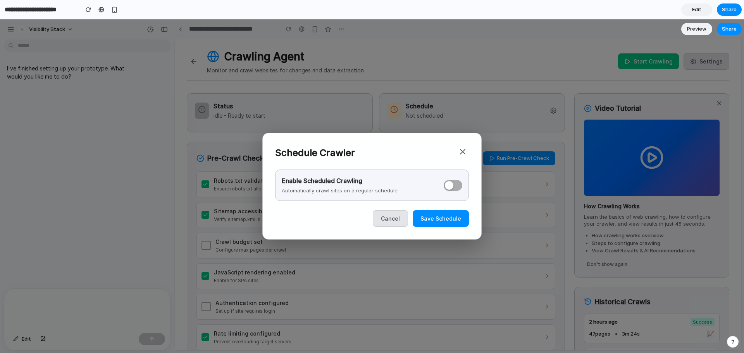
click at [435, 220] on button "Save Schedule" at bounding box center [441, 218] width 56 height 17
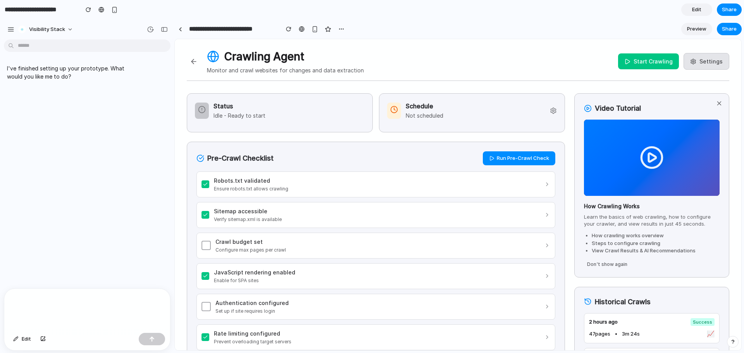
click at [461, 116] on div "Schedule Not scheduled" at bounding box center [472, 111] width 170 height 18
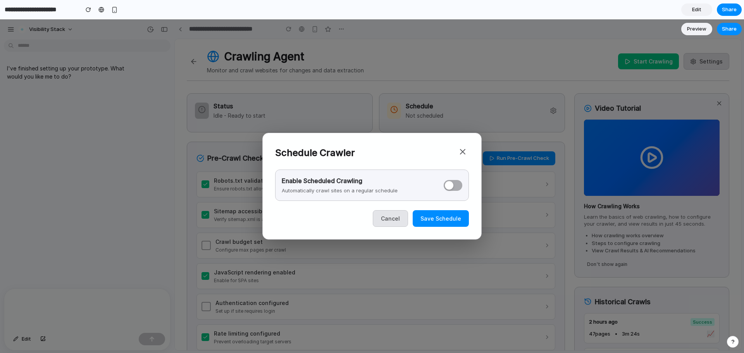
click at [461, 146] on button at bounding box center [462, 153] width 12 height 15
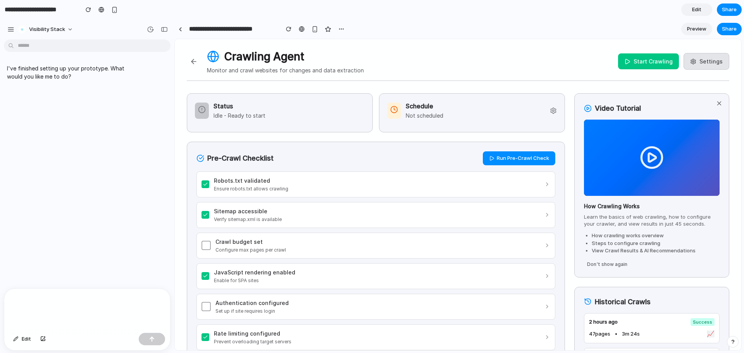
click at [715, 59] on button "Settings" at bounding box center [707, 61] width 46 height 17
click at [735, 343] on div "button" at bounding box center [732, 341] width 5 height 5
click at [111, 159] on div "I've finished setting up your prototype. What would you like me to do?" at bounding box center [85, 166] width 170 height 246
click at [626, 8] on section "**********" at bounding box center [371, 9] width 742 height 19
click at [449, 116] on div "Schedule Not scheduled" at bounding box center [472, 111] width 170 height 18
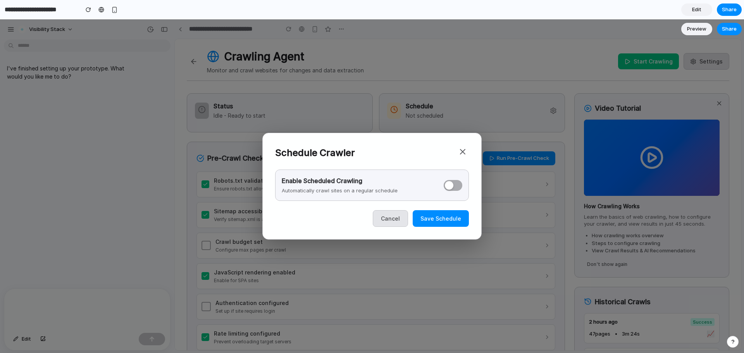
click at [456, 187] on button at bounding box center [453, 185] width 19 height 11
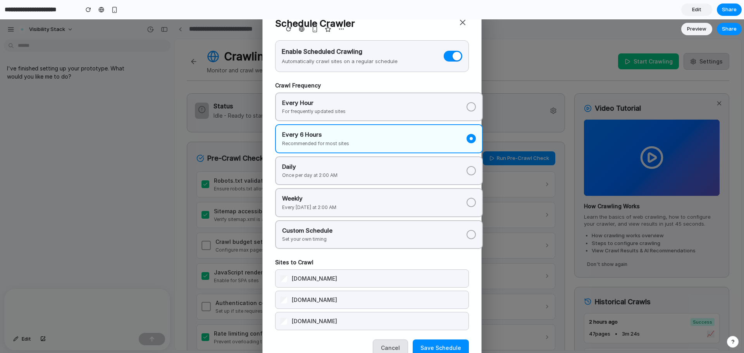
click at [357, 212] on button "Weekly Every [DATE] at 2:00 AM" at bounding box center [379, 202] width 208 height 29
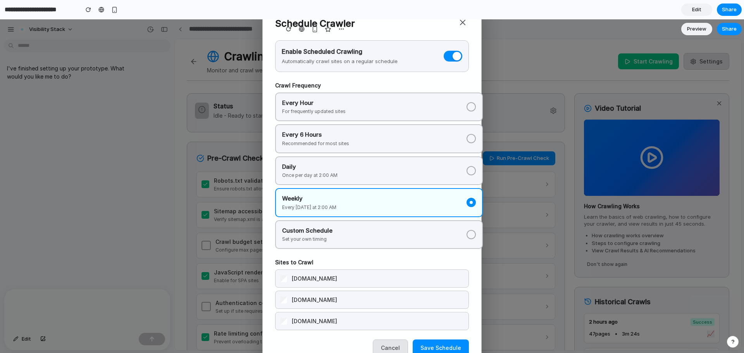
click at [394, 347] on button "Cancel" at bounding box center [390, 348] width 35 height 17
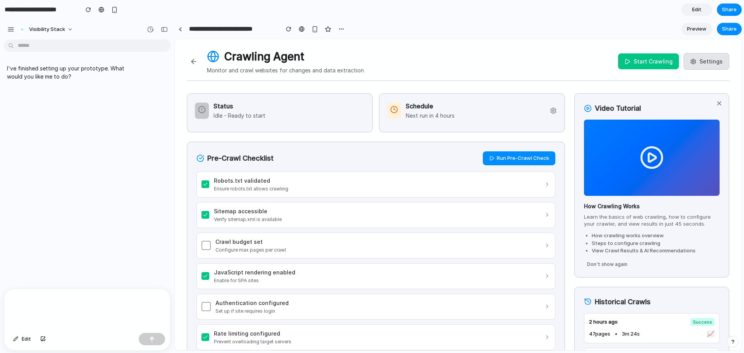
scroll to position [10, 0]
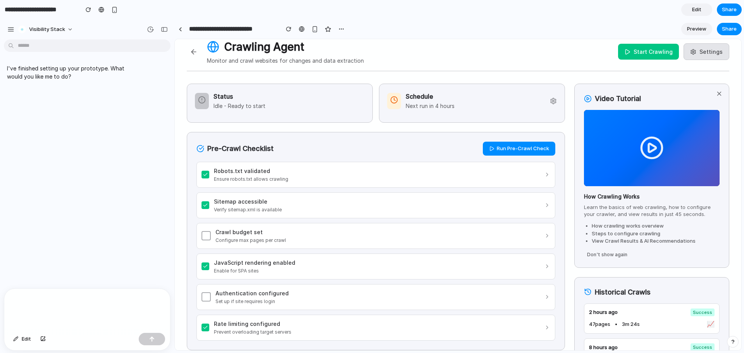
click at [526, 95] on div "Schedule Next run in 4 hours" at bounding box center [472, 101] width 170 height 18
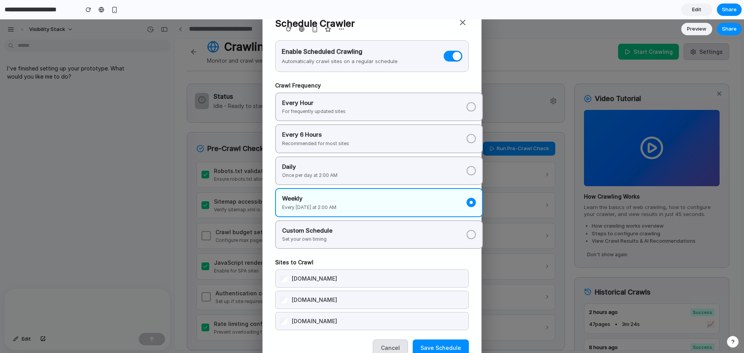
click at [448, 55] on button at bounding box center [453, 56] width 19 height 11
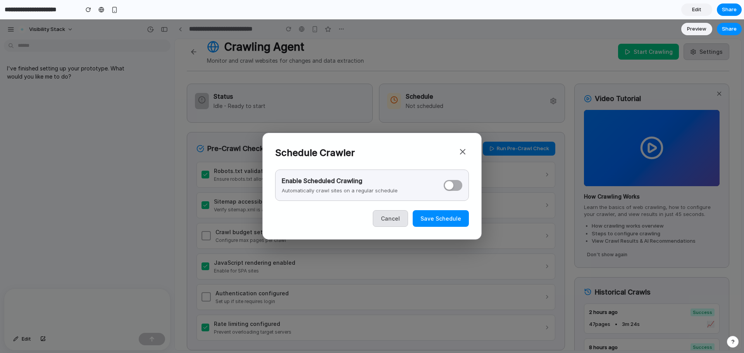
click at [439, 213] on button "Save Schedule" at bounding box center [441, 218] width 56 height 17
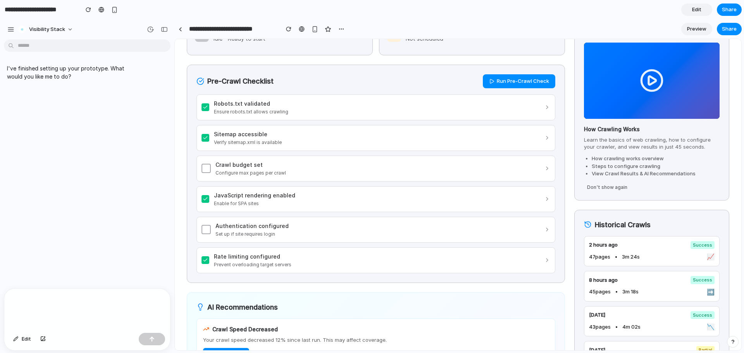
scroll to position [79, 0]
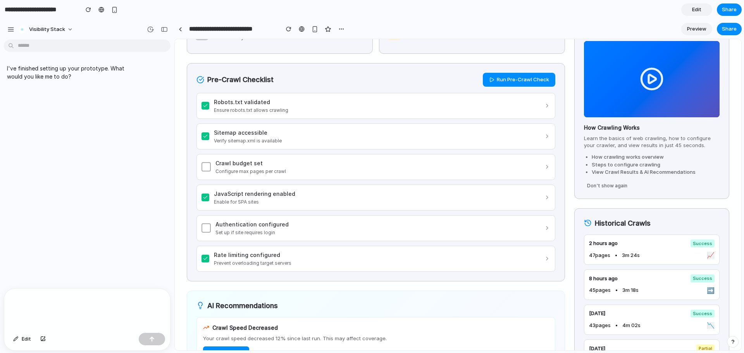
click at [516, 77] on button "Run Pre-Crawl Check" at bounding box center [519, 80] width 72 height 14
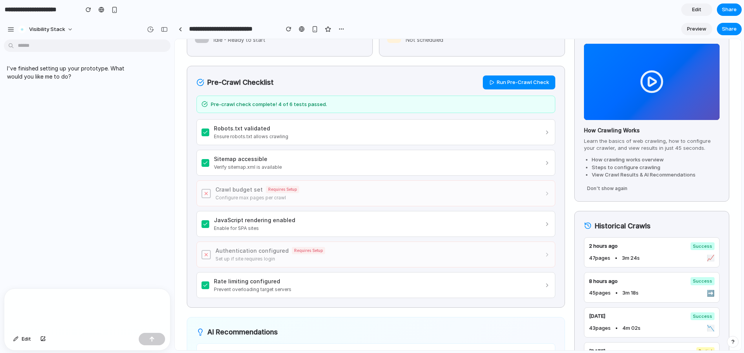
scroll to position [75, 0]
drag, startPoint x: 292, startPoint y: 84, endPoint x: 207, endPoint y: 83, distance: 84.9
click at [207, 83] on div "Pre-Crawl Checklist Run Pre-Crawl Check" at bounding box center [375, 83] width 359 height 14
drag, startPoint x: 207, startPoint y: 83, endPoint x: 261, endPoint y: 82, distance: 53.9
click at [261, 82] on h3 "Pre-Crawl Checklist" at bounding box center [234, 83] width 77 height 10
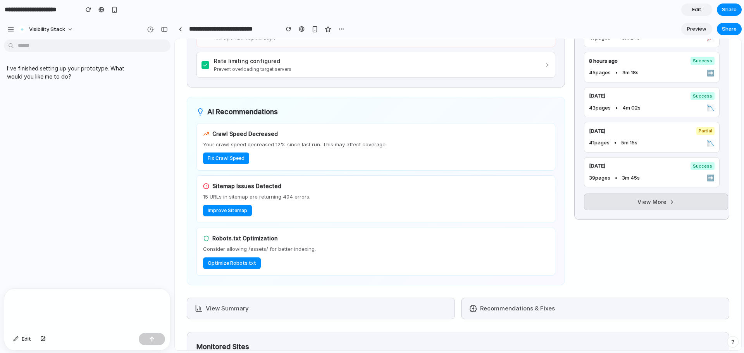
scroll to position [298, 0]
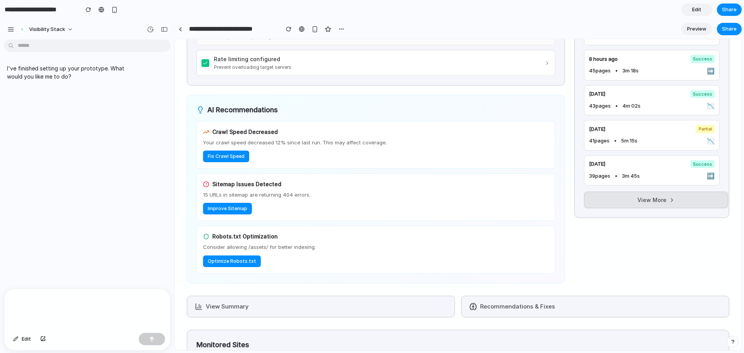
drag, startPoint x: 300, startPoint y: 113, endPoint x: 206, endPoint y: 105, distance: 94.8
click at [206, 105] on div "AI Recommendations" at bounding box center [375, 110] width 359 height 10
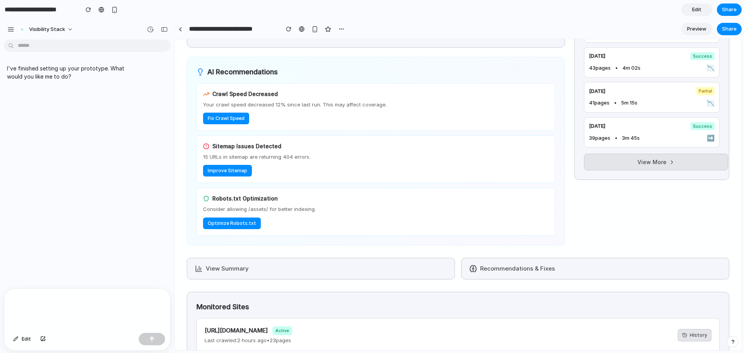
scroll to position [337, 0]
click at [274, 267] on button "View Summary" at bounding box center [321, 269] width 268 height 22
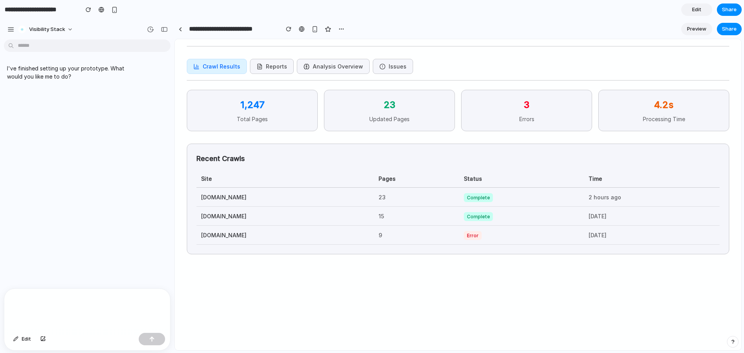
scroll to position [22, 0]
click at [337, 62] on button "Analysis Overview" at bounding box center [333, 66] width 73 height 15
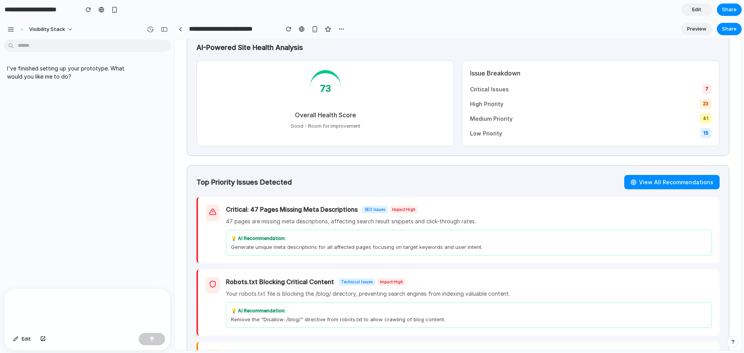
scroll to position [0, 0]
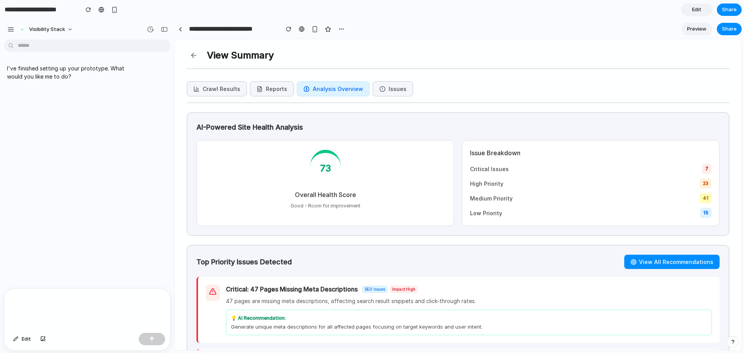
drag, startPoint x: 193, startPoint y: 126, endPoint x: 330, endPoint y: 211, distance: 161.6
click at [330, 211] on div "AI-Powered Site Health Analysis 73 Overall Health Score Good - Room for improve…" at bounding box center [458, 174] width 542 height 124
drag, startPoint x: 194, startPoint y: 125, endPoint x: 402, endPoint y: 201, distance: 221.6
click at [402, 201] on div "AI-Powered Site Health Analysis 73 Overall Health Score Good - Room for improve…" at bounding box center [458, 174] width 542 height 124
drag, startPoint x: 368, startPoint y: 196, endPoint x: 263, endPoint y: 200, distance: 105.5
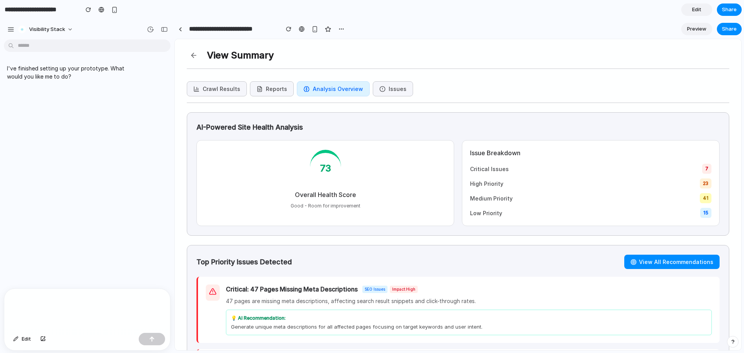
click at [263, 200] on h4 "Overall Health Score" at bounding box center [325, 194] width 238 height 9
click at [399, 90] on button "Issues" at bounding box center [393, 88] width 40 height 15
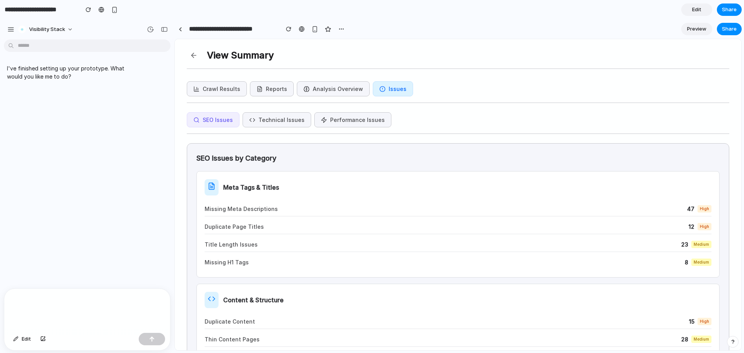
click at [259, 87] on button "Reports" at bounding box center [272, 88] width 44 height 15
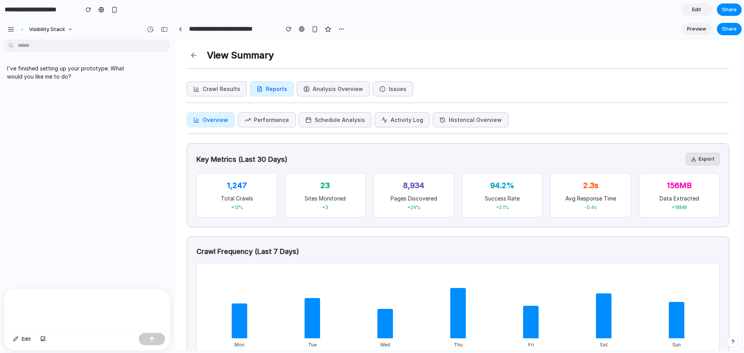
click at [222, 82] on button "Crawl Results" at bounding box center [217, 88] width 60 height 15
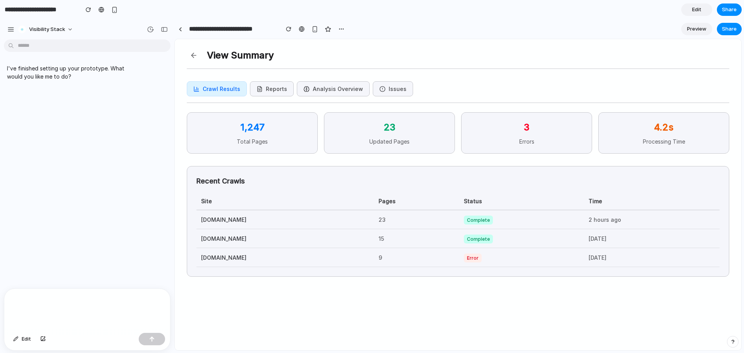
click at [258, 91] on button "Reports" at bounding box center [272, 88] width 44 height 15
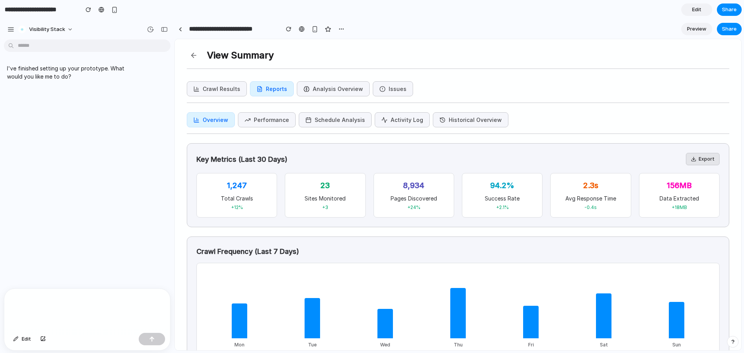
click at [388, 92] on button "Issues" at bounding box center [393, 88] width 40 height 15
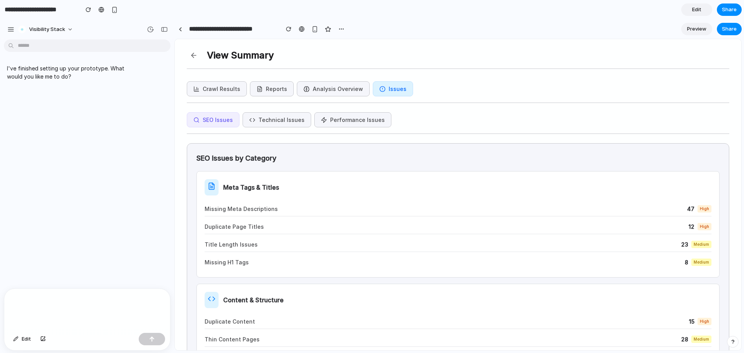
click at [434, 98] on div "Crawl Results Reports Analysis Overview Issues" at bounding box center [458, 92] width 542 height 22
click at [194, 56] on button at bounding box center [194, 55] width 14 height 14
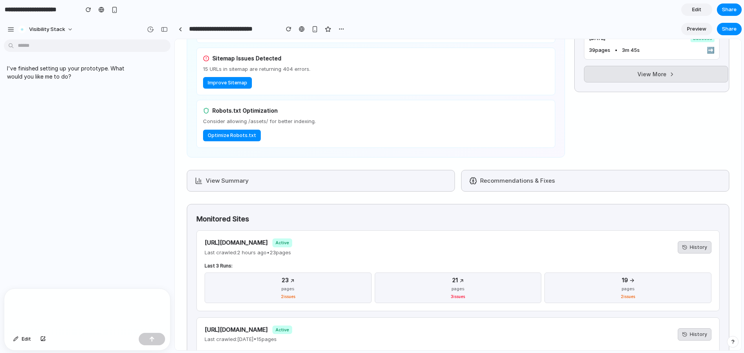
scroll to position [425, 0]
click at [532, 178] on button "Recommendations & Fixes" at bounding box center [595, 180] width 268 height 22
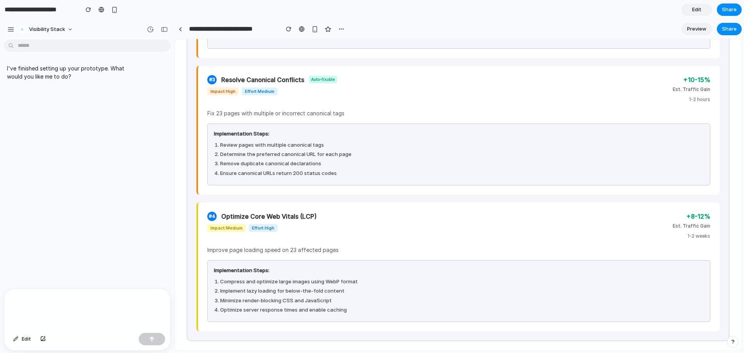
scroll to position [0, 0]
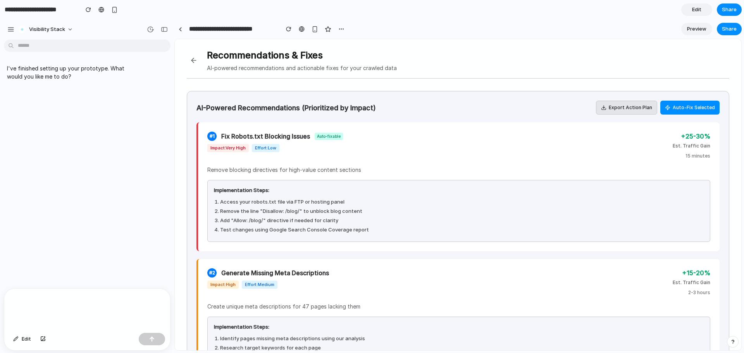
click at [191, 59] on button at bounding box center [194, 60] width 14 height 14
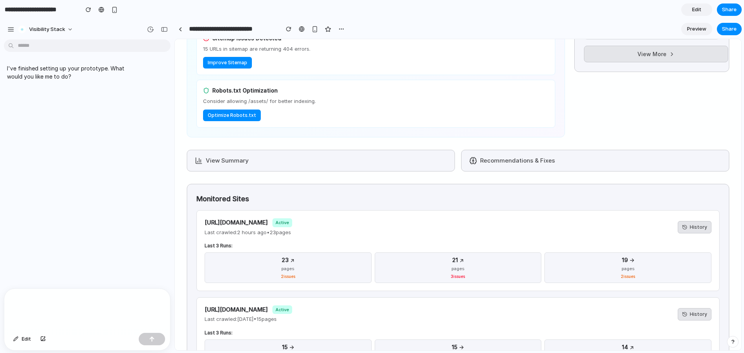
scroll to position [444, 0]
click at [528, 168] on button "Recommendations & Fixes" at bounding box center [595, 161] width 268 height 22
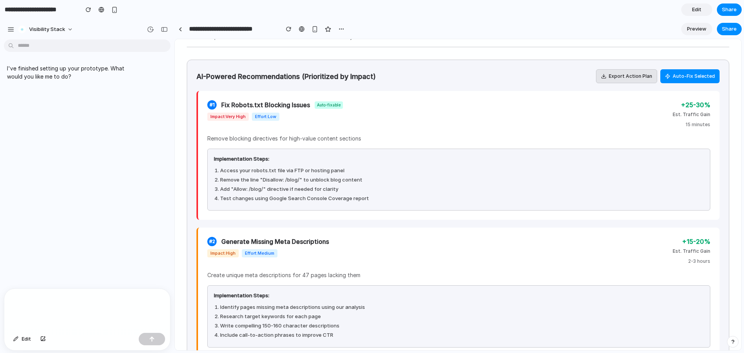
scroll to position [0, 0]
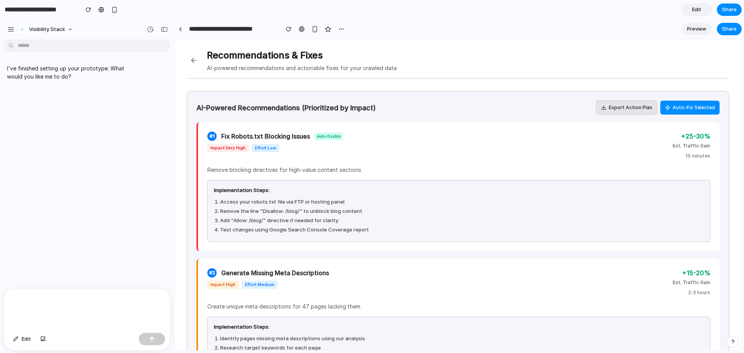
click at [692, 110] on button "Auto-Fix Selected" at bounding box center [689, 108] width 59 height 14
click at [194, 54] on button at bounding box center [194, 60] width 14 height 14
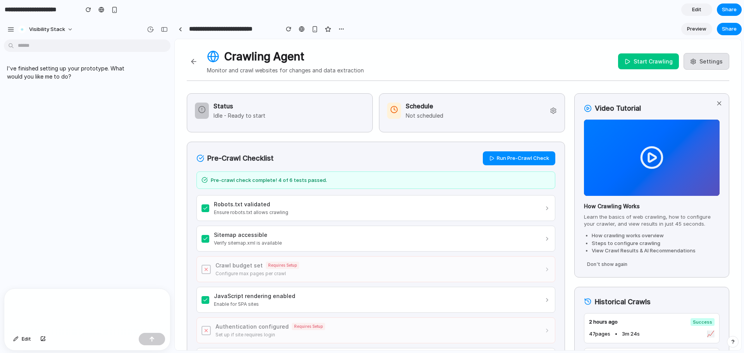
click at [695, 10] on span "Edit" at bounding box center [696, 10] width 9 height 8
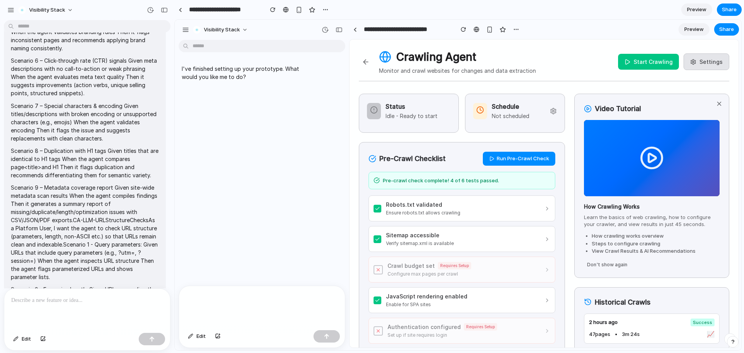
scroll to position [5406, 0]
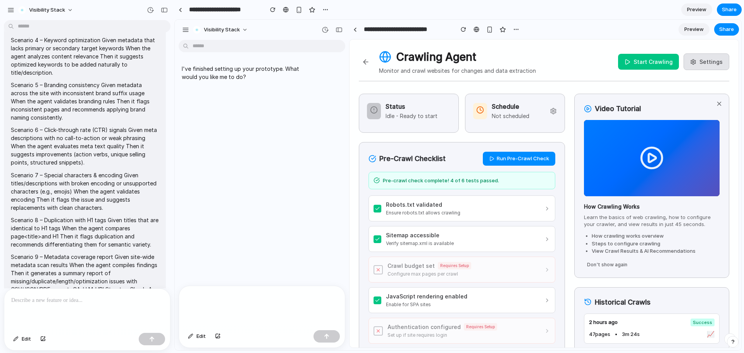
click at [703, 7] on span "Preview" at bounding box center [696, 10] width 19 height 8
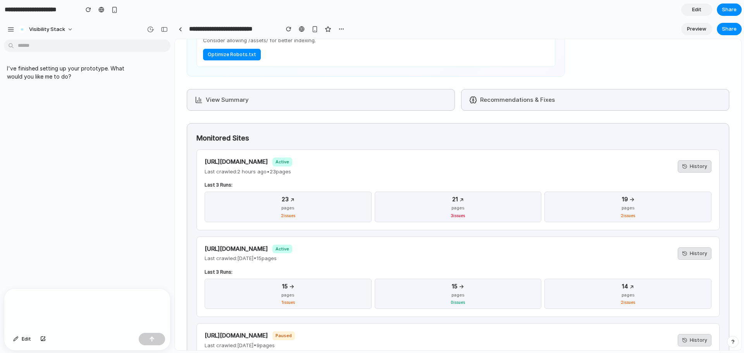
scroll to position [509, 0]
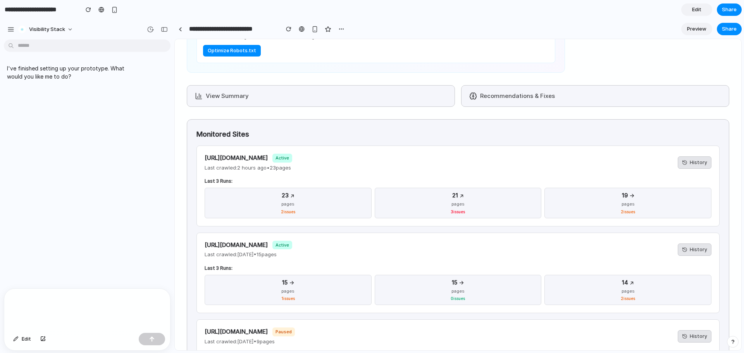
click at [521, 86] on button "Recommendations & Fixes" at bounding box center [595, 96] width 268 height 22
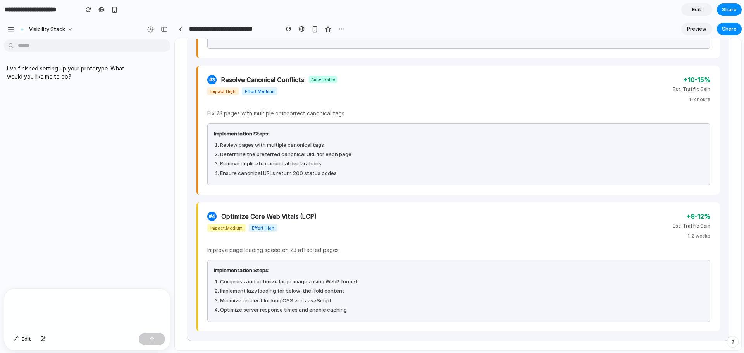
scroll to position [0, 0]
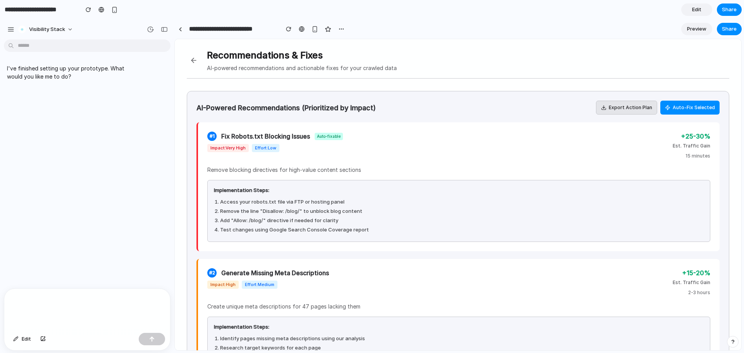
click at [187, 57] on button at bounding box center [194, 60] width 14 height 14
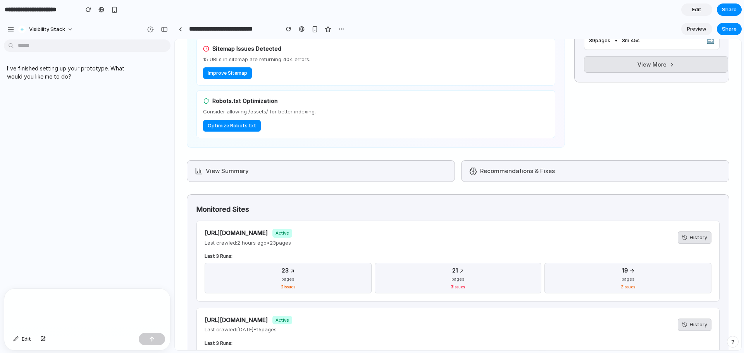
scroll to position [548, 0]
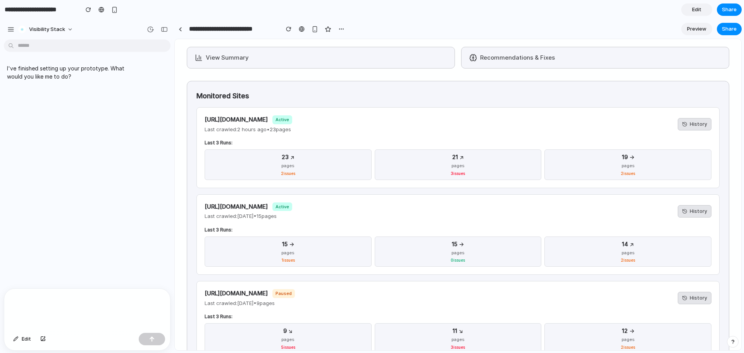
click at [272, 53] on button "View Summary" at bounding box center [321, 58] width 268 height 22
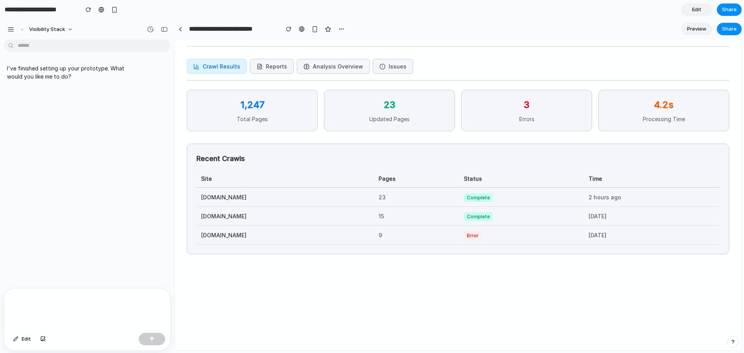
scroll to position [22, 0]
click at [258, 61] on button "Reports" at bounding box center [272, 66] width 44 height 15
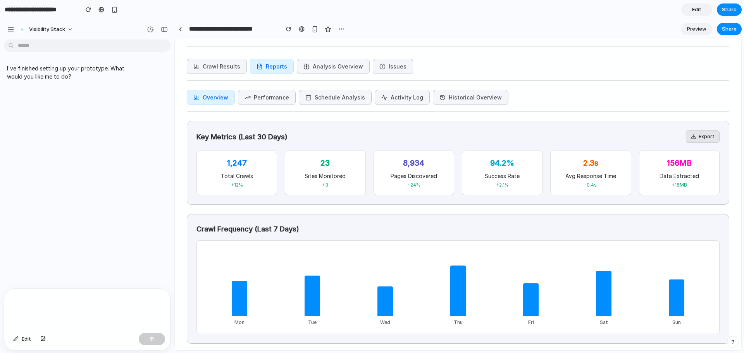
click at [306, 60] on button "Analysis Overview" at bounding box center [333, 66] width 73 height 15
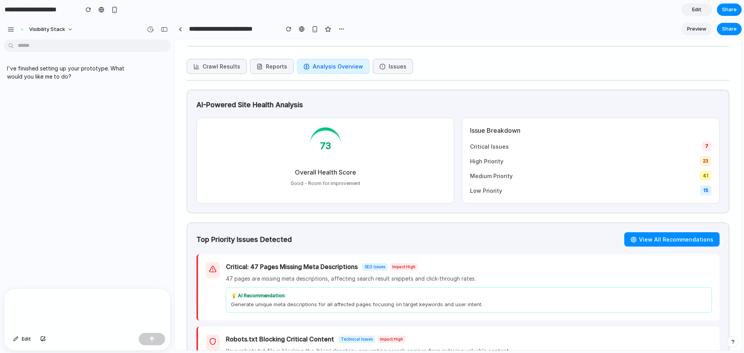
click at [389, 72] on button "Issues" at bounding box center [393, 66] width 40 height 15
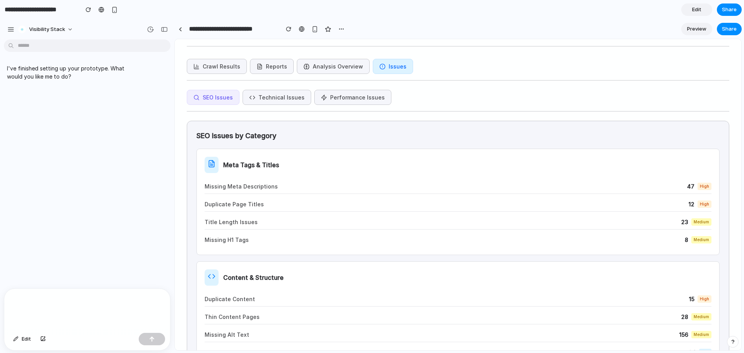
scroll to position [0, 0]
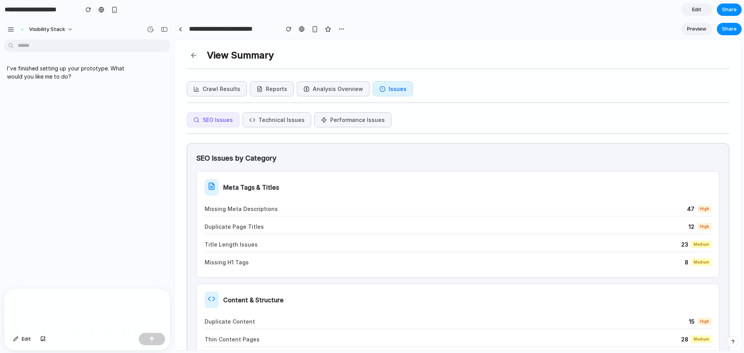
click at [197, 56] on button at bounding box center [194, 55] width 14 height 14
